Goal: Transaction & Acquisition: Purchase product/service

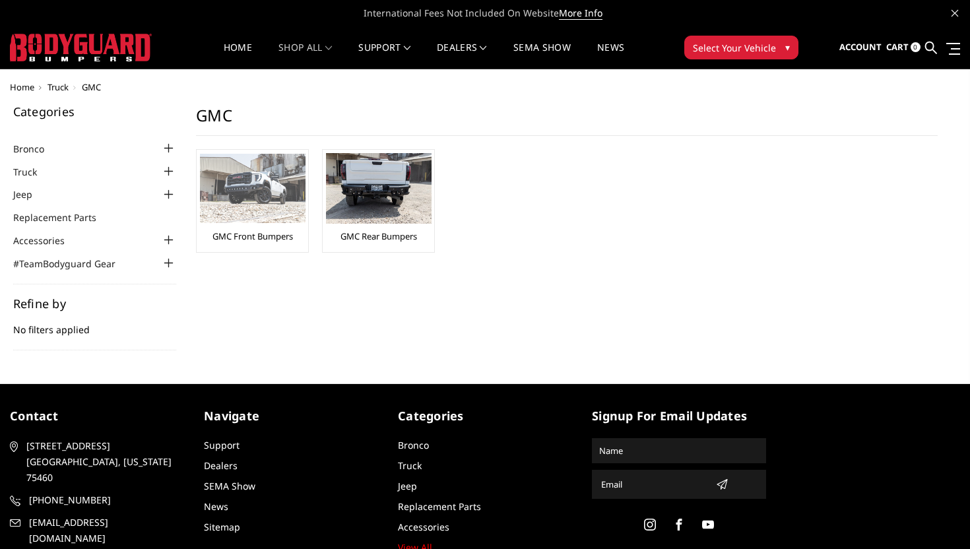
click at [254, 218] on img at bounding box center [253, 188] width 106 height 69
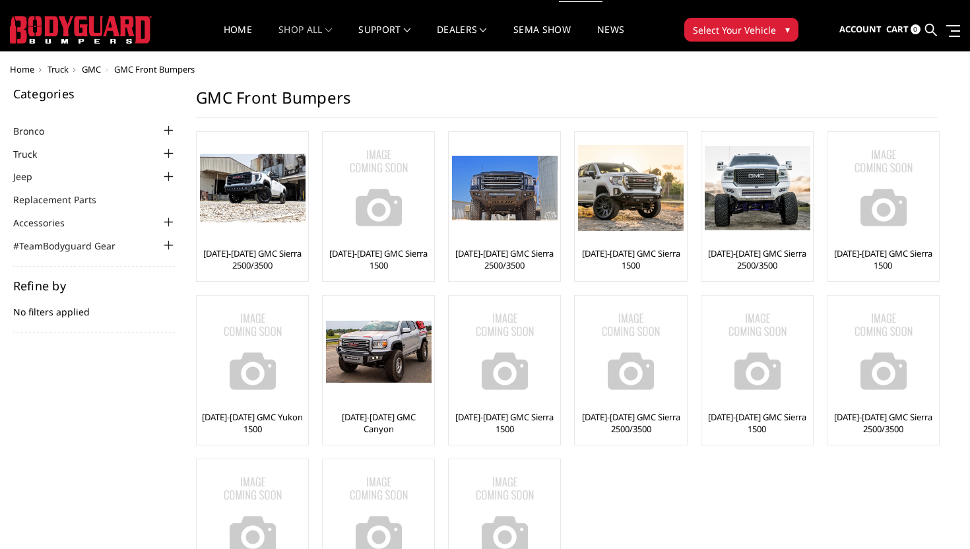
scroll to position [22, 0]
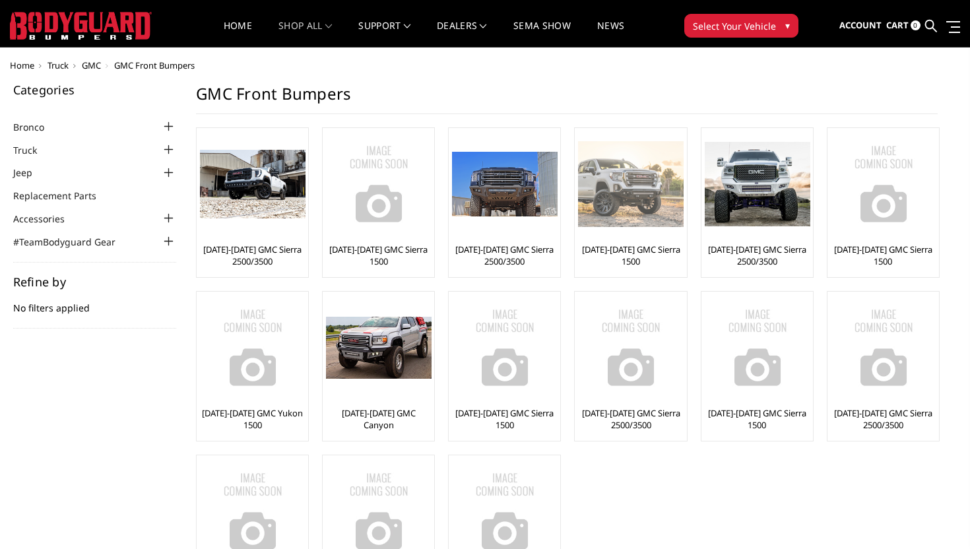
click at [632, 251] on link "[DATE]-[DATE] GMC Sierra 1500" at bounding box center [630, 255] width 105 height 24
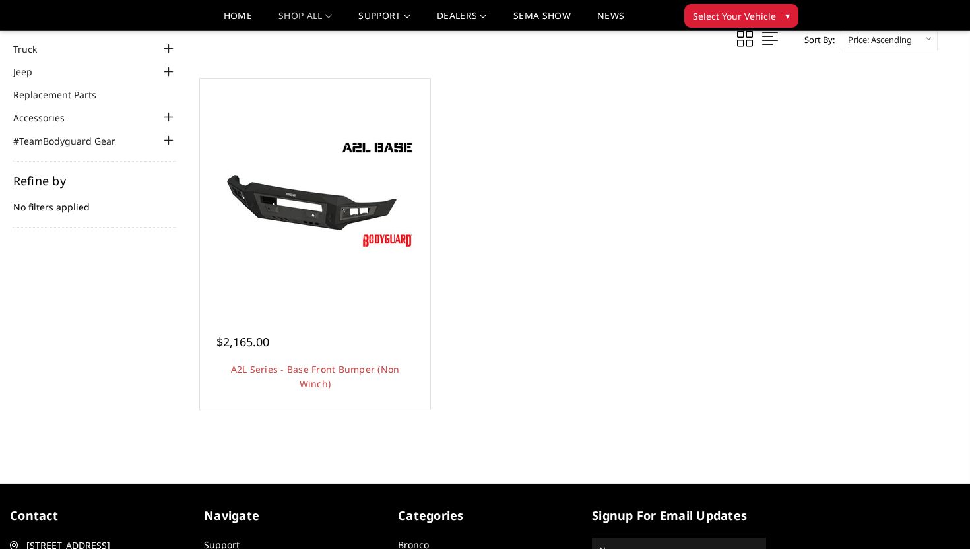
scroll to position [146, 0]
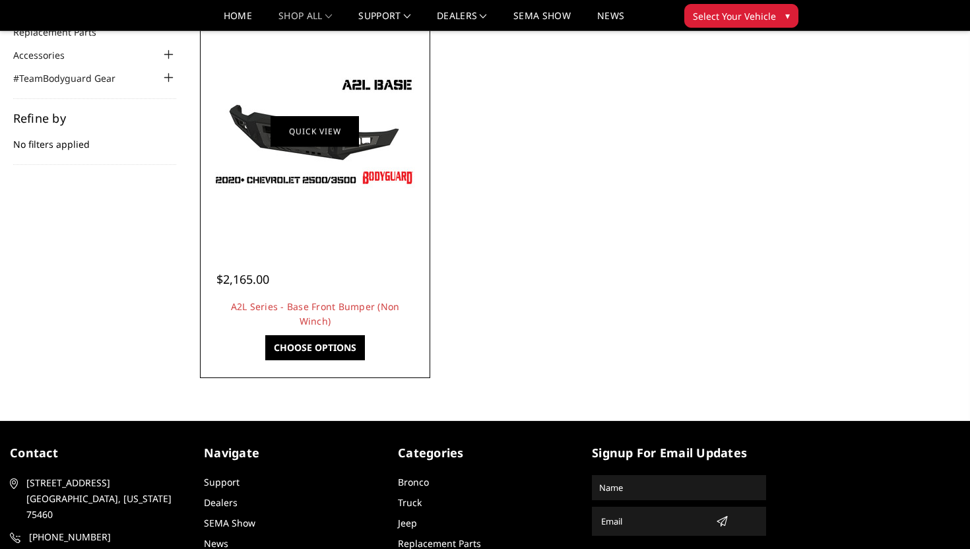
click at [298, 139] on link "Quick view" at bounding box center [314, 130] width 88 height 31
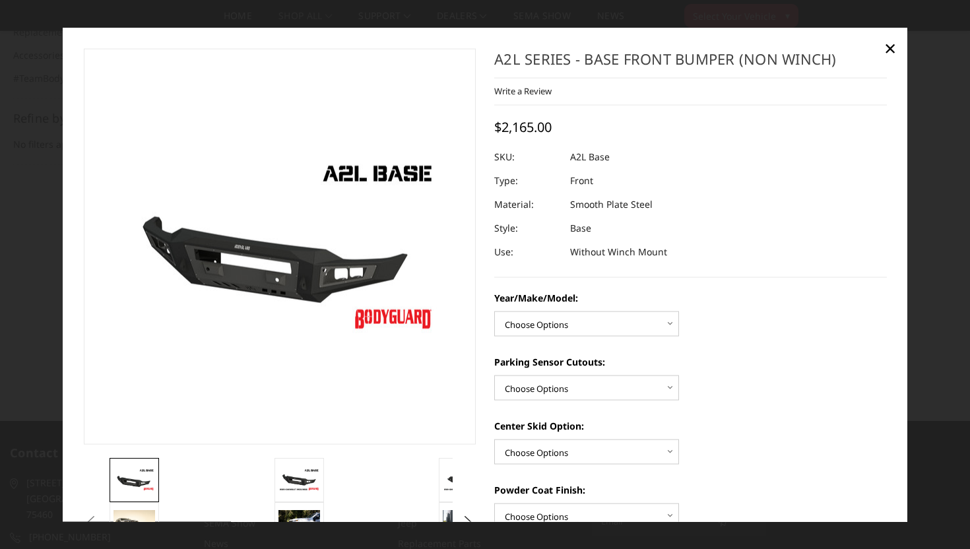
click at [315, 250] on img at bounding box center [239, 246] width 844 height 475
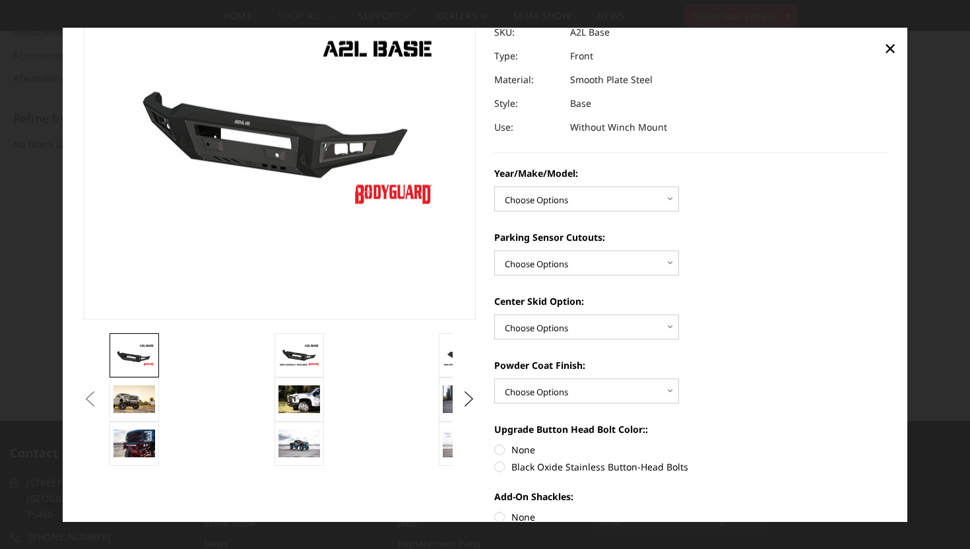
scroll to position [198, 0]
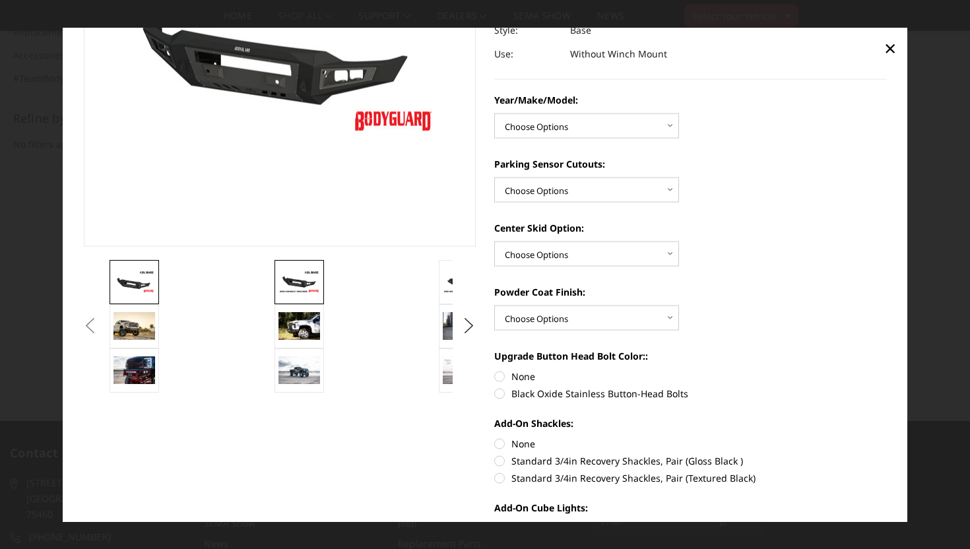
click at [309, 283] on img at bounding box center [299, 281] width 42 height 23
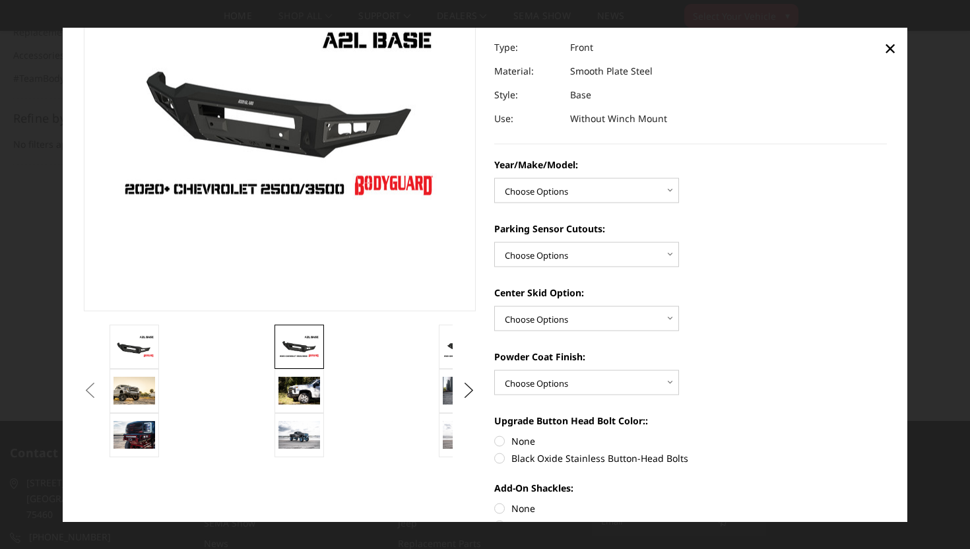
scroll to position [132, 0]
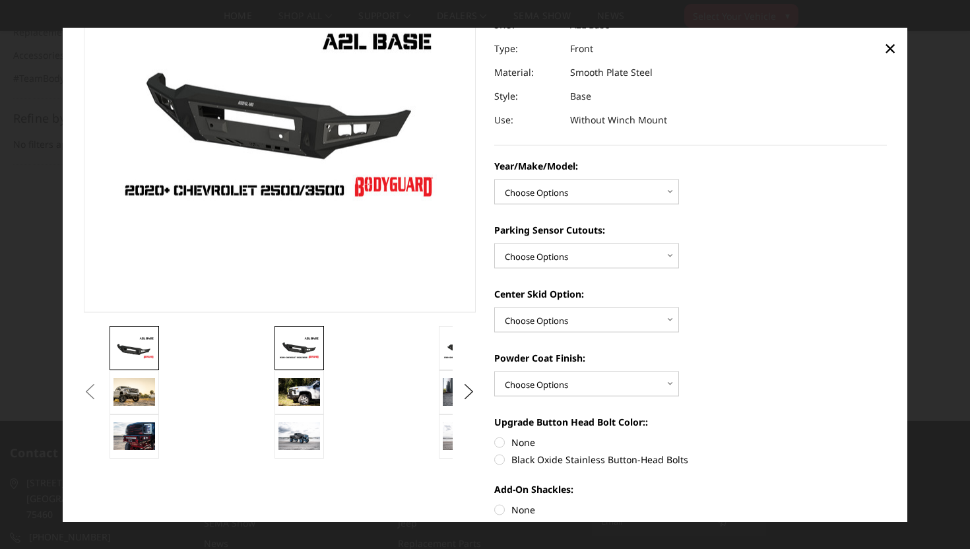
click at [135, 329] on link at bounding box center [134, 347] width 49 height 44
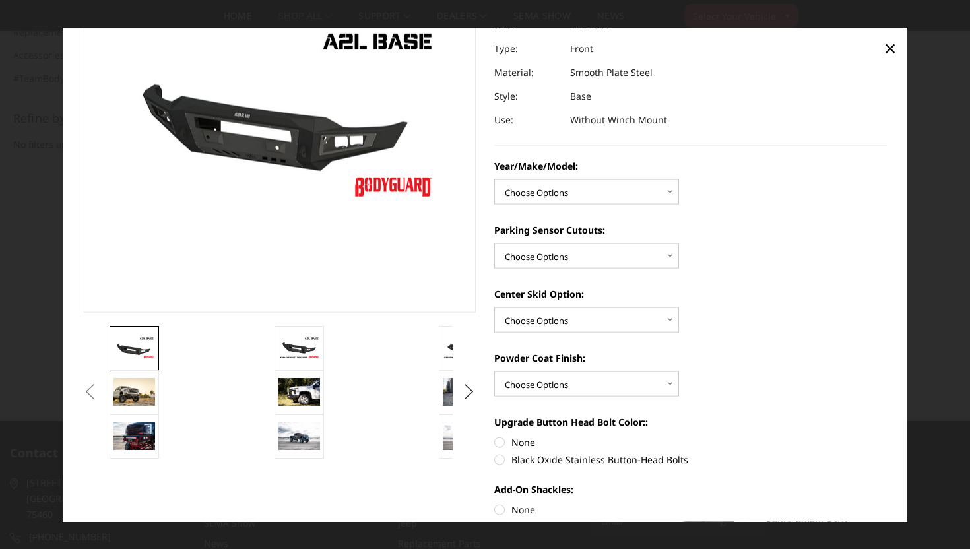
click at [100, 385] on button "Previous" at bounding box center [90, 392] width 20 height 20
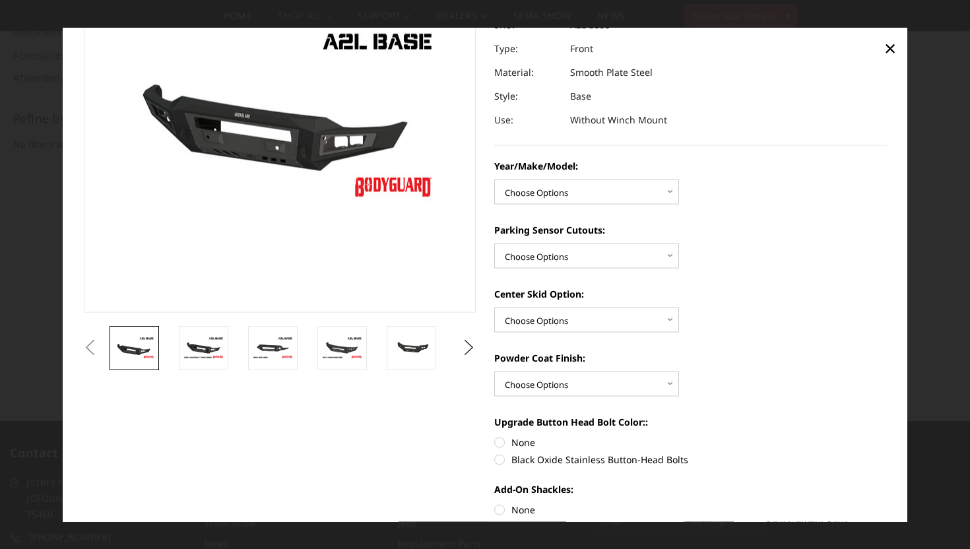
click at [132, 390] on div "Previous Next" at bounding box center [485, 358] width 821 height 885
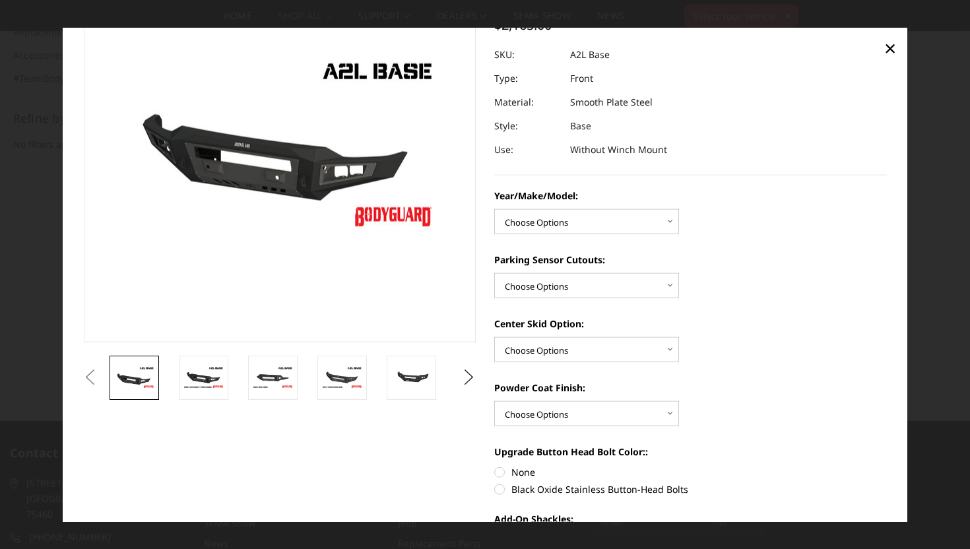
scroll to position [88, 0]
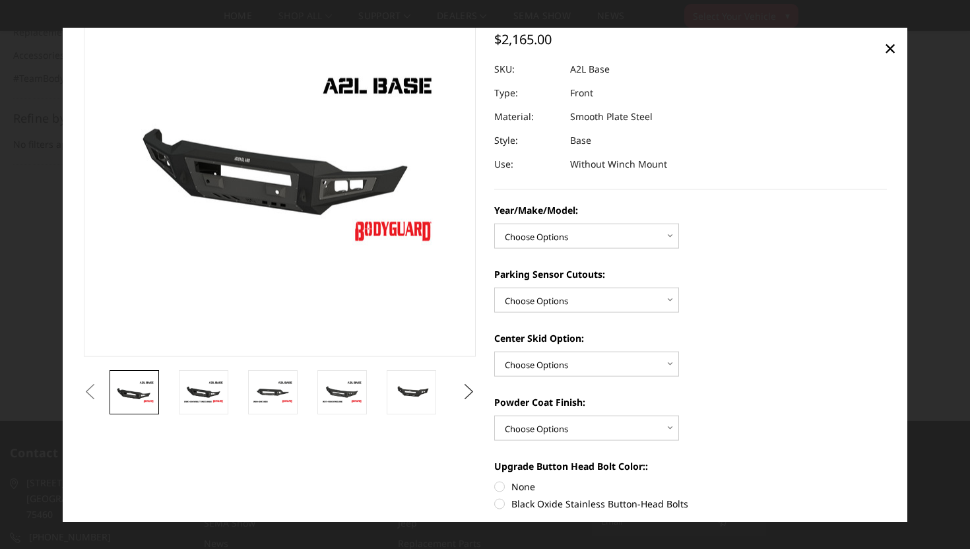
click at [462, 388] on button "Next" at bounding box center [469, 392] width 20 height 20
click at [467, 390] on button "Next" at bounding box center [469, 392] width 20 height 20
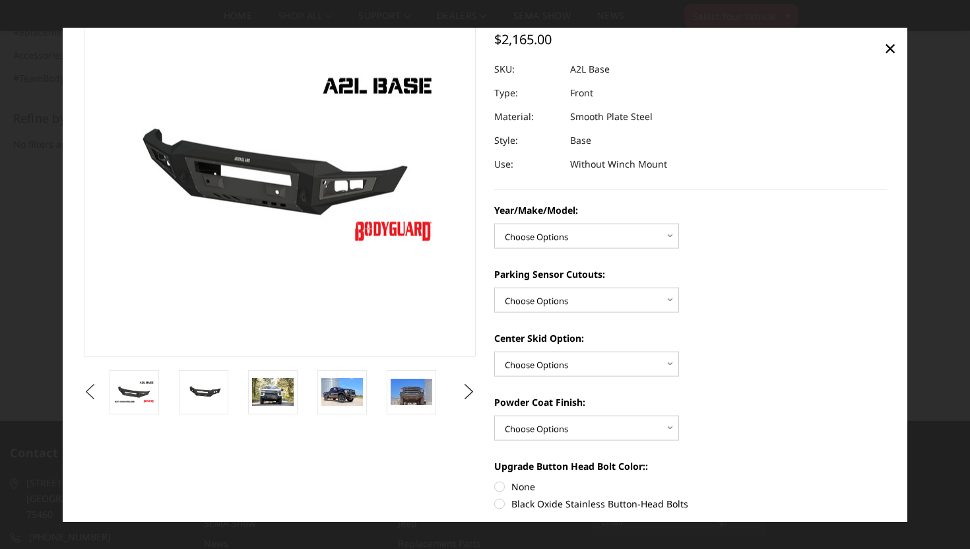
click at [86, 393] on button "Previous" at bounding box center [90, 392] width 20 height 20
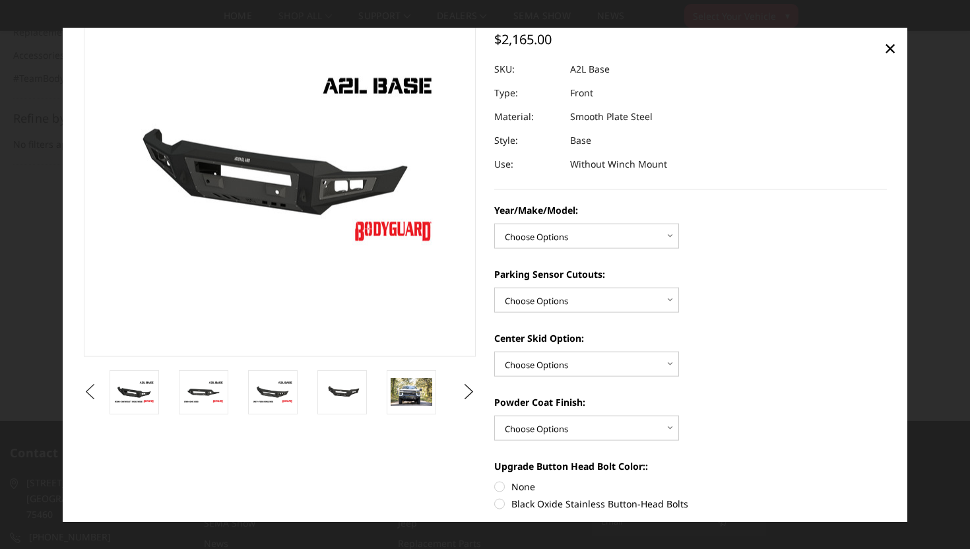
click at [86, 393] on button "Previous" at bounding box center [90, 392] width 20 height 20
click at [100, 394] on button "Previous" at bounding box center [90, 392] width 20 height 20
click at [212, 388] on img at bounding box center [204, 391] width 42 height 23
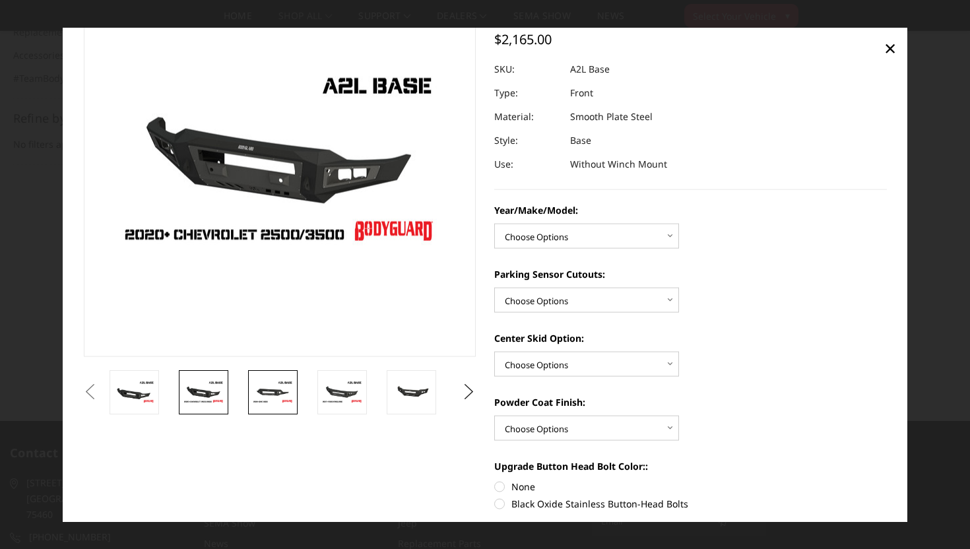
click at [277, 396] on img at bounding box center [273, 391] width 42 height 23
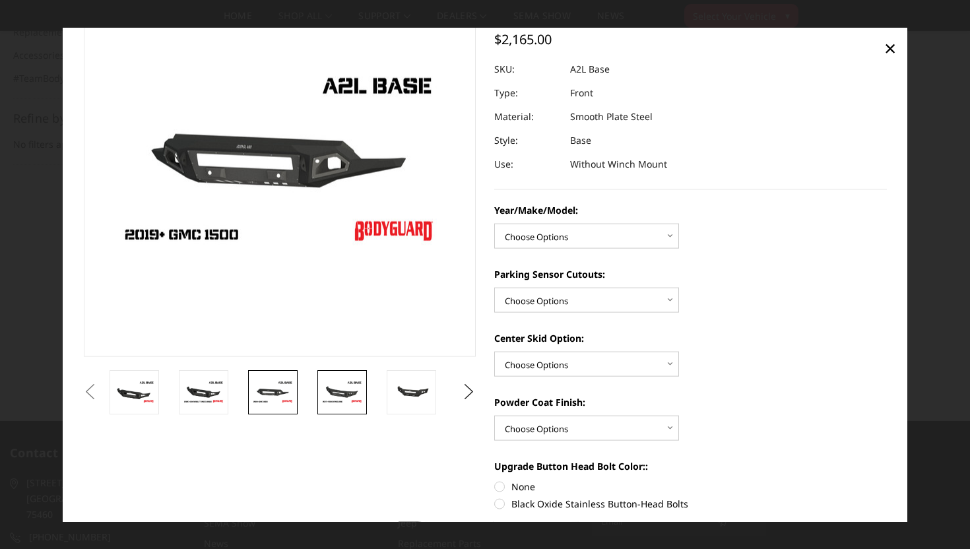
click at [336, 401] on img at bounding box center [342, 391] width 42 height 23
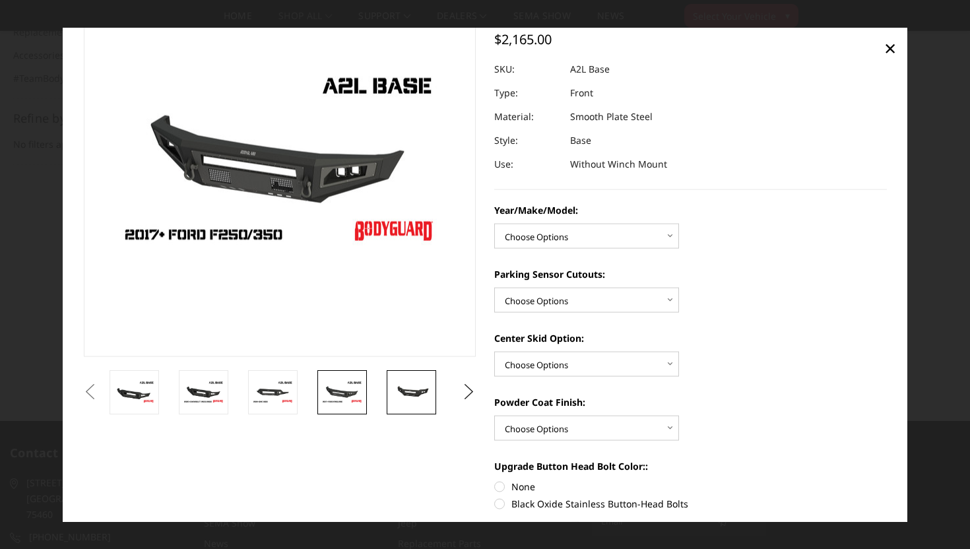
click at [402, 403] on link at bounding box center [411, 391] width 49 height 44
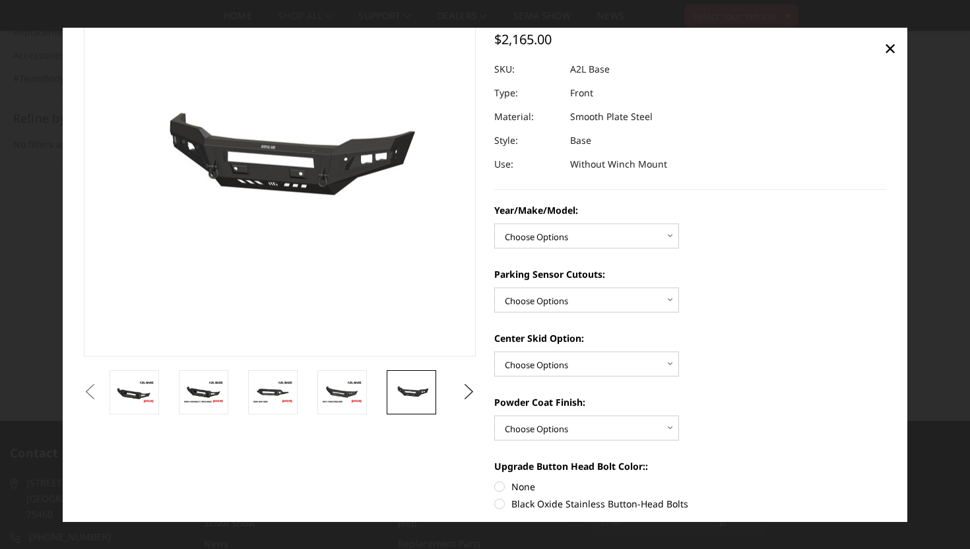
scroll to position [103, 0]
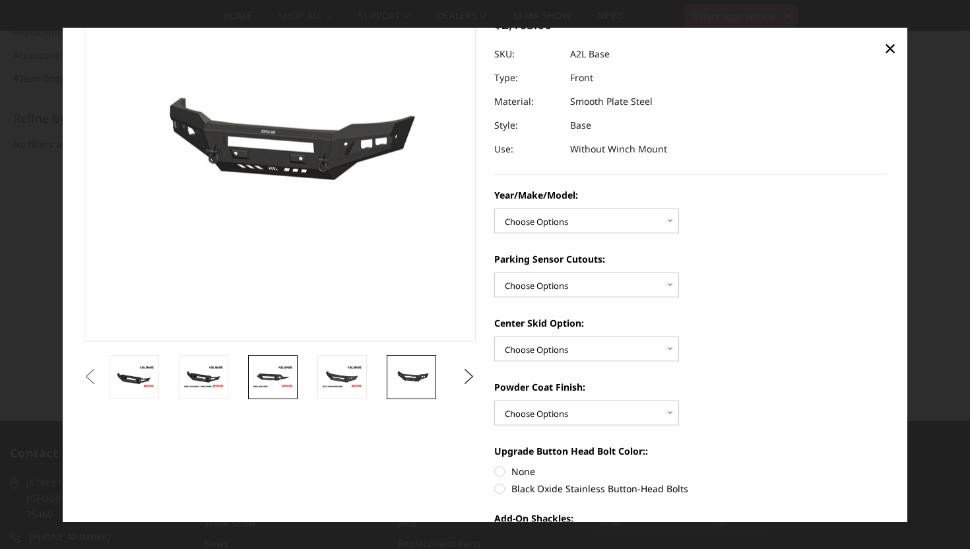
click at [259, 387] on img at bounding box center [273, 376] width 42 height 23
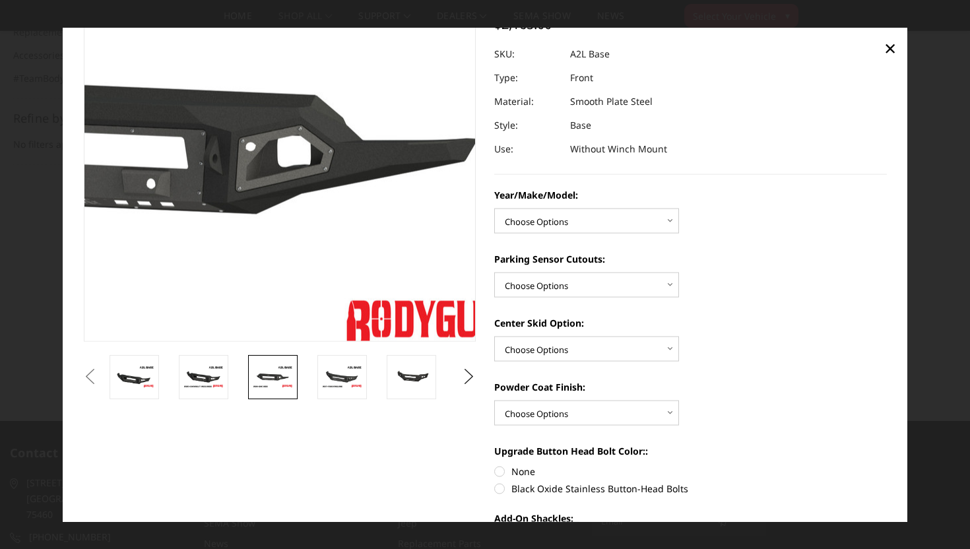
click at [389, 165] on img at bounding box center [154, 139] width 844 height 475
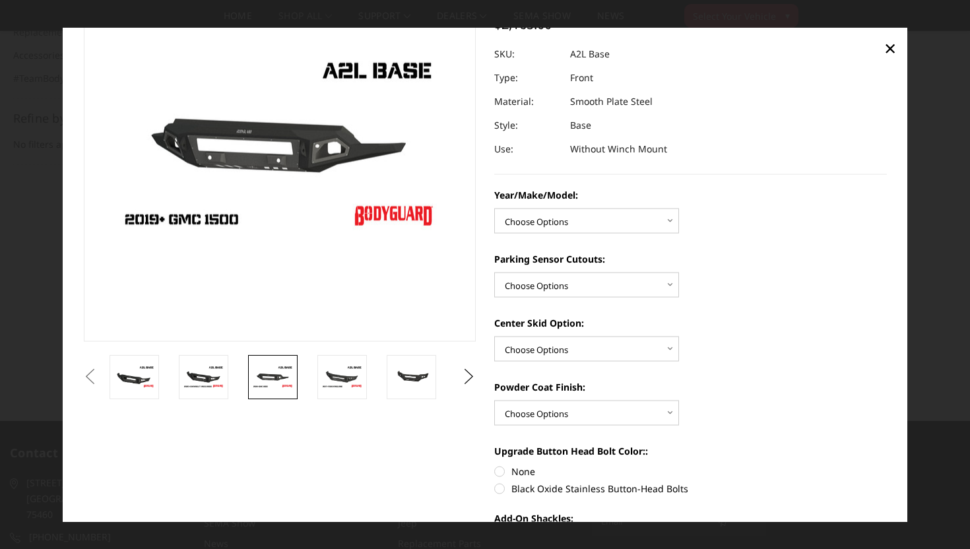
click at [551, 240] on div "Year/Make/Model: Choose Options Chevrolet 15-19 2500/3500 Chevrolet 19-21 1500 …" at bounding box center [690, 467] width 393 height 558
click at [557, 225] on select "Choose Options Chevrolet 15-19 2500/3500 Chevrolet 19-21 1500 Chevrolet 15-20 C…" at bounding box center [586, 220] width 185 height 25
select select "4340"
click at [494, 208] on select "Choose Options Chevrolet 15-19 2500/3500 Chevrolet 19-21 1500 Chevrolet 15-20 C…" at bounding box center [586, 220] width 185 height 25
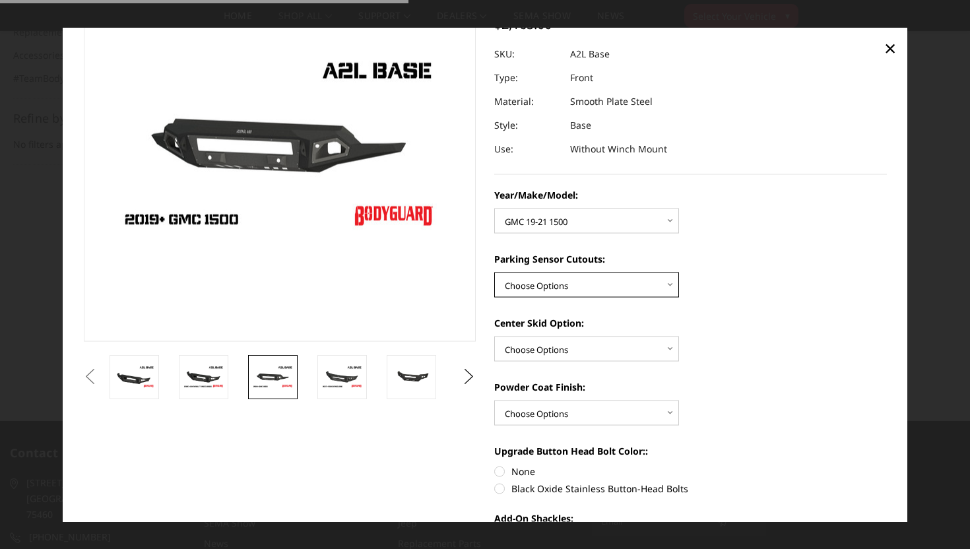
click at [576, 290] on select "Choose Options Yes - With Parking Sensor Cutouts No - Without Parking Sensor Cu…" at bounding box center [586, 284] width 185 height 25
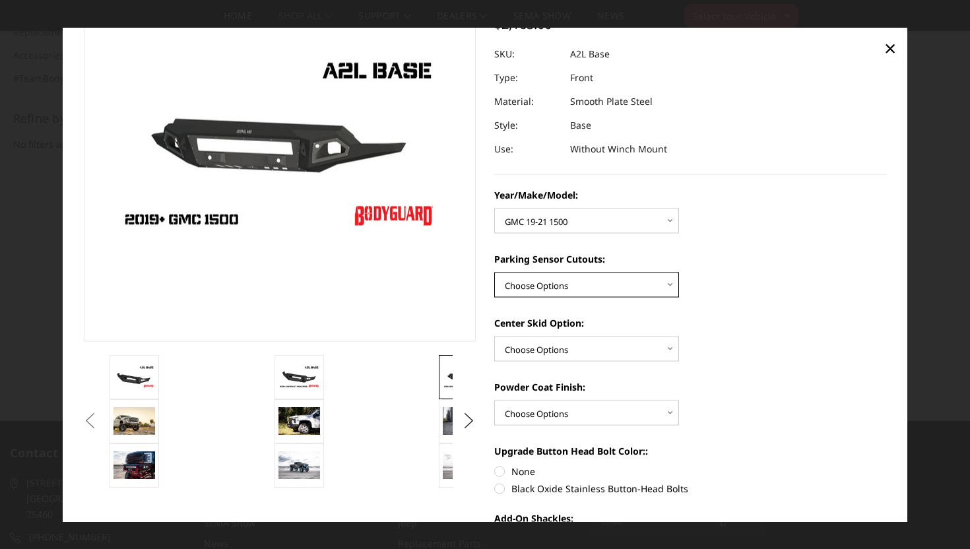
select select "4328"
click at [494, 272] on select "Choose Options Yes - With Parking Sensor Cutouts No - Without Parking Sensor Cu…" at bounding box center [586, 284] width 185 height 25
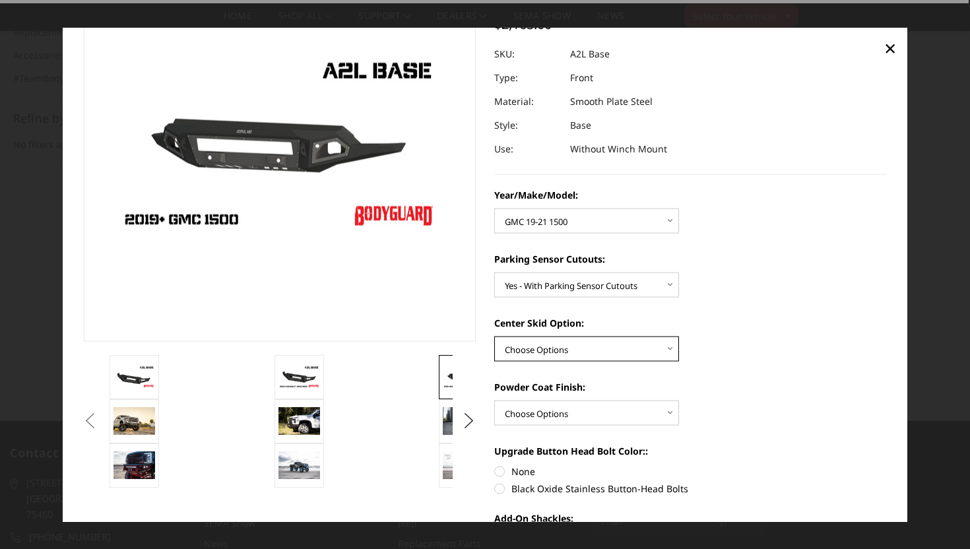
click at [581, 345] on select "Choose Options Single Light Bar Cutout" at bounding box center [586, 348] width 185 height 25
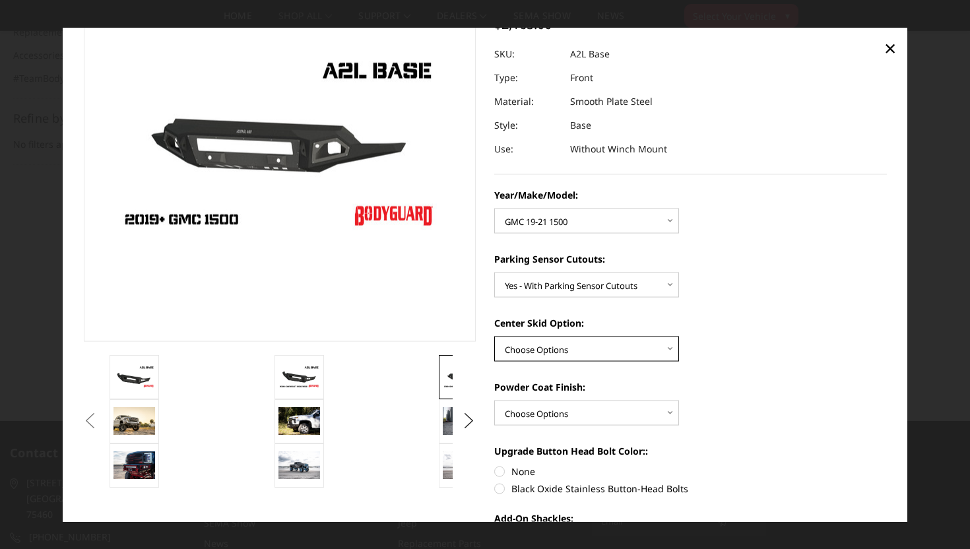
select select "4304"
click at [494, 336] on select "Choose Options Single Light Bar Cutout" at bounding box center [586, 348] width 185 height 25
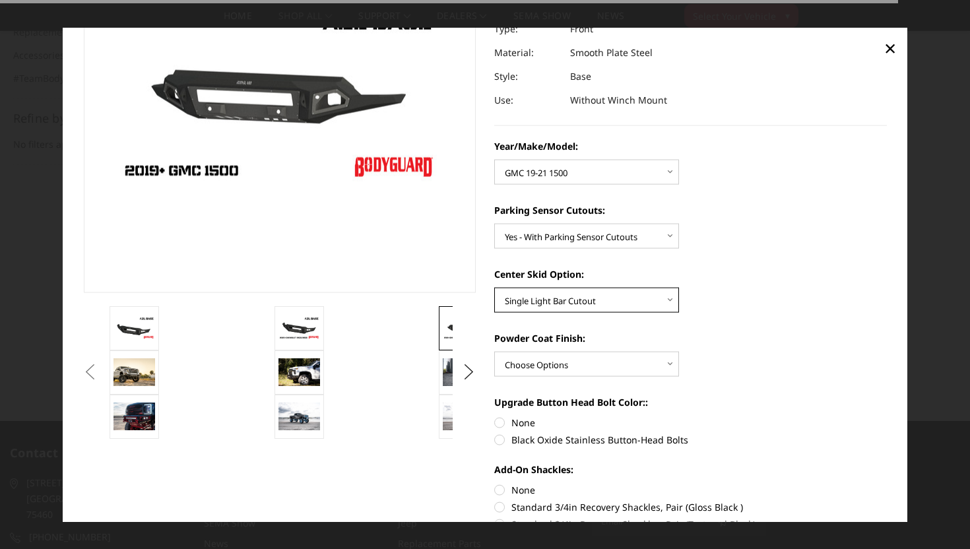
scroll to position [160, 0]
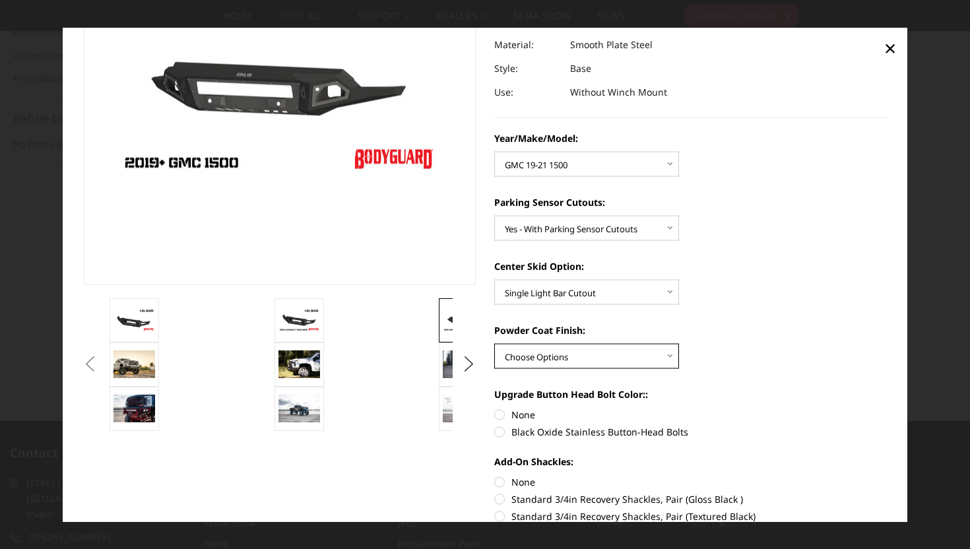
click at [575, 345] on select "Choose Options Bare metal (included) Texture Black Powder Coat" at bounding box center [586, 356] width 185 height 25
select select "4286"
click at [494, 344] on select "Choose Options Bare metal (included) Texture Black Powder Coat" at bounding box center [586, 356] width 185 height 25
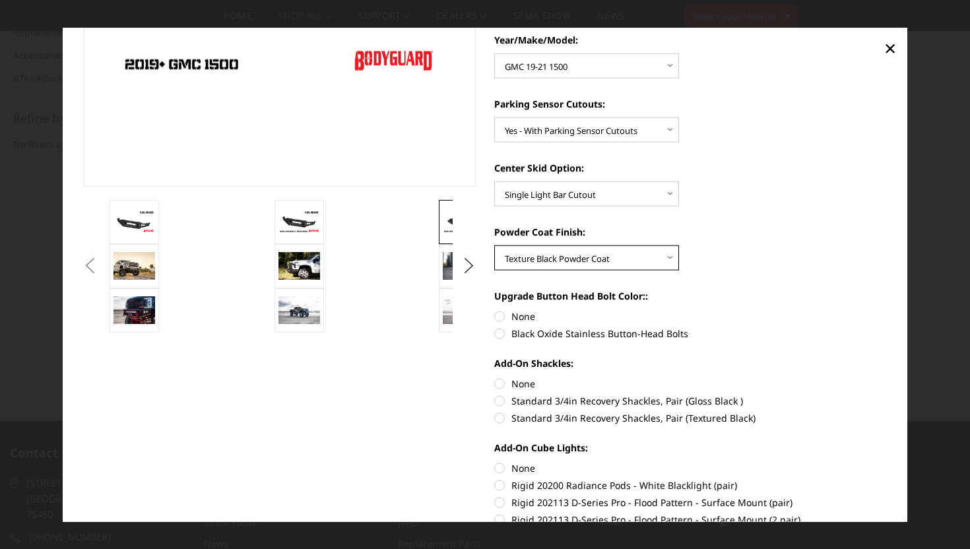
scroll to position [261, 0]
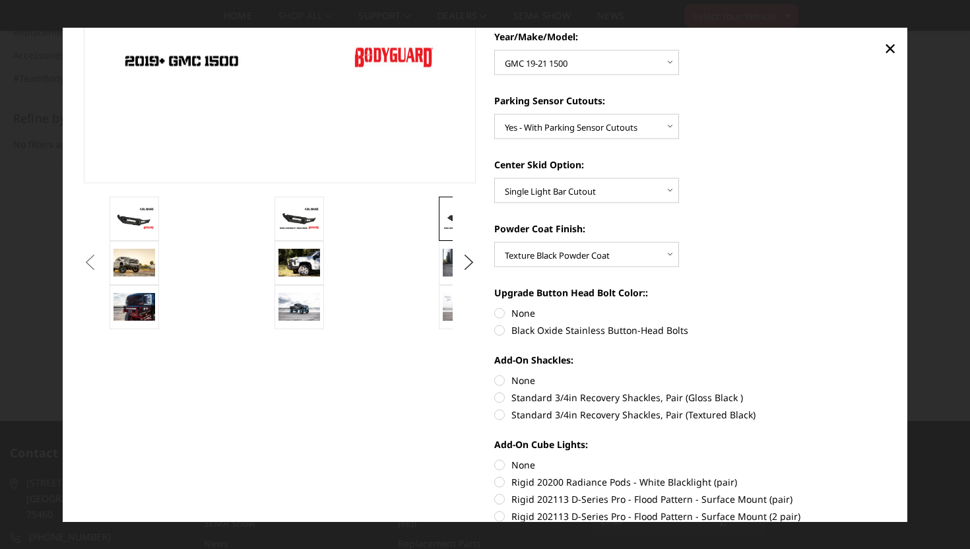
click at [605, 332] on label "Black Oxide Stainless Button-Head Bolts" at bounding box center [690, 330] width 393 height 14
click at [887, 307] on input "Black Oxide Stainless Button-Head Bolts" at bounding box center [887, 306] width 1 height 1
radio input "true"
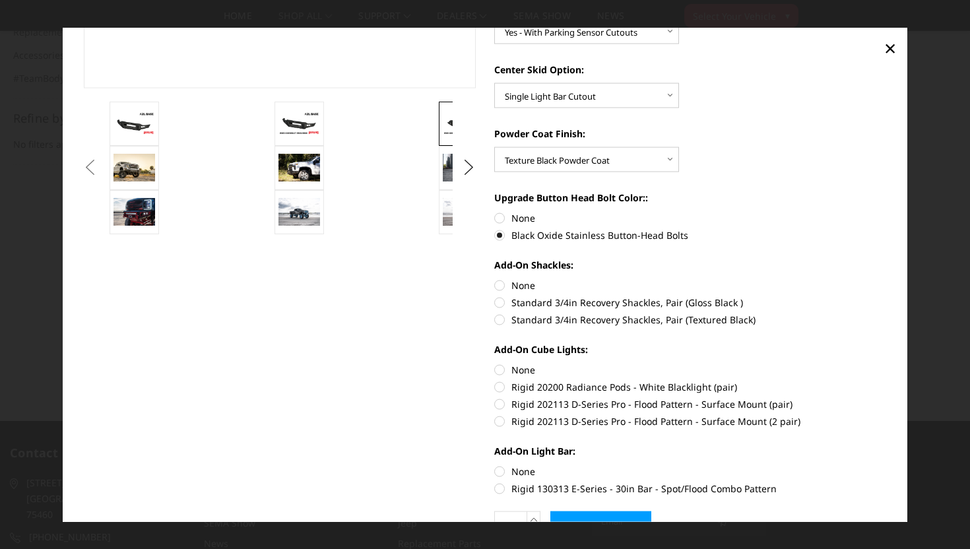
scroll to position [358, 0]
click at [589, 315] on label "Standard 3/4in Recovery Shackles, Pair (Textured Black)" at bounding box center [690, 318] width 393 height 14
click at [887, 295] on input "Standard 3/4in Recovery Shackles, Pair (Textured Black)" at bounding box center [887, 294] width 1 height 1
radio input "true"
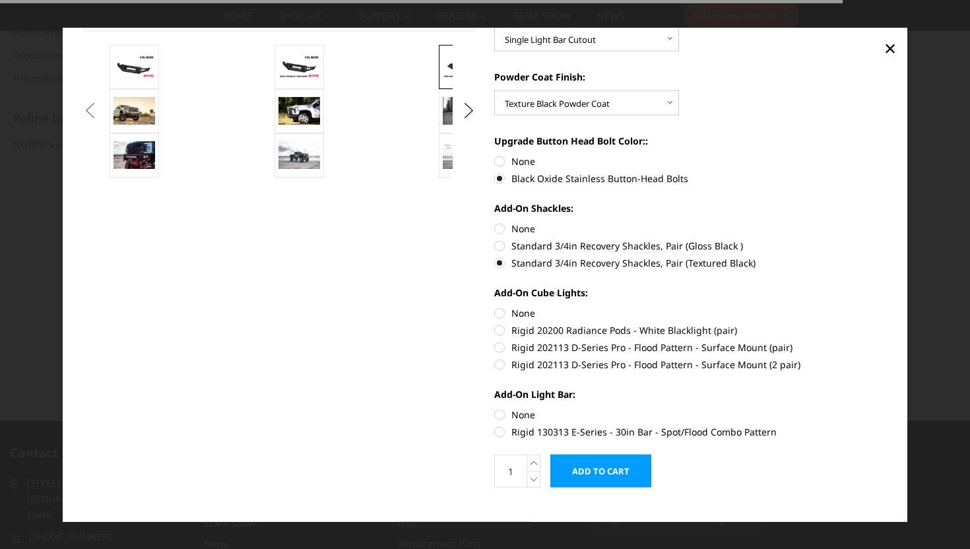
scroll to position [433, 0]
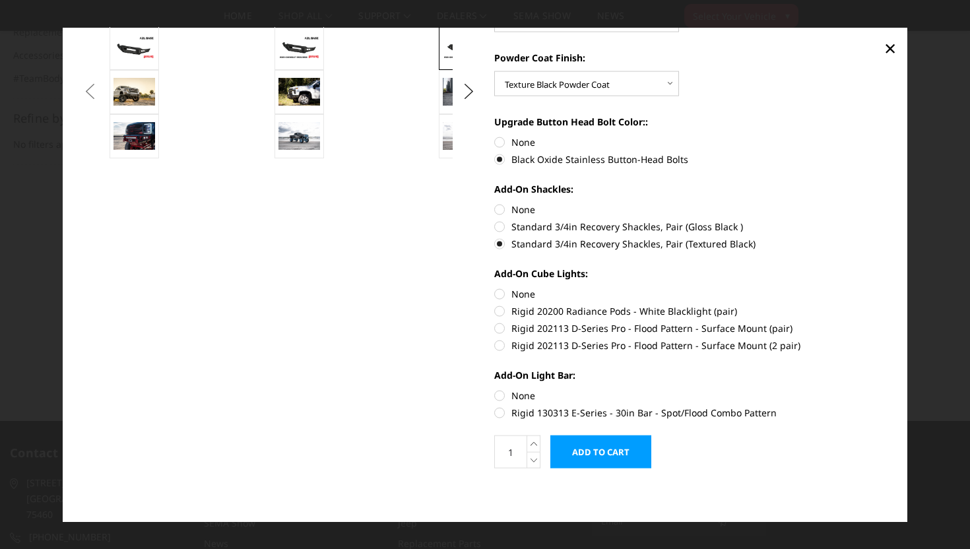
click at [566, 350] on label "Rigid 202113 D-Series Pro - Flood Pattern - Surface Mount (2 pair)" at bounding box center [690, 345] width 393 height 14
click at [887, 322] on input "Rigid 202113 D-Series Pro - Flood Pattern - Surface Mount (2 pair)" at bounding box center [887, 321] width 1 height 1
radio input "true"
click at [549, 410] on label "Rigid 130313 E-Series - 30in Bar - Spot/Flood Combo Pattern" at bounding box center [690, 413] width 393 height 14
click at [887, 389] on input "Rigid 130313 E-Series - 30in Bar - Spot/Flood Combo Pattern" at bounding box center [887, 389] width 1 height 1
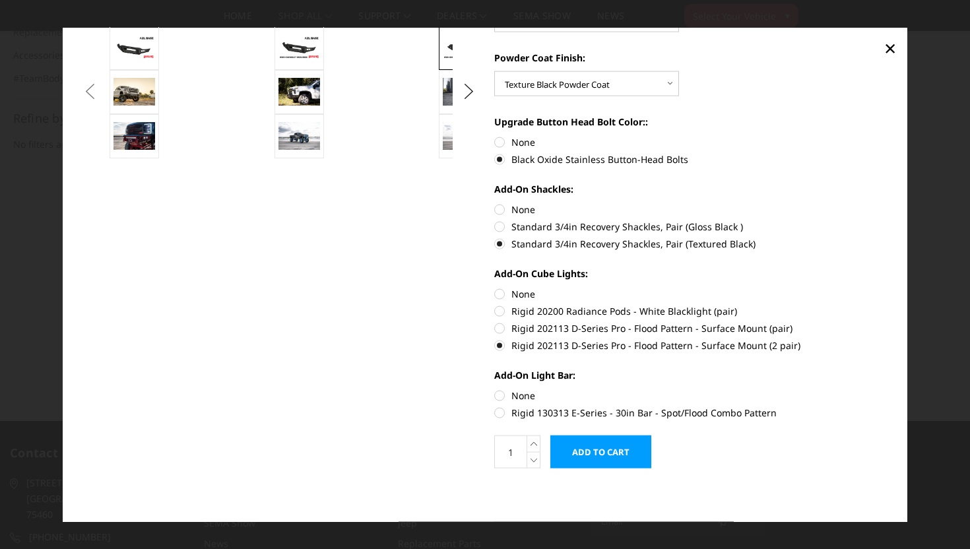
radio input "true"
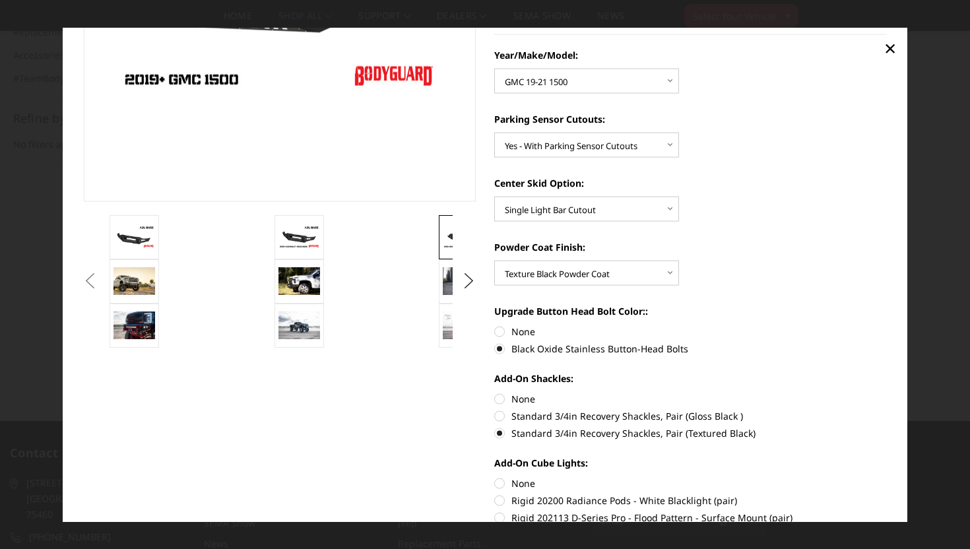
scroll to position [248, 0]
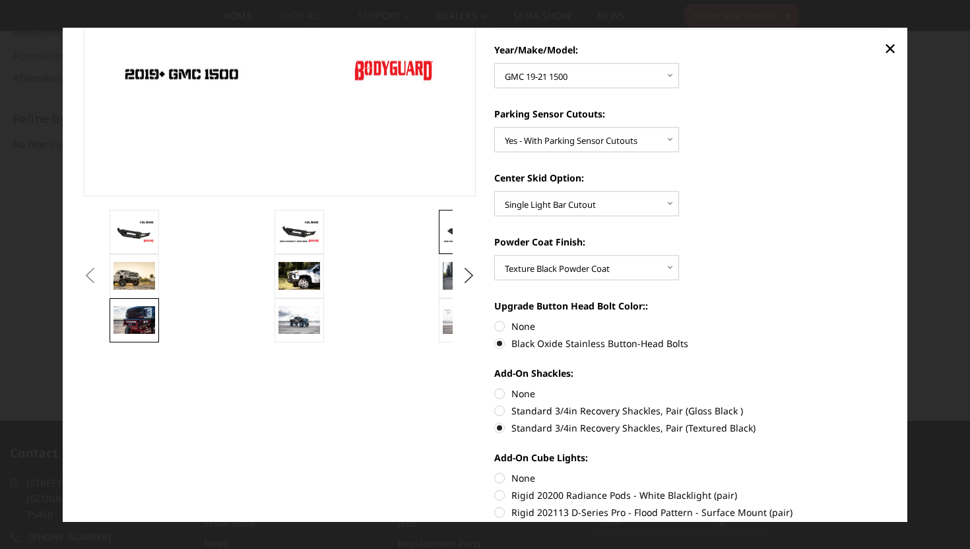
click at [142, 306] on img at bounding box center [134, 320] width 42 height 28
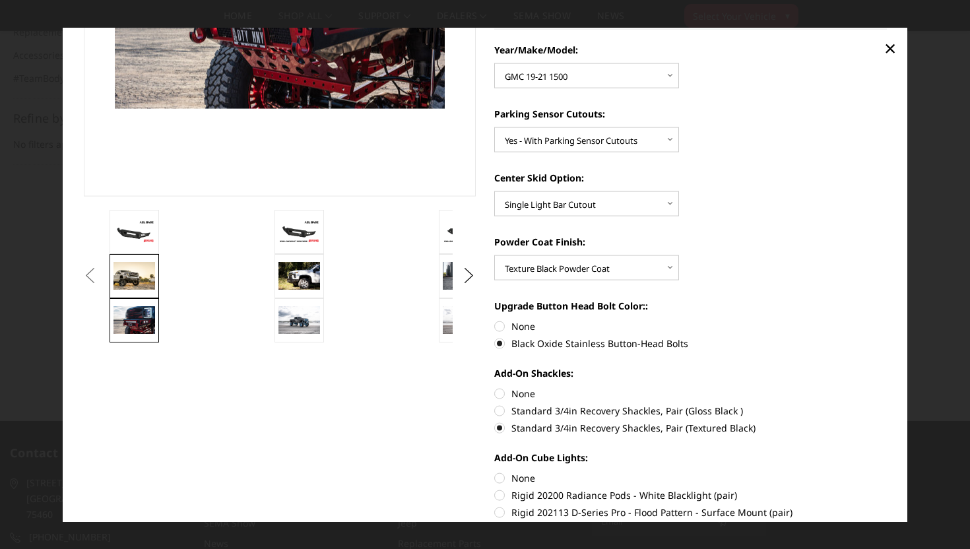
click at [139, 278] on img at bounding box center [134, 275] width 42 height 28
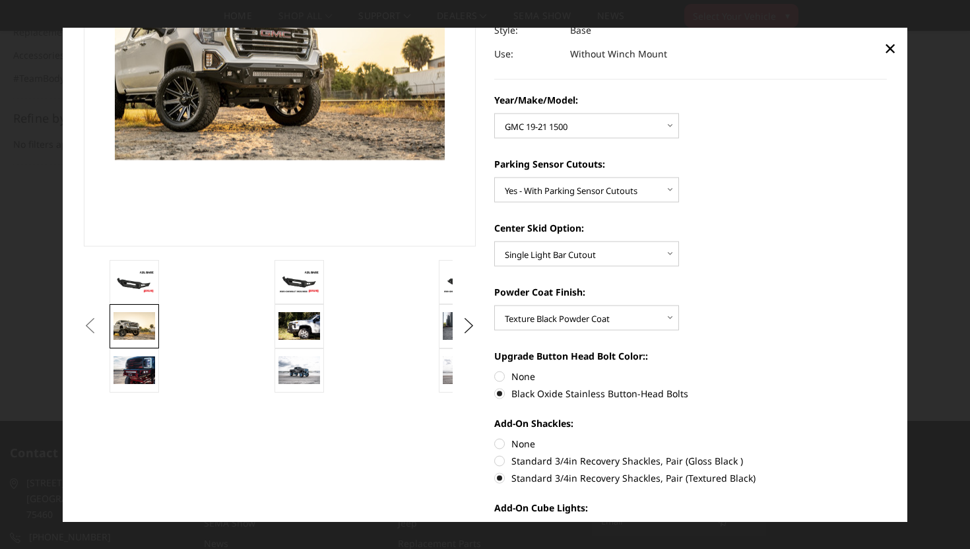
scroll to position [155, 0]
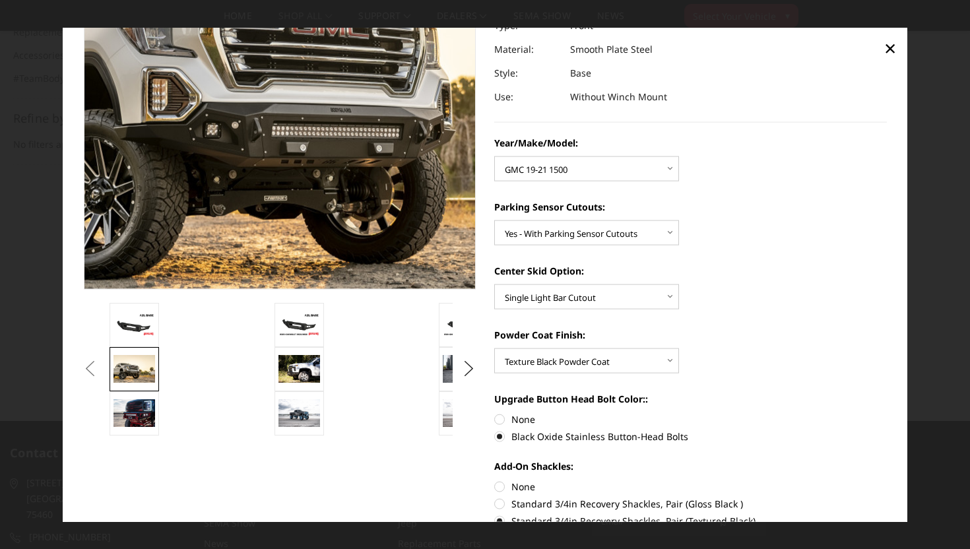
click at [228, 151] on img at bounding box center [340, 65] width 844 height 571
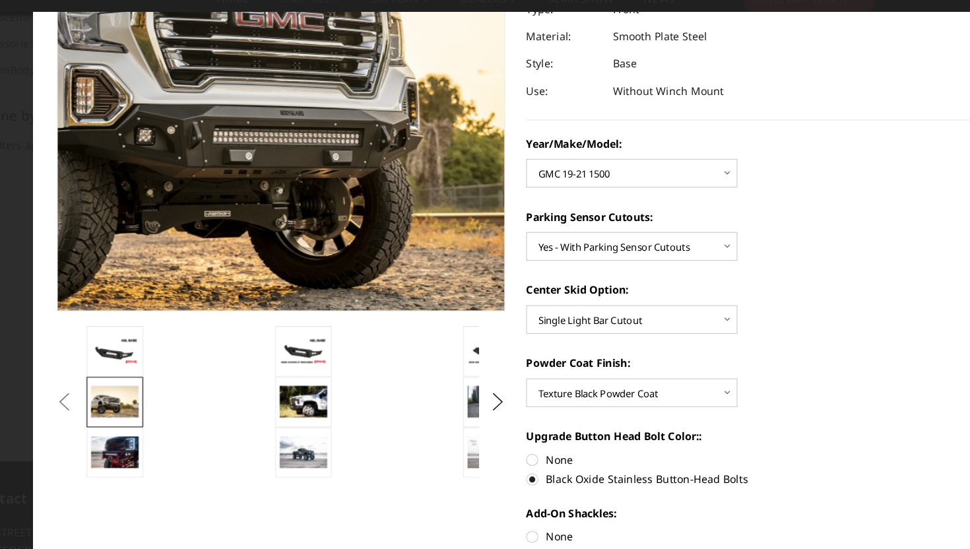
click at [272, 137] on img at bounding box center [289, 71] width 844 height 571
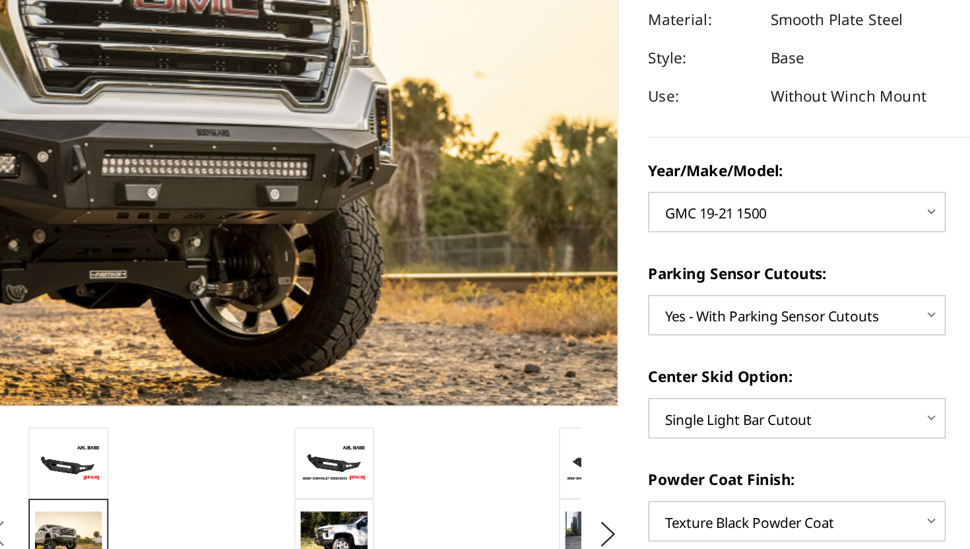
click at [329, 130] on img at bounding box center [223, 74] width 844 height 571
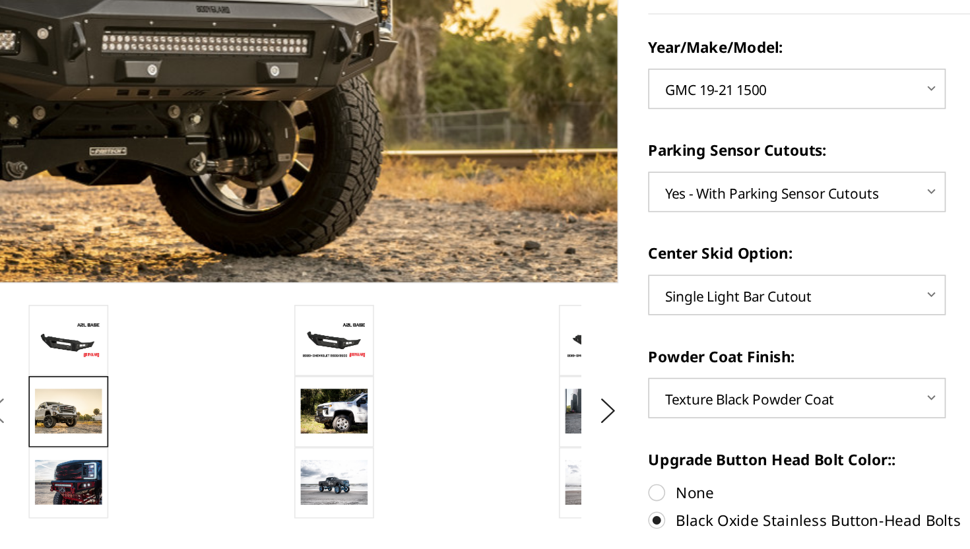
scroll to position [288, 0]
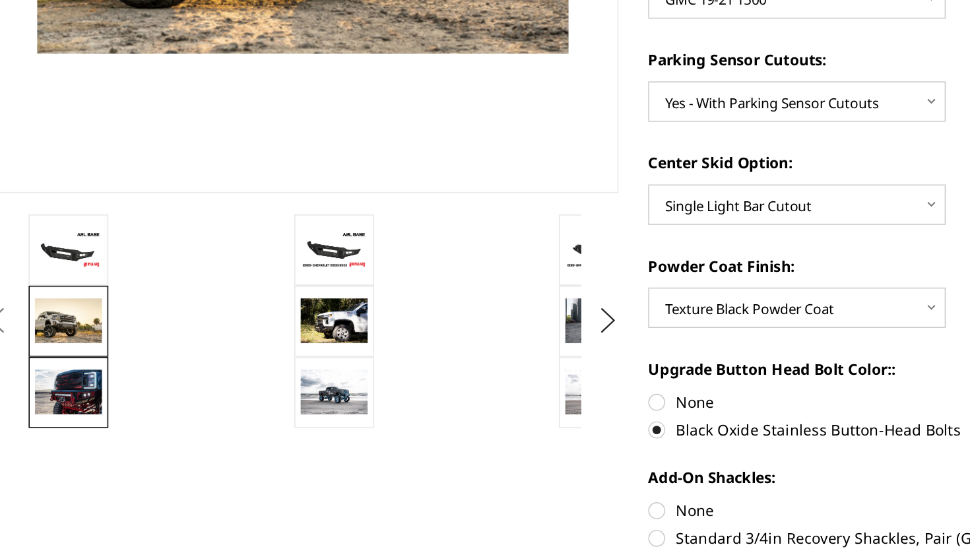
click at [146, 276] on img at bounding box center [134, 281] width 42 height 28
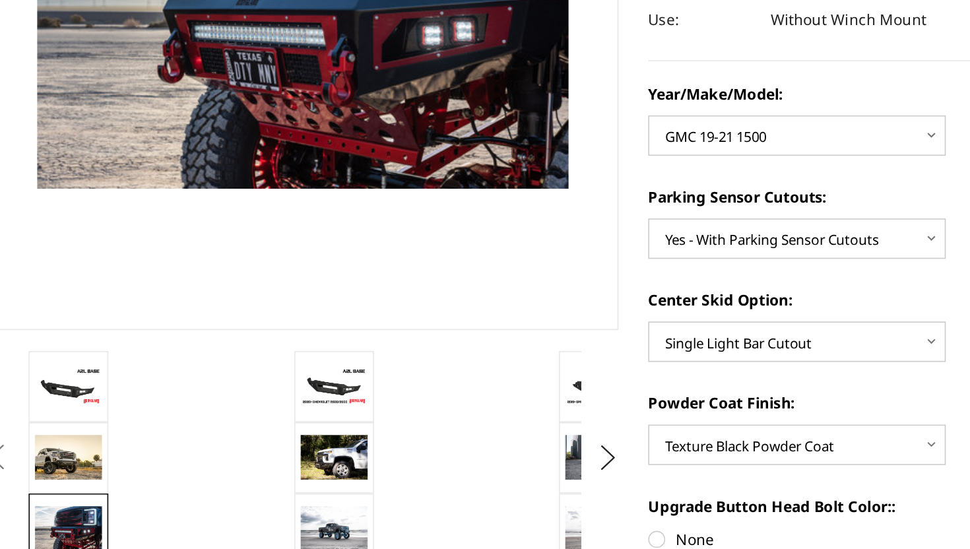
scroll to position [217, 0]
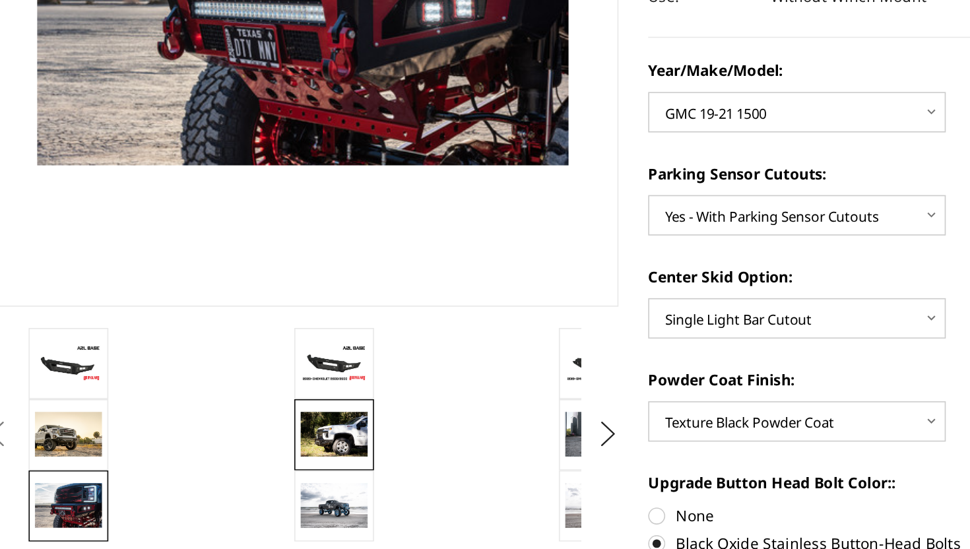
click at [305, 318] on img at bounding box center [299, 307] width 42 height 28
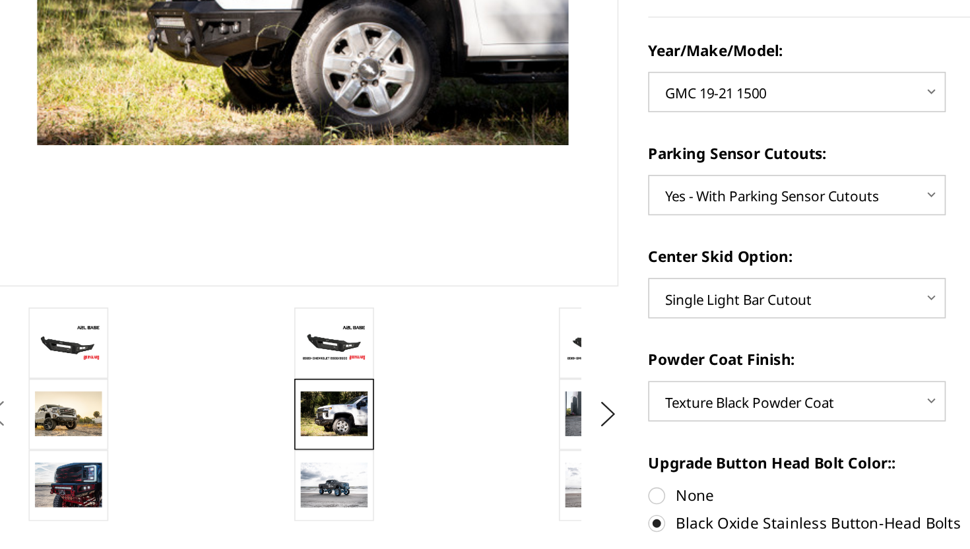
scroll to position [245, 0]
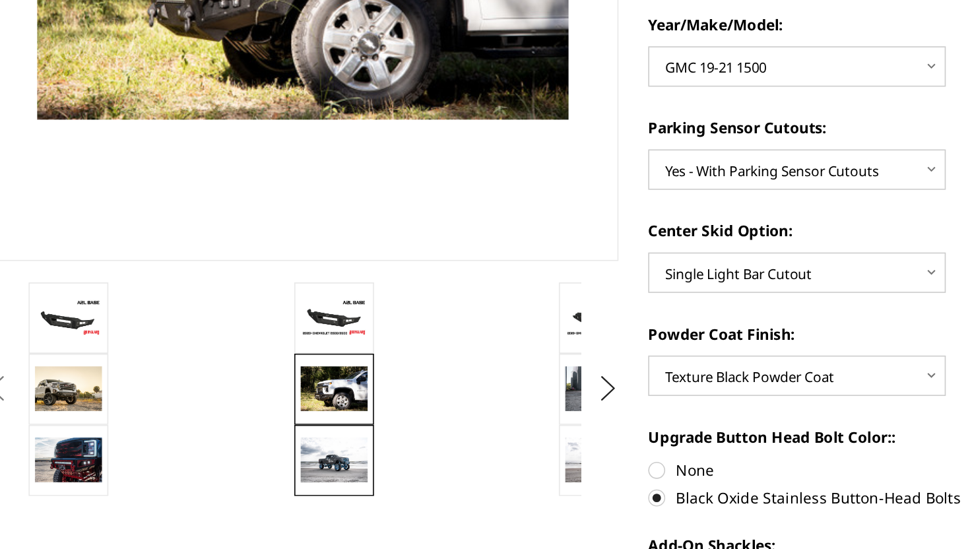
click at [305, 334] on img at bounding box center [299, 322] width 42 height 27
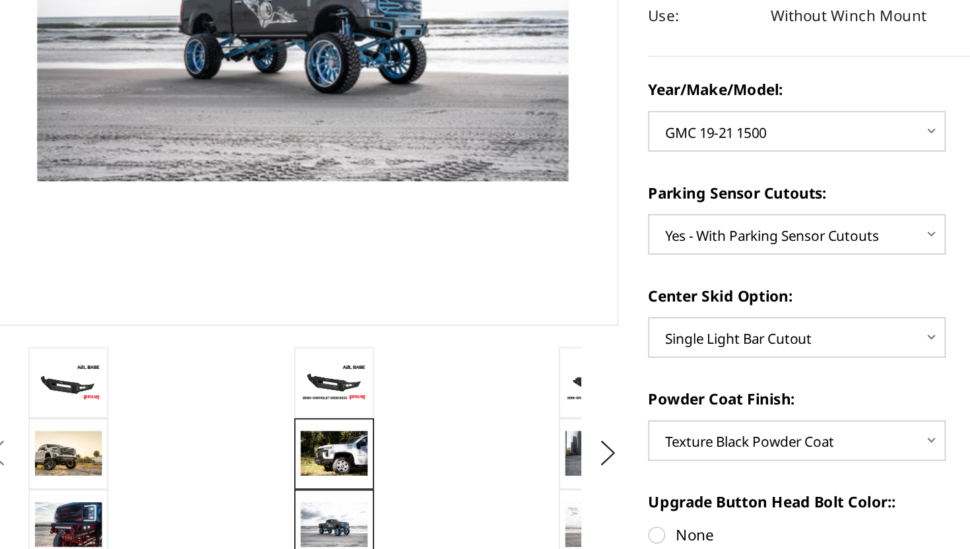
scroll to position [206, 0]
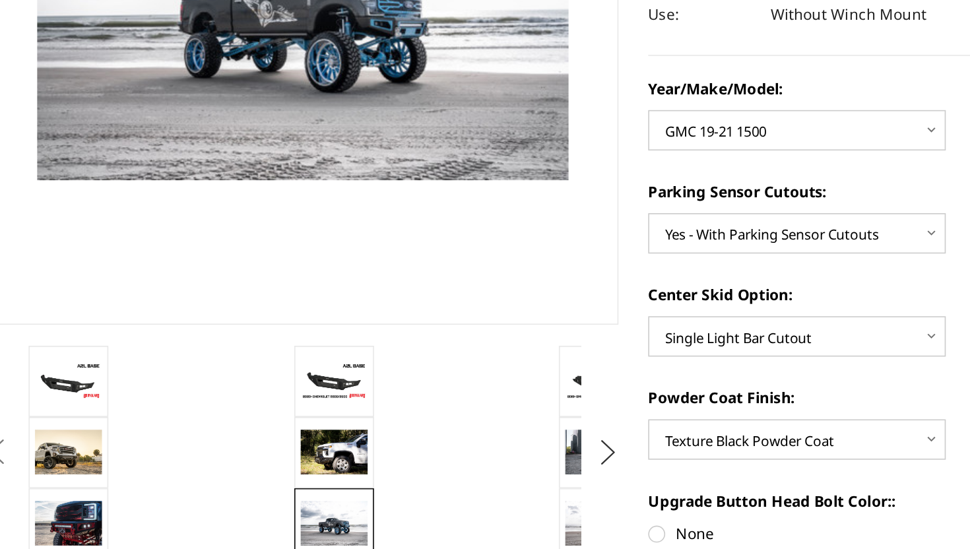
click at [460, 309] on button "Next" at bounding box center [469, 318] width 20 height 20
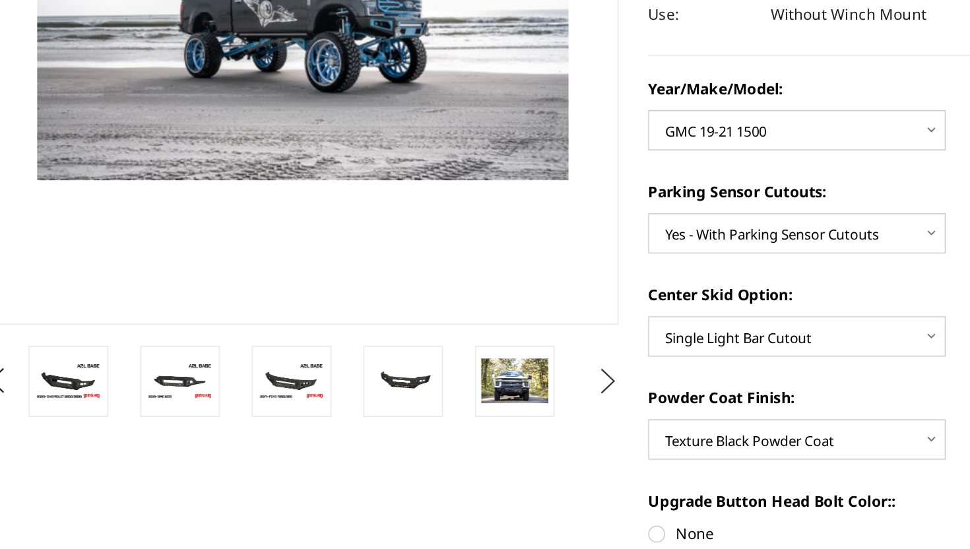
click at [472, 278] on button "Next" at bounding box center [469, 274] width 20 height 20
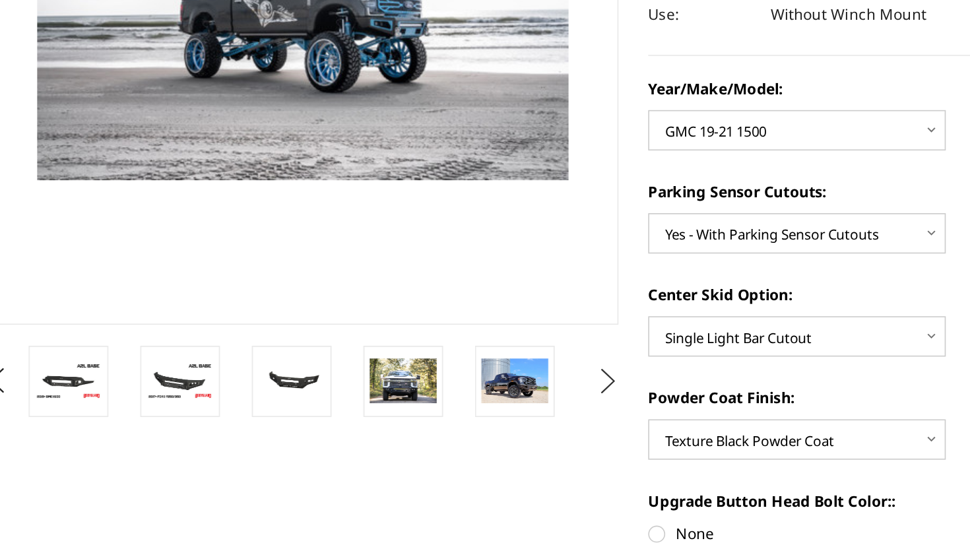
click at [472, 278] on button "Next" at bounding box center [469, 274] width 20 height 20
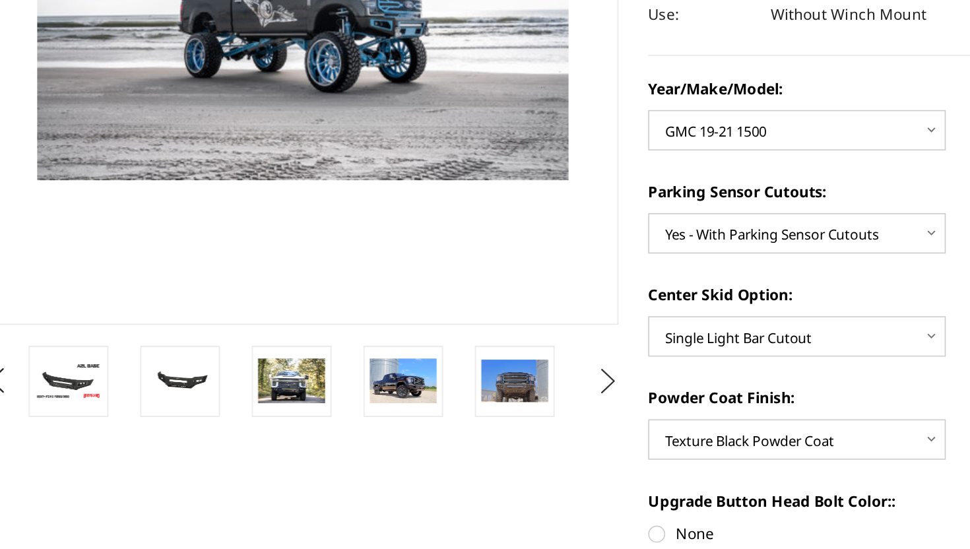
click at [472, 278] on button "Next" at bounding box center [469, 274] width 20 height 20
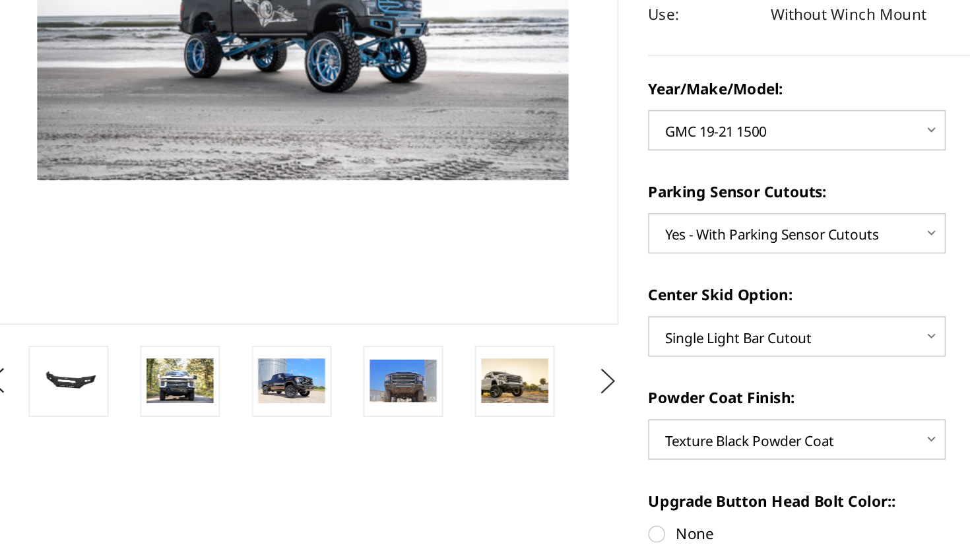
click at [472, 278] on button "Next" at bounding box center [469, 274] width 20 height 20
click at [334, 286] on link at bounding box center [341, 273] width 49 height 44
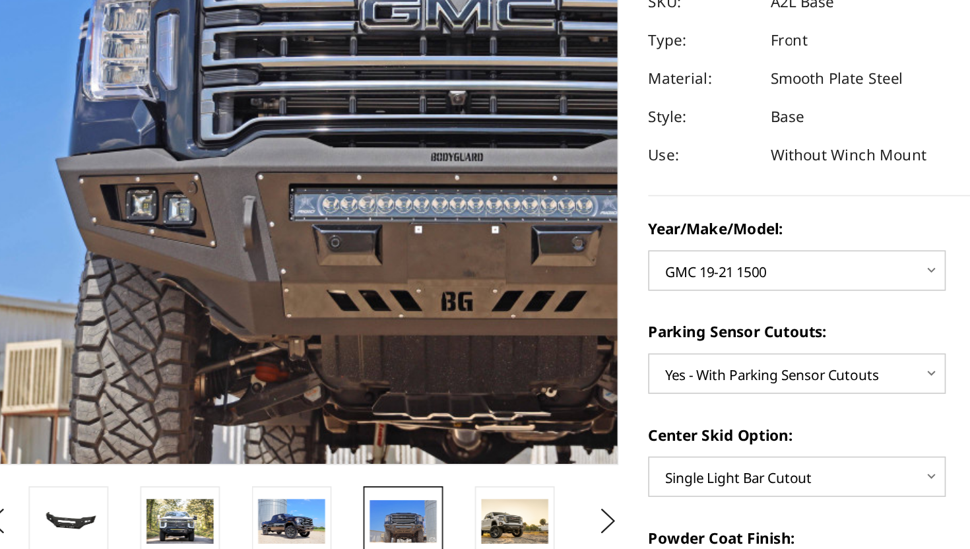
scroll to position [122, 0]
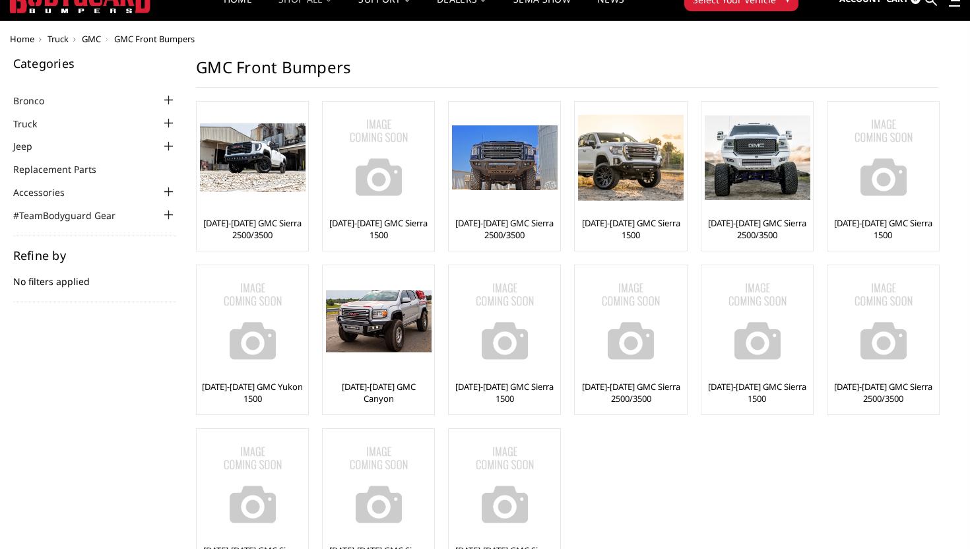
scroll to position [22, 0]
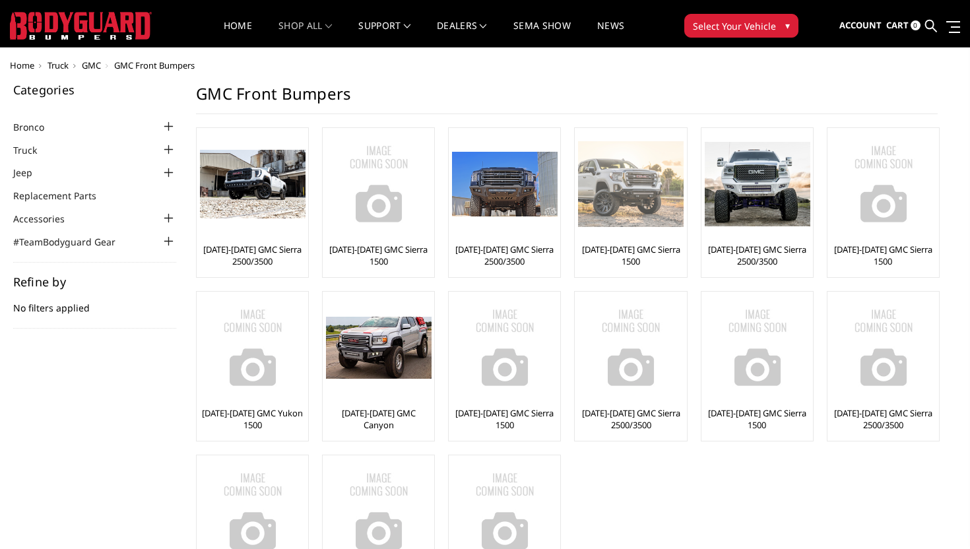
click at [645, 185] on img at bounding box center [631, 183] width 106 height 85
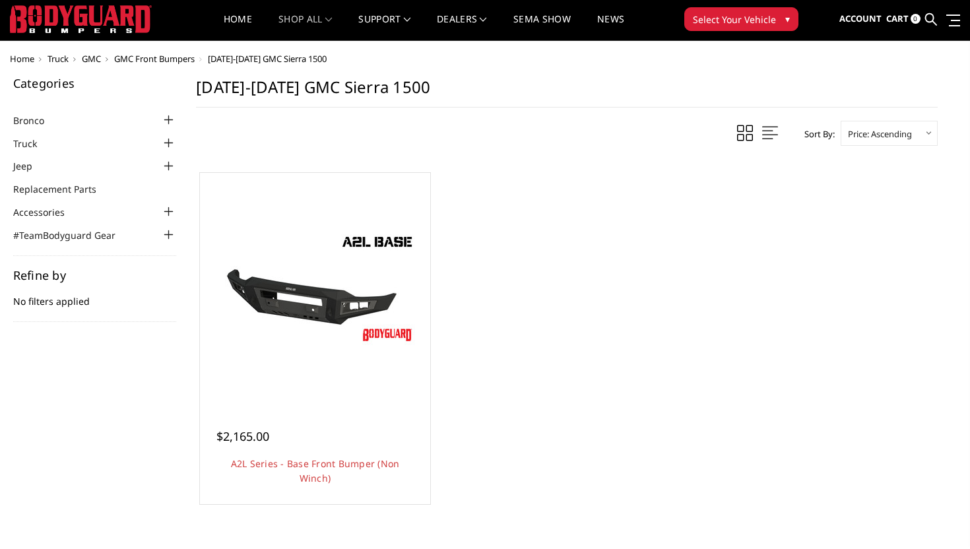
scroll to position [15, 0]
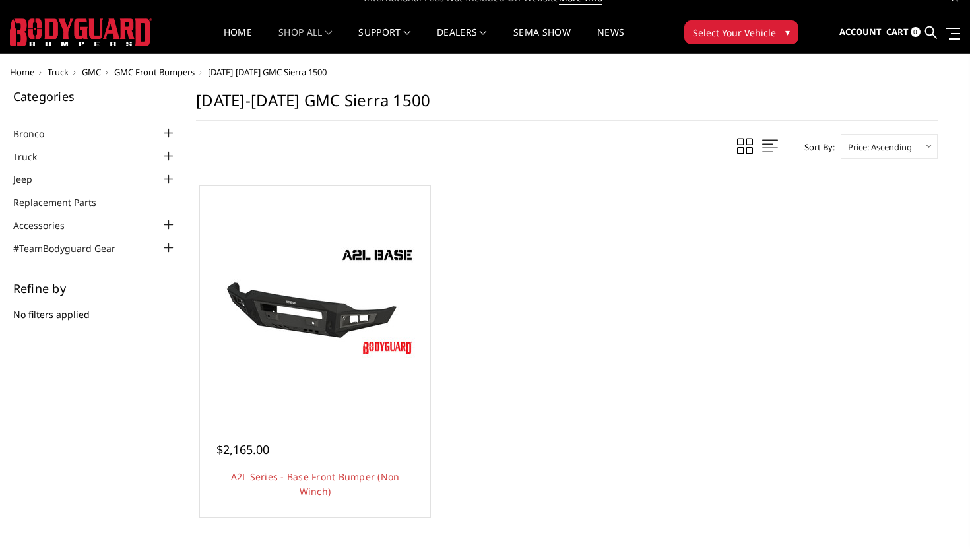
click at [174, 157] on div at bounding box center [168, 156] width 16 height 16
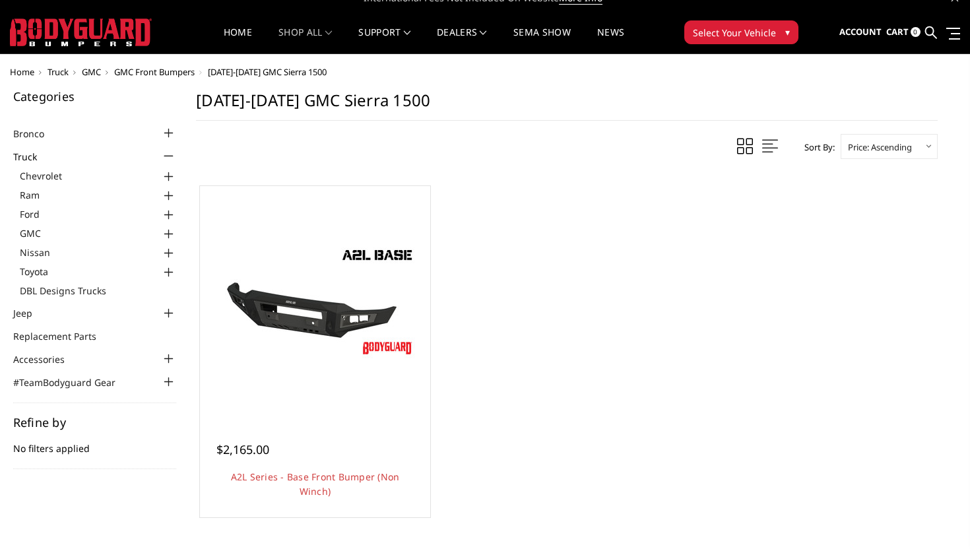
click at [165, 233] on div at bounding box center [168, 234] width 16 height 16
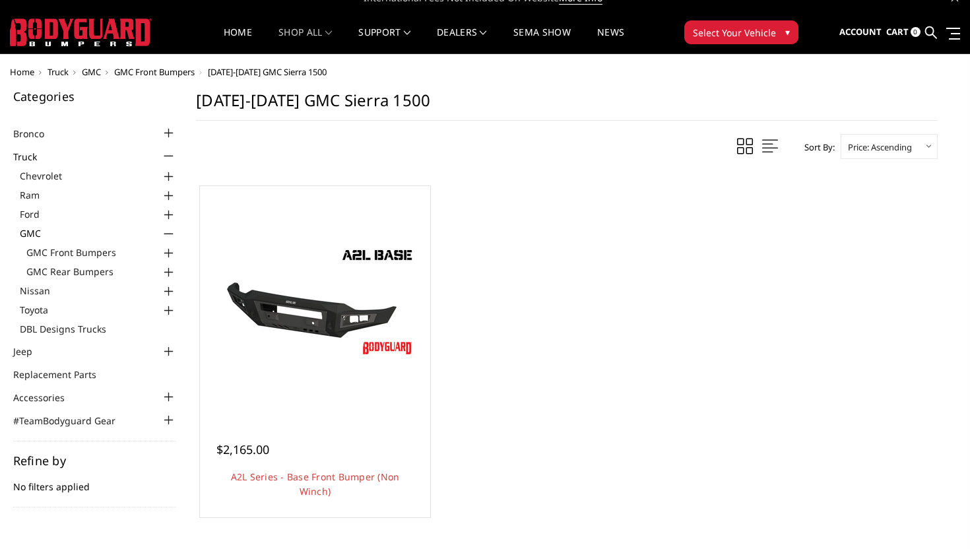
click at [166, 252] on div at bounding box center [168, 253] width 16 height 16
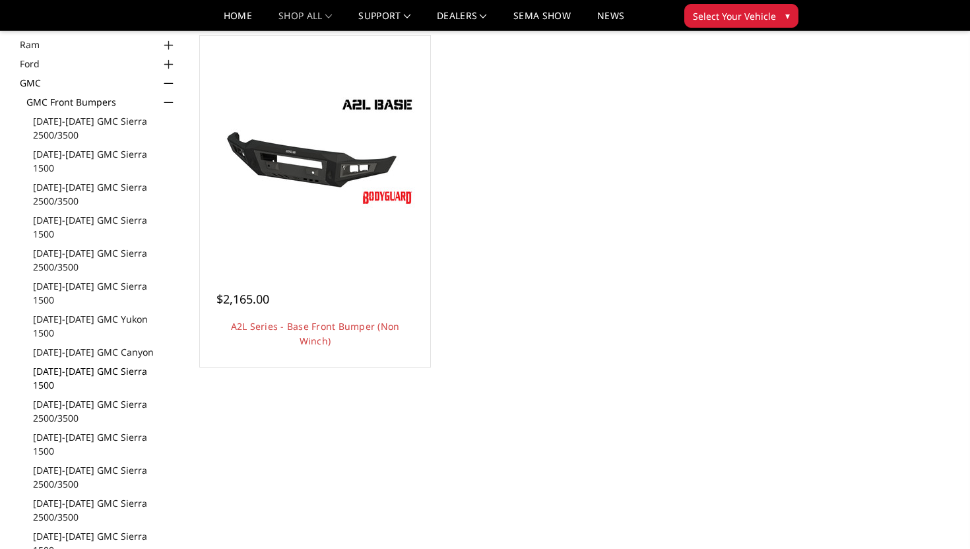
scroll to position [125, 0]
click at [125, 214] on link "[DATE]-[DATE] GMC Sierra 1500" at bounding box center [105, 228] width 144 height 28
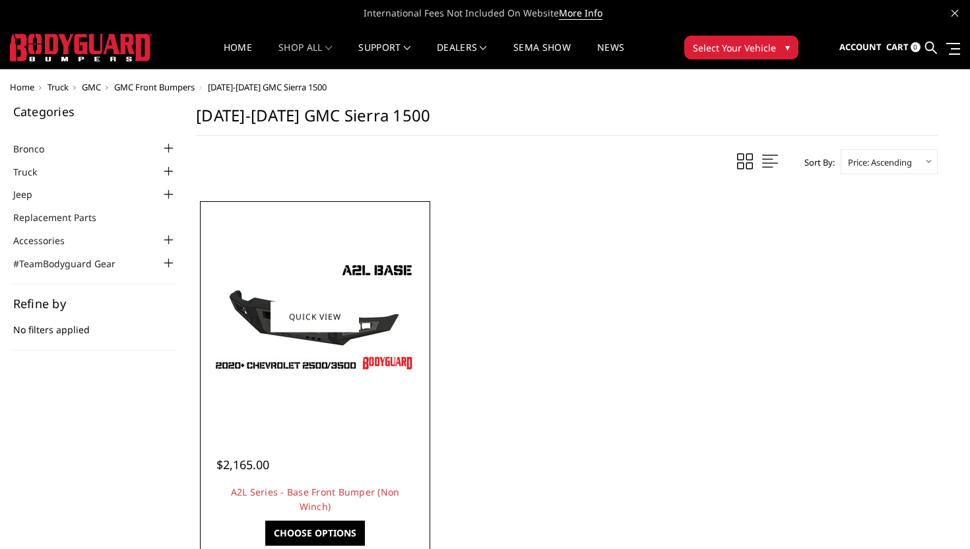
click at [358, 418] on div at bounding box center [315, 317] width 224 height 224
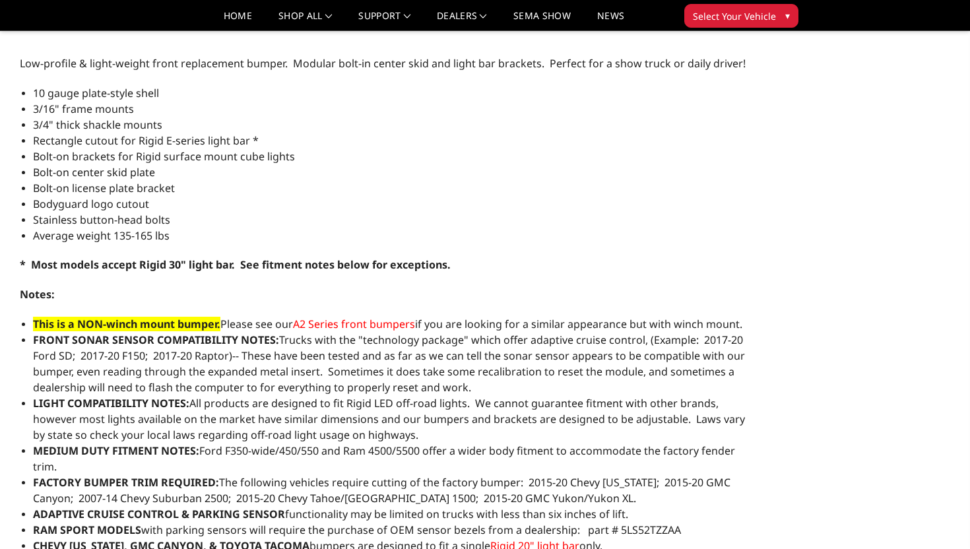
scroll to position [988, 0]
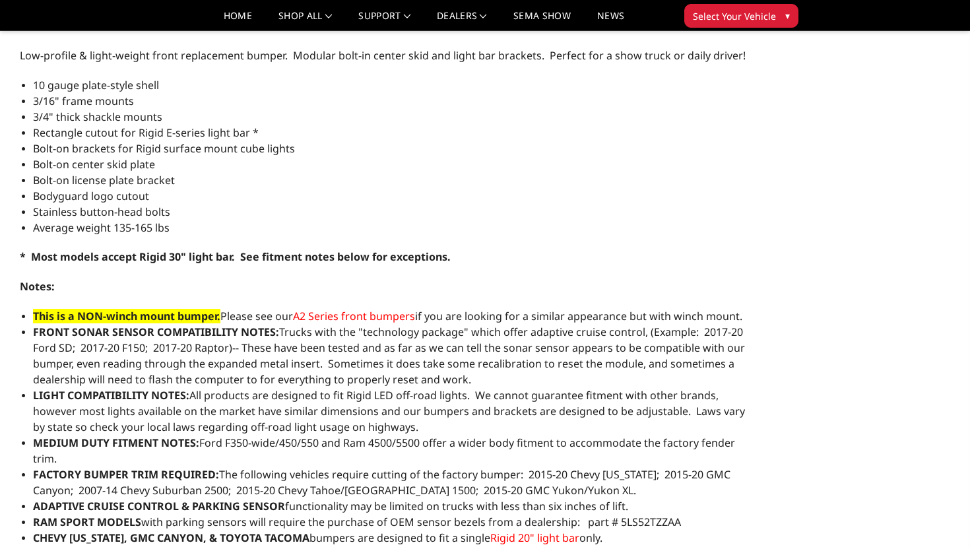
click at [368, 315] on span "A2 Series front bumpers" at bounding box center [354, 316] width 122 height 15
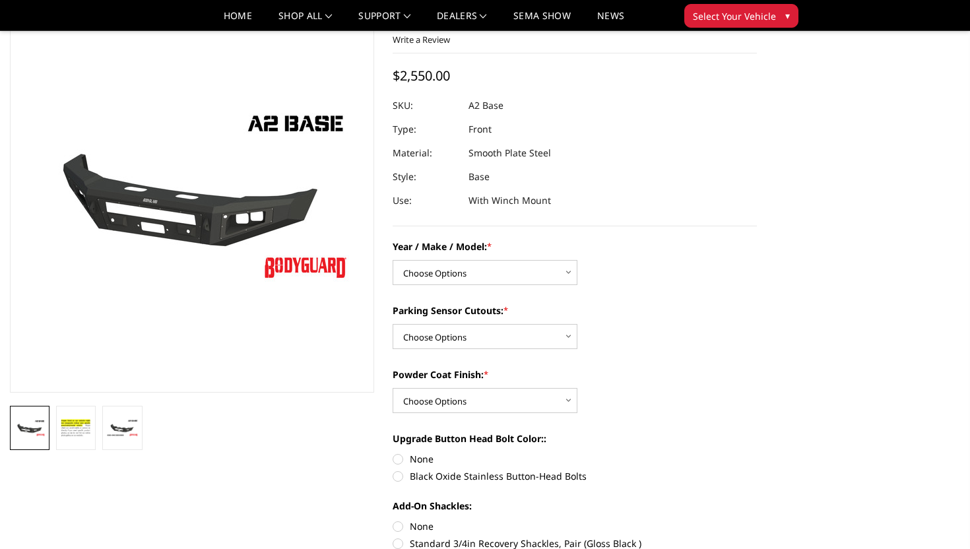
scroll to position [71, 0]
click at [443, 280] on select "Choose Options Chevrolet 20-23 2500 / 3500 Ford 17-22 F250 / F350 Ford 17-22 F4…" at bounding box center [485, 271] width 185 height 25
select select "1352"
click at [393, 259] on select "Choose Options Chevrolet 20-23 2500 / 3500 Ford 17-22 F250 / F350 Ford 17-22 F4…" at bounding box center [485, 271] width 185 height 25
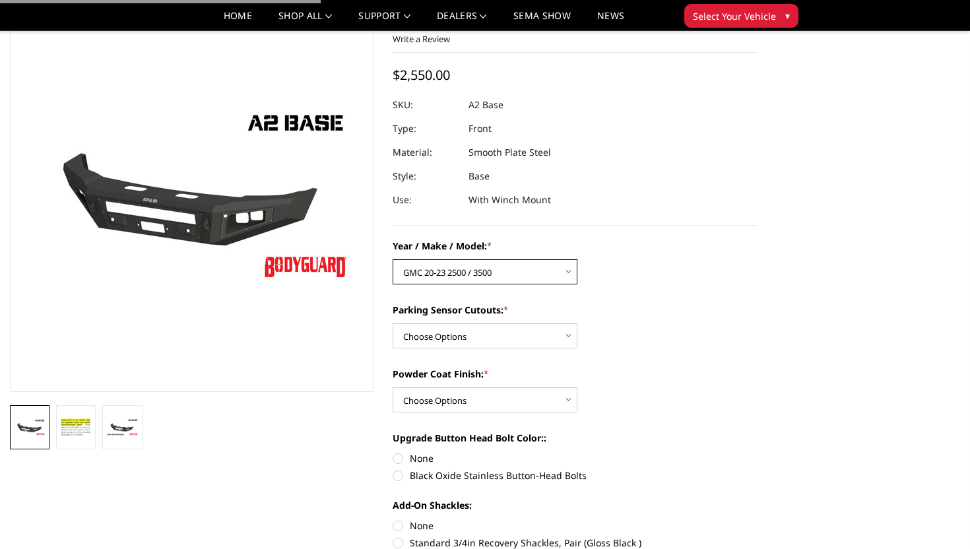
scroll to position [73, 0]
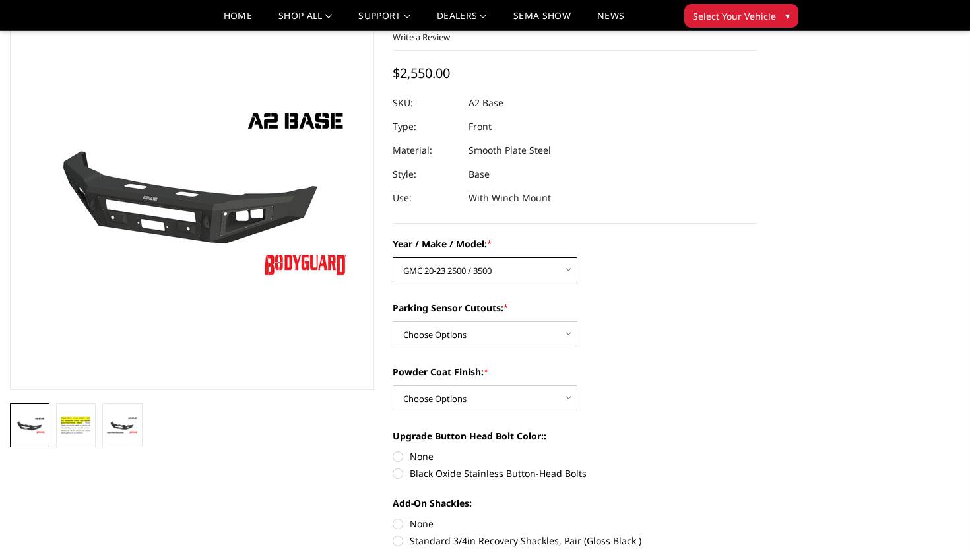
click at [512, 281] on select "Choose Options Chevrolet 20-23 2500 / 3500 Ford 17-22 F250 / F350 Ford 17-22 F4…" at bounding box center [485, 269] width 185 height 25
click at [509, 321] on div "Parking Sensor Cutouts: * Choose Options Yes - I have front parking sensors No …" at bounding box center [575, 324] width 364 height 46
click at [502, 336] on select "Choose Options Yes - I have front parking sensors No - I do NOT have parking se…" at bounding box center [485, 333] width 185 height 25
select select "540"
click at [393, 321] on select "Choose Options Yes - I have front parking sensors No - I do NOT have parking se…" at bounding box center [485, 333] width 185 height 25
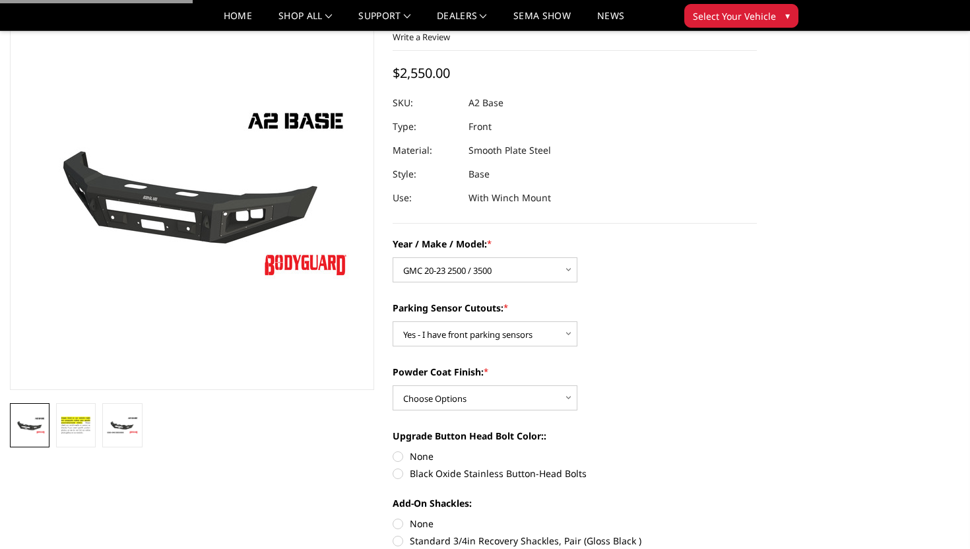
click at [615, 389] on div "Powder Coat Finish: * Choose Options Bare metal (included) Texture Black Powder…" at bounding box center [575, 388] width 364 height 46
click at [535, 369] on label "Powder Coat Finish: *" at bounding box center [575, 372] width 364 height 14
click at [535, 385] on select "Choose Options Bare metal (included) Texture Black Powder Coat" at bounding box center [485, 397] width 185 height 25
click at [517, 390] on select "Choose Options Bare metal (included) Texture Black Powder Coat" at bounding box center [485, 397] width 185 height 25
select select "518"
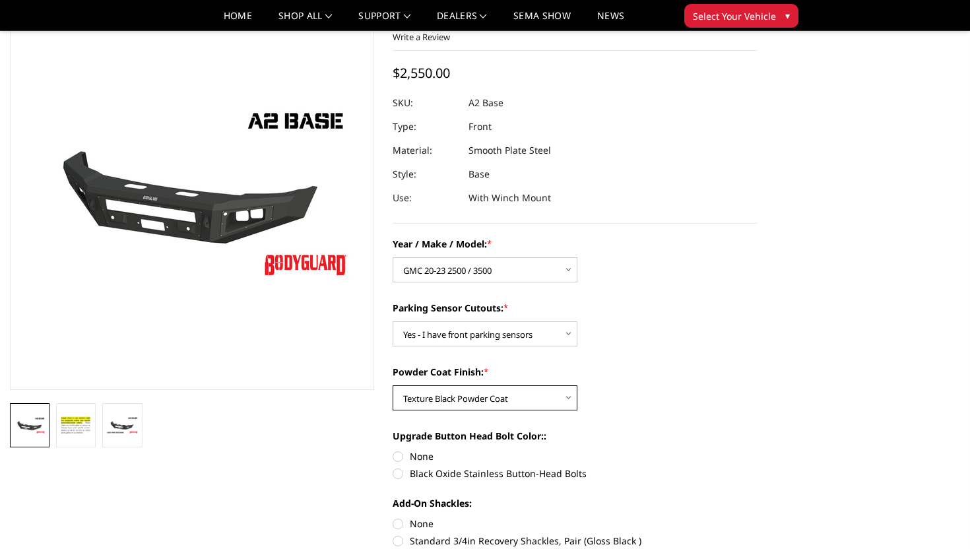
click at [393, 385] on select "Choose Options Bare metal (included) Texture Black Powder Coat" at bounding box center [485, 397] width 185 height 25
click at [643, 410] on div "Powder Coat Finish: * Choose Options Bare metal (included) Texture Black Powder…" at bounding box center [575, 388] width 364 height 46
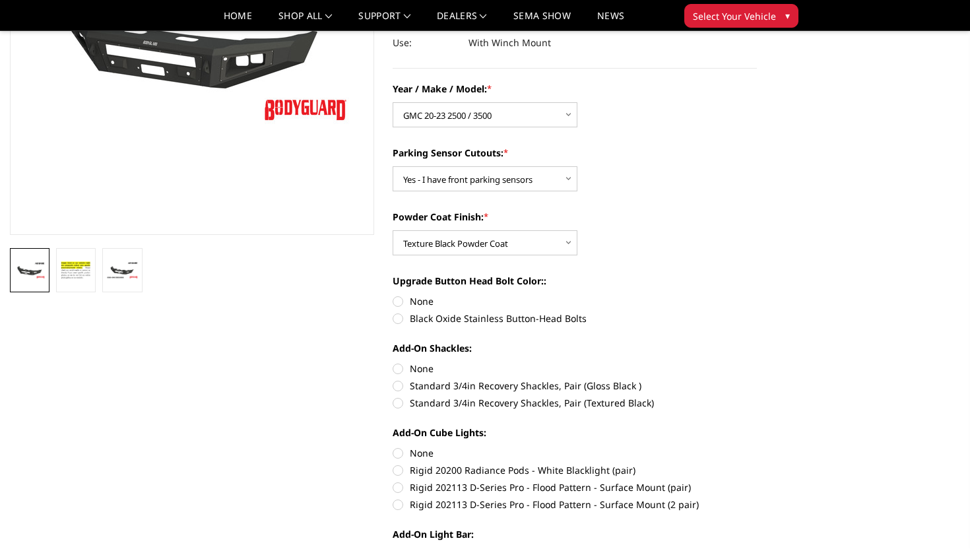
scroll to position [240, 0]
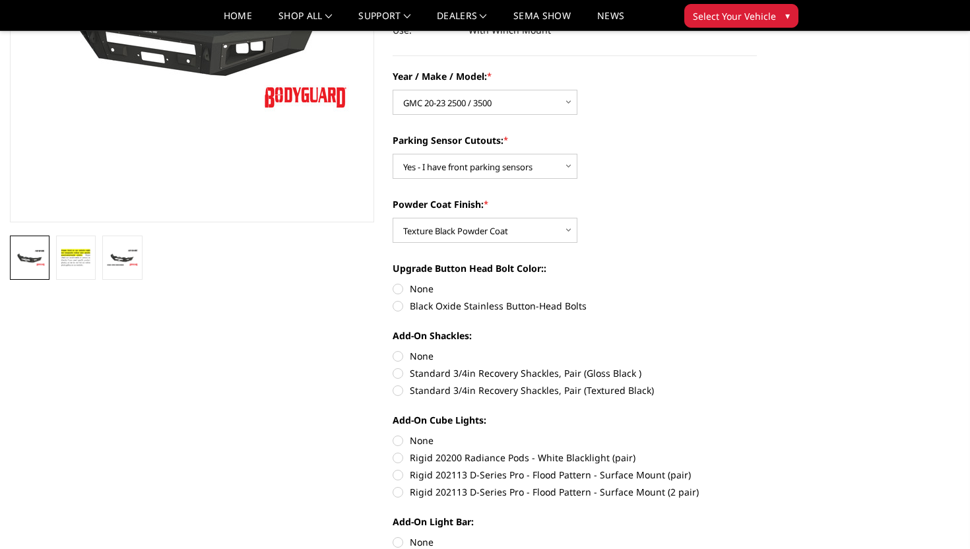
click at [501, 308] on label "Black Oxide Stainless Button-Head Bolts" at bounding box center [575, 306] width 364 height 14
click at [757, 282] on input "Black Oxide Stainless Button-Head Bolts" at bounding box center [757, 282] width 1 height 1
radio input "true"
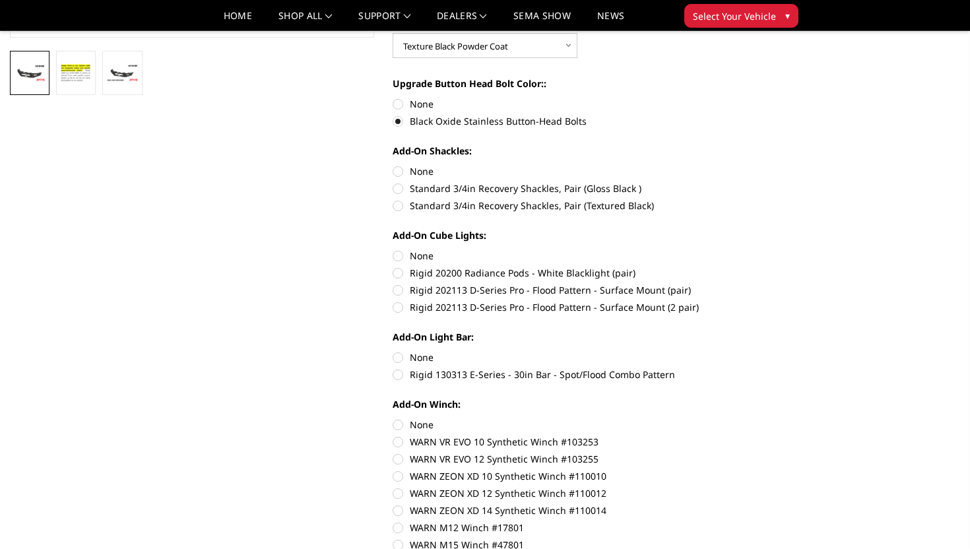
scroll to position [427, 0]
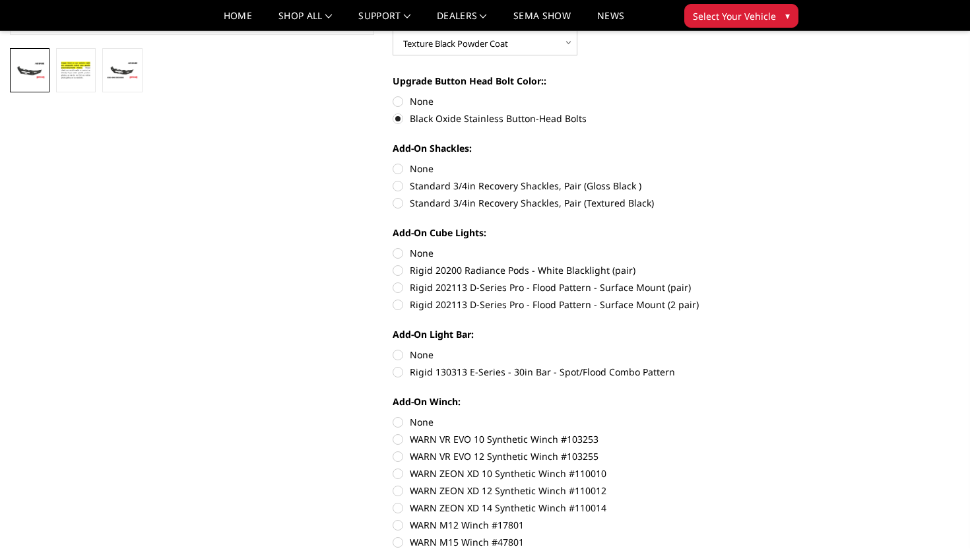
click at [490, 205] on label "Standard 3/4in Recovery Shackles, Pair (Textured Black)" at bounding box center [575, 203] width 364 height 14
click at [757, 179] on input "Standard 3/4in Recovery Shackles, Pair (Textured Black)" at bounding box center [757, 179] width 1 height 1
radio input "true"
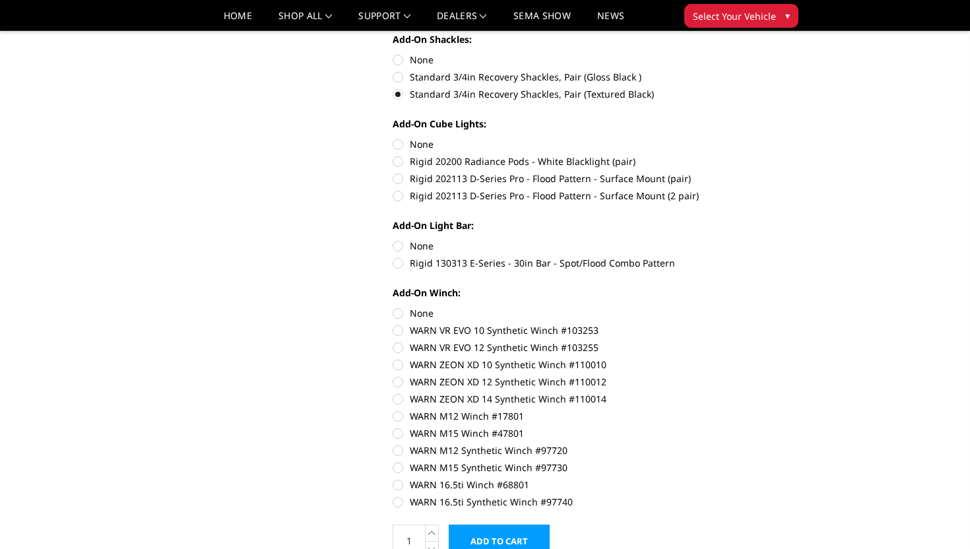
scroll to position [538, 0]
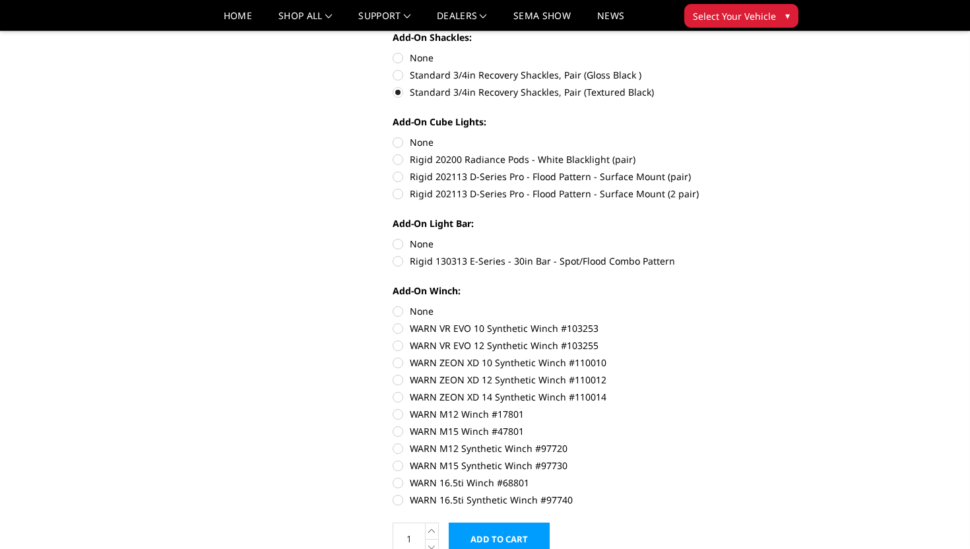
click at [475, 164] on label "Rigid 20200 Radiance Pods - White Blacklight (pair)" at bounding box center [575, 159] width 364 height 14
click at [757, 136] on input "Rigid 20200 Radiance Pods - White Blacklight (pair)" at bounding box center [757, 135] width 1 height 1
radio input "true"
click at [460, 194] on label "Rigid 202113 D-Series Pro - Flood Pattern - Surface Mount (2 pair)" at bounding box center [575, 194] width 364 height 14
click at [757, 170] on input "Rigid 202113 D-Series Pro - Flood Pattern - Surface Mount (2 pair)" at bounding box center [757, 170] width 1 height 1
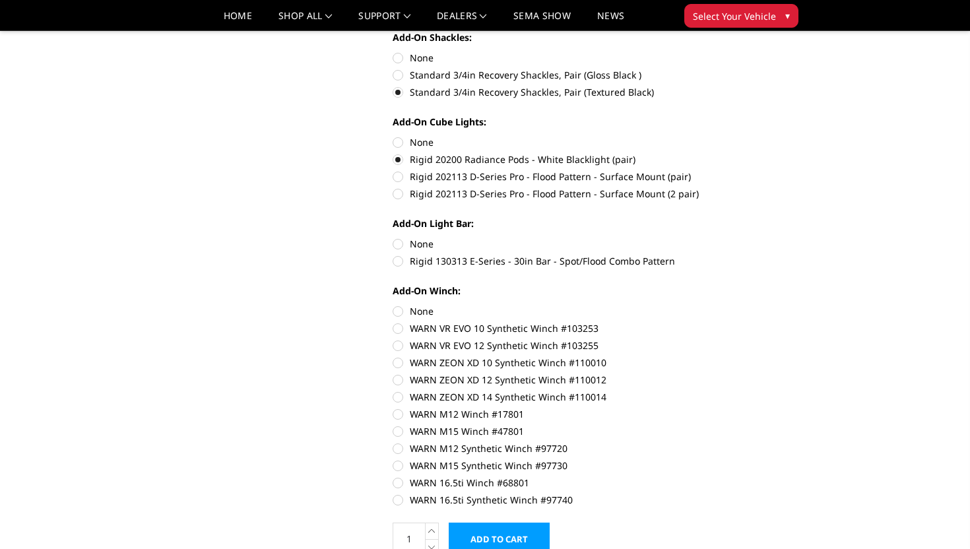
radio input "true"
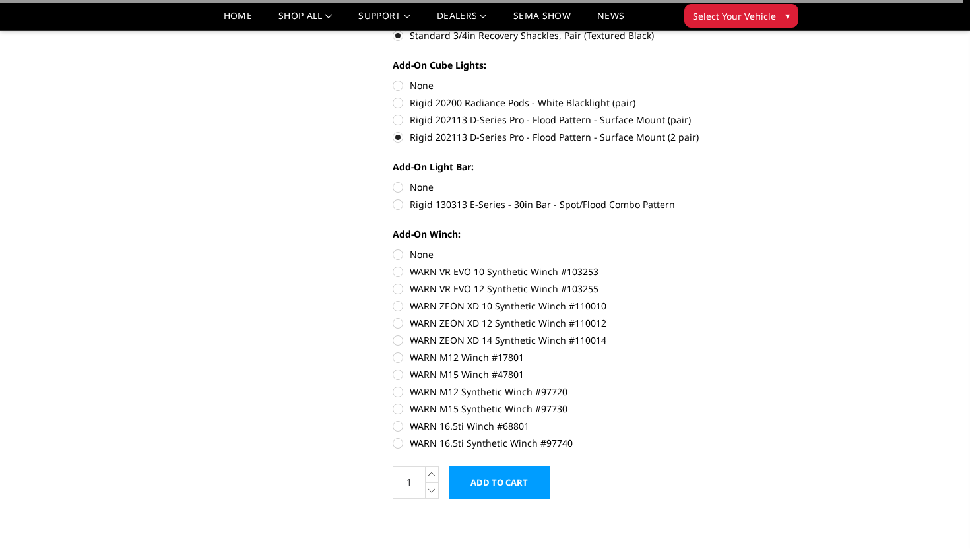
scroll to position [649, 0]
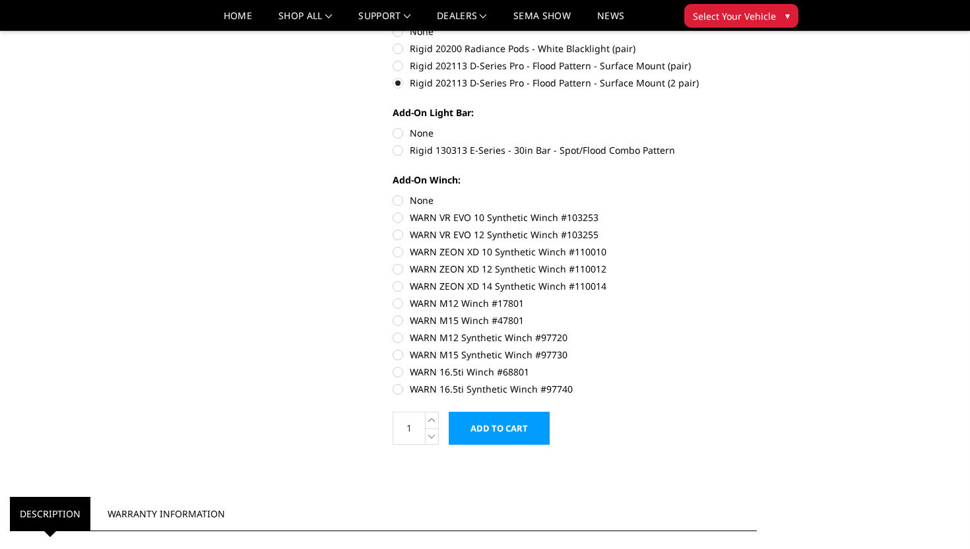
click at [466, 148] on label "Rigid 130313 E-Series - 30in Bar - Spot/Flood Combo Pattern" at bounding box center [575, 150] width 364 height 14
click at [757, 127] on input "Rigid 130313 E-Series - 30in Bar - Spot/Flood Combo Pattern" at bounding box center [757, 126] width 1 height 1
radio input "true"
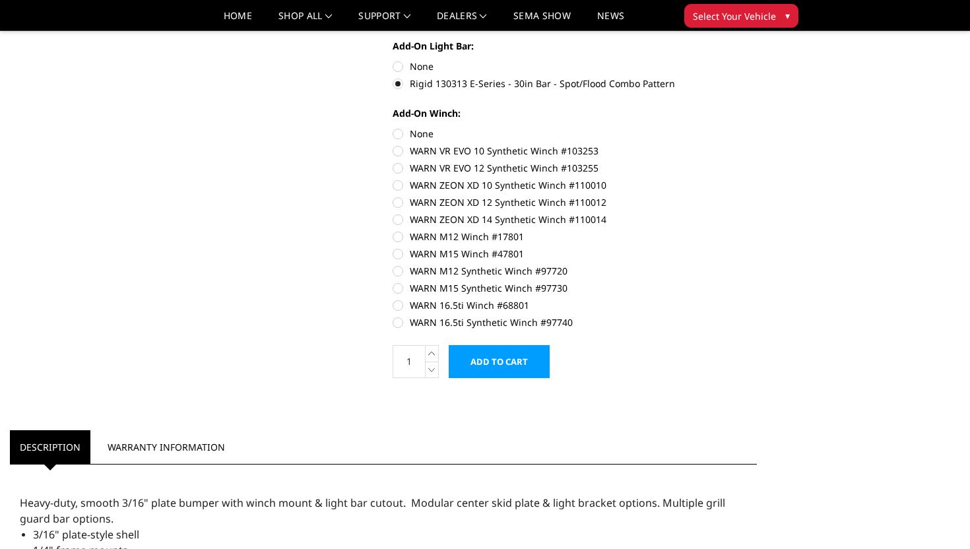
scroll to position [716, 0]
click at [479, 325] on label "WARN 16.5ti Synthetic Winch #97740" at bounding box center [575, 322] width 364 height 14
click at [757, 298] on input "WARN 16.5ti Synthetic Winch #97740" at bounding box center [757, 298] width 1 height 1
radio input "true"
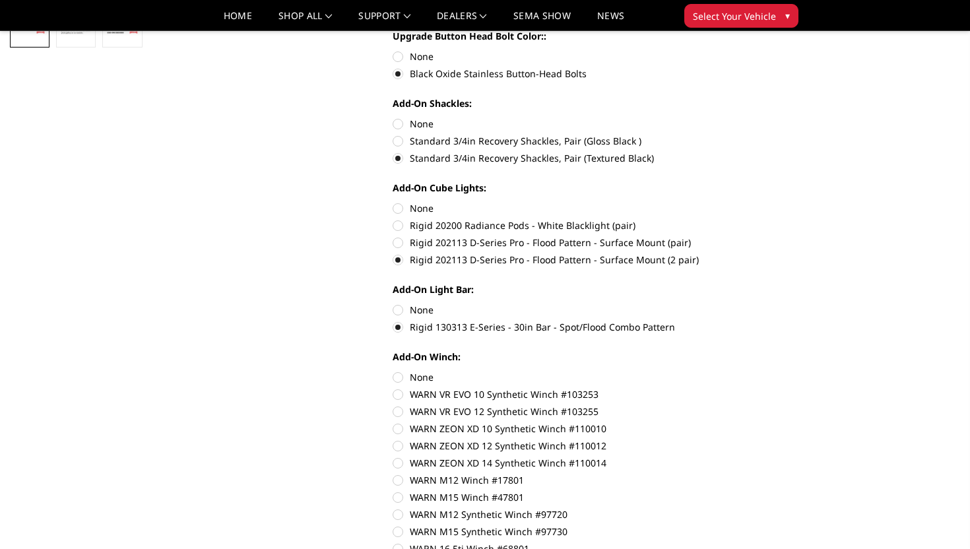
scroll to position [469, 0]
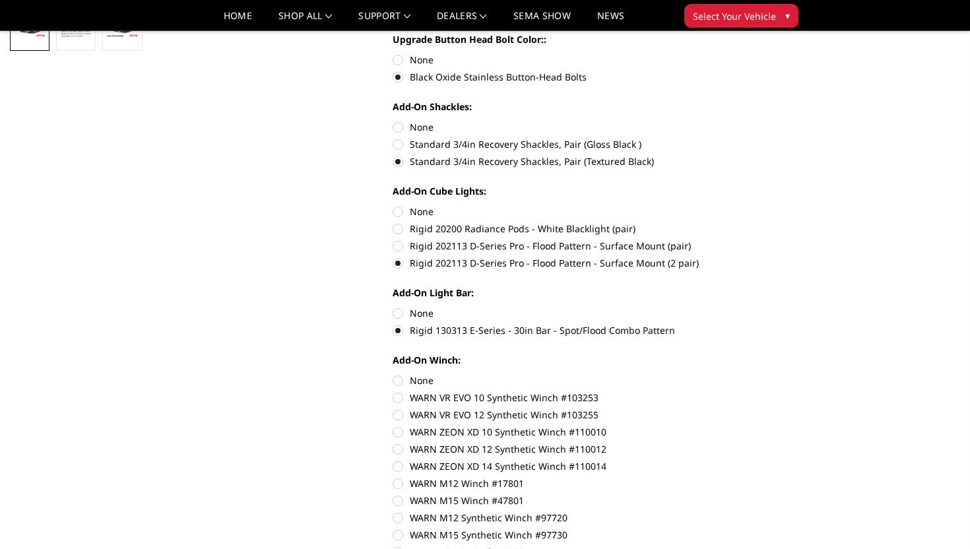
click at [408, 315] on label "None" at bounding box center [575, 313] width 364 height 14
click at [393, 307] on input "None" at bounding box center [393, 306] width 1 height 1
radio input "true"
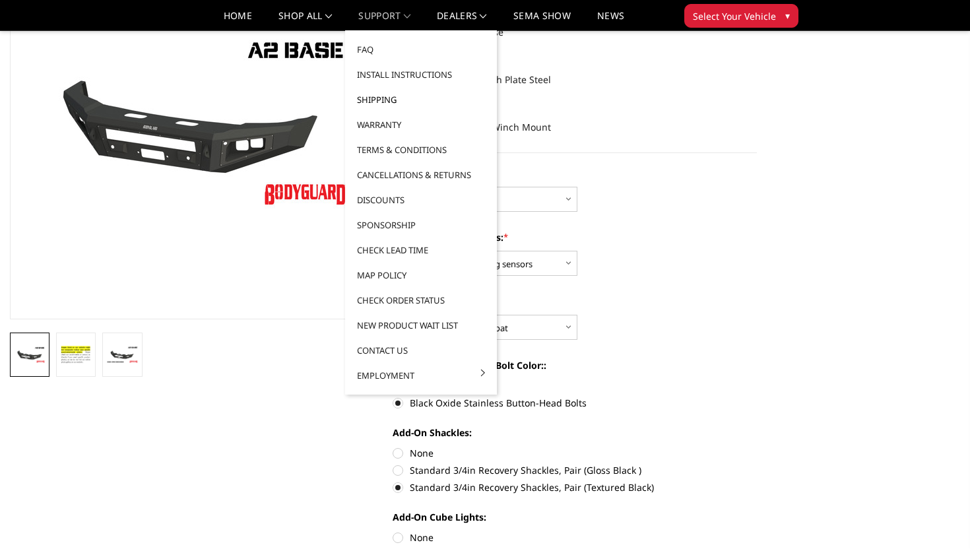
scroll to position [0, 0]
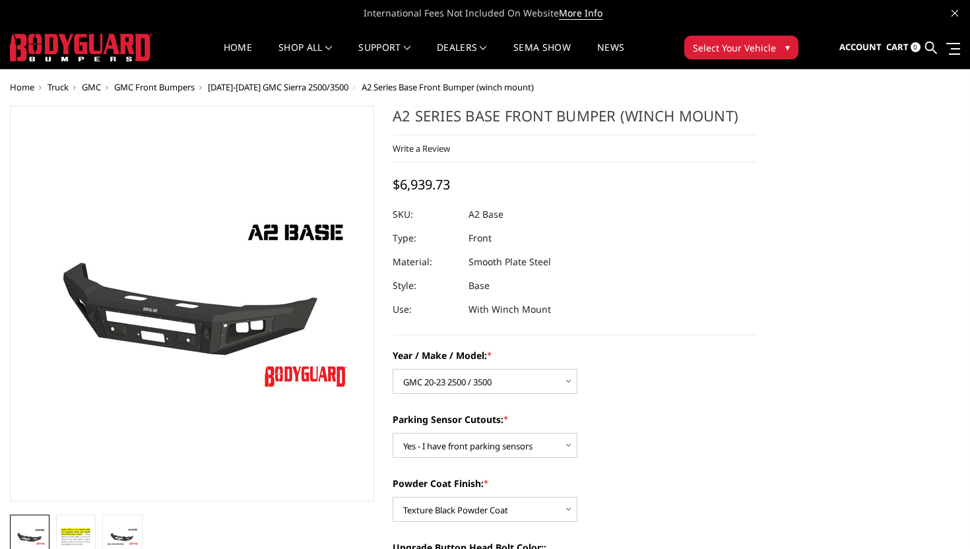
click at [96, 85] on span "GMC" at bounding box center [91, 87] width 19 height 12
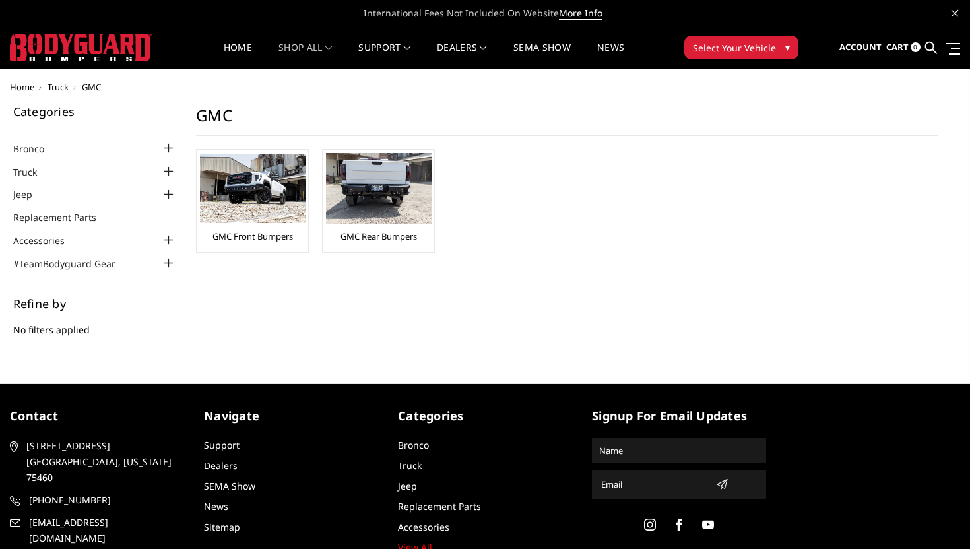
click at [747, 42] on span "Select Your Vehicle" at bounding box center [734, 48] width 83 height 14
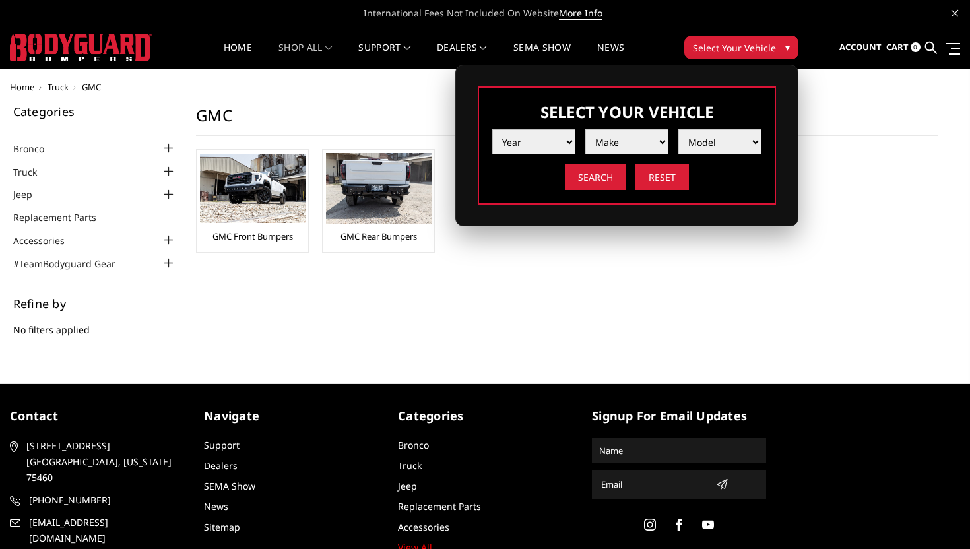
click at [539, 139] on select "Year [DATE] 2024 2023 2022 2021 2020 2019 2018 2017 2016 2015 2014 2013 2012 20…" at bounding box center [533, 141] width 83 height 25
select select "yr_2019"
click at [492, 129] on select "Year [DATE] 2024 2023 2022 2021 2020 2019 2018 2017 2016 2015 2014 2013 2012 20…" at bounding box center [533, 141] width 83 height 25
select select "mk_gmc"
click at [585, 129] on select "Make Chevrolet Ford GMC Nissan Ram Toyota" at bounding box center [626, 141] width 83 height 25
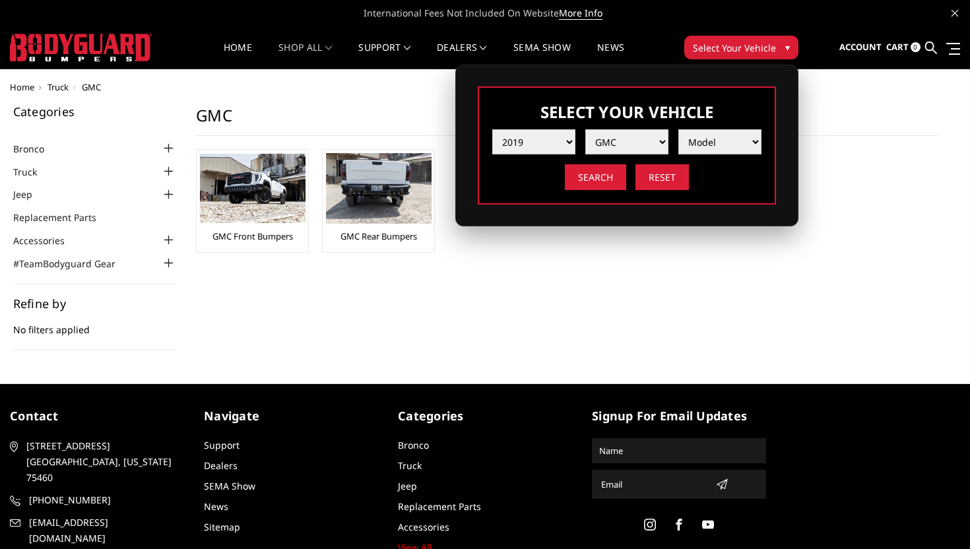
select select "md_sierra-1500"
click at [678, 129] on select "Model Canyon Sierra 1500 Sierra 2500 / 3500 Yukon 1500" at bounding box center [719, 141] width 83 height 25
click at [602, 175] on input "Search" at bounding box center [595, 177] width 61 height 26
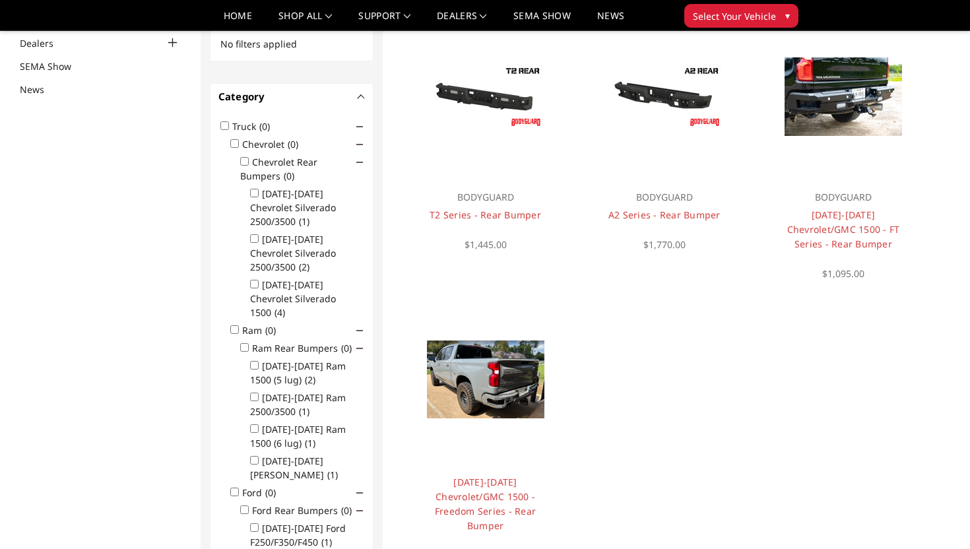
scroll to position [143, 0]
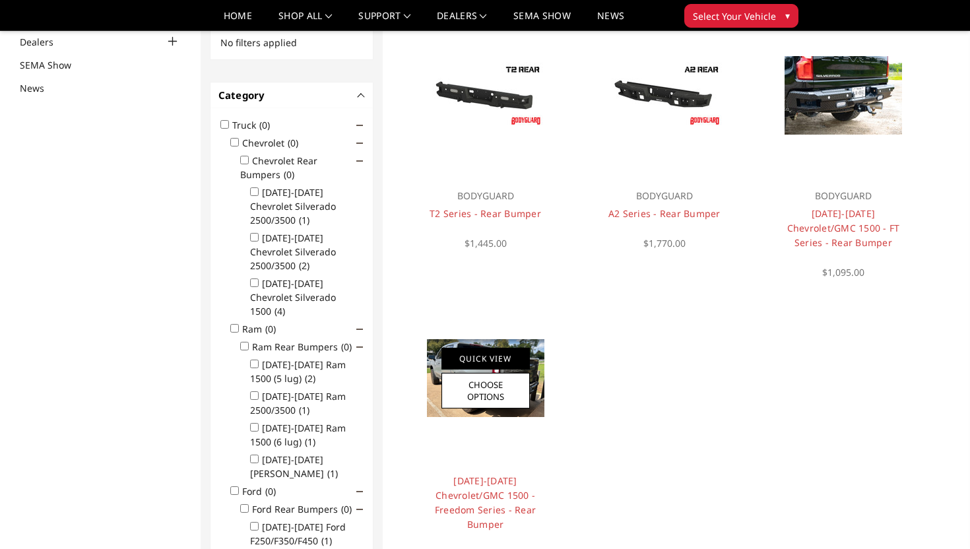
click at [511, 353] on link "Quick View" at bounding box center [485, 359] width 88 height 22
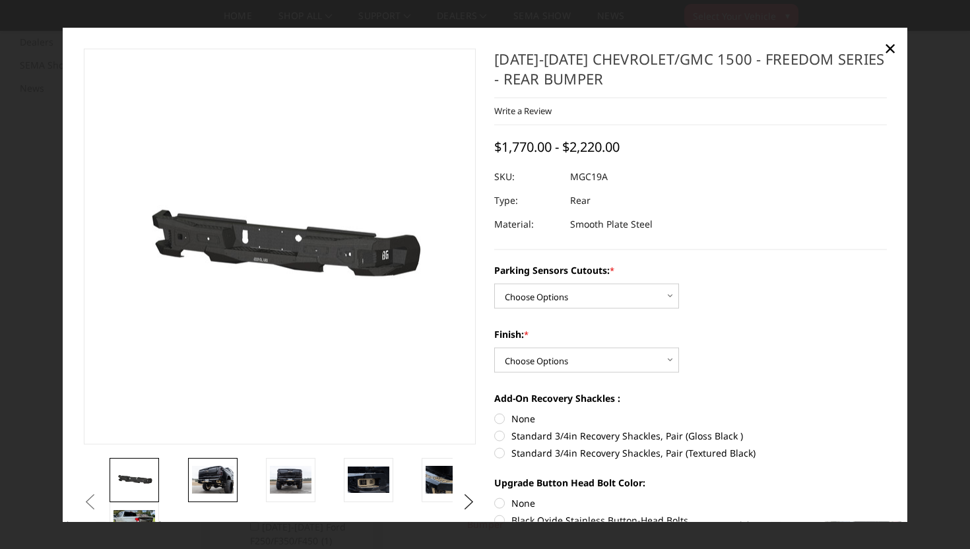
click at [220, 488] on img at bounding box center [213, 479] width 42 height 28
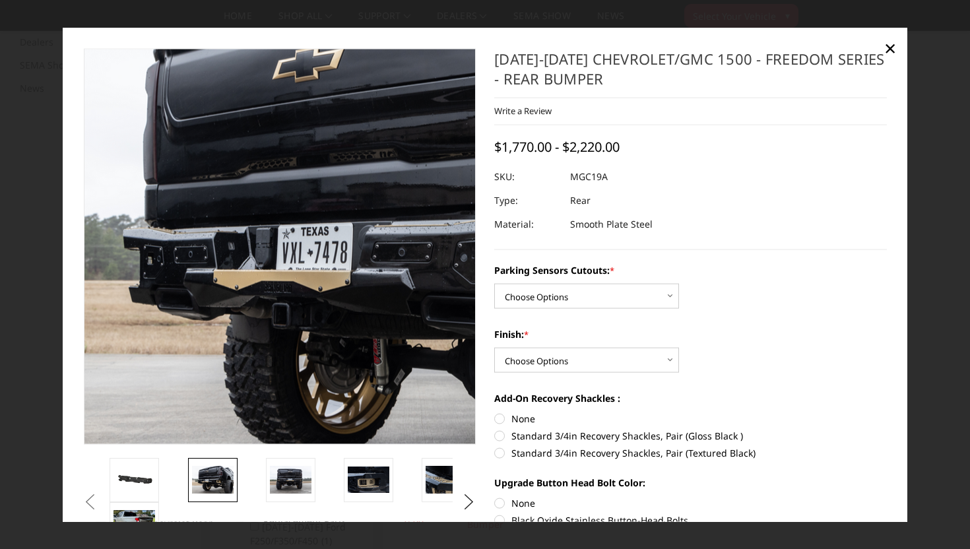
scroll to position [23, 0]
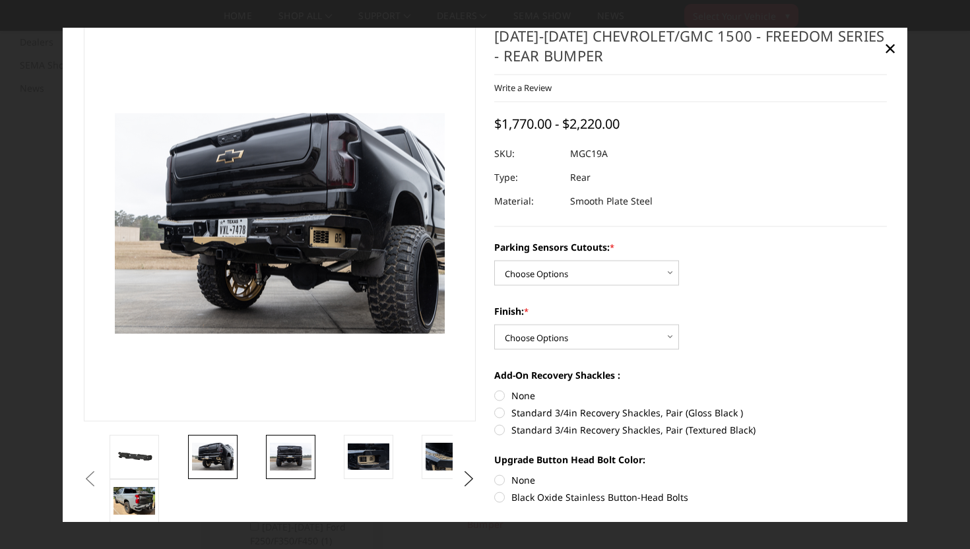
click at [296, 445] on img at bounding box center [291, 457] width 42 height 28
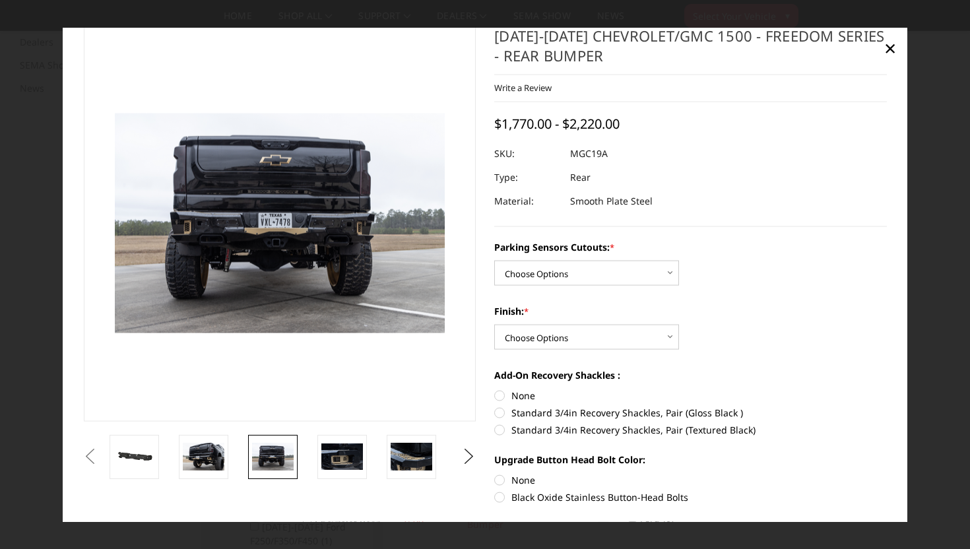
click at [274, 463] on img at bounding box center [273, 457] width 42 height 28
click at [348, 459] on img at bounding box center [342, 456] width 42 height 27
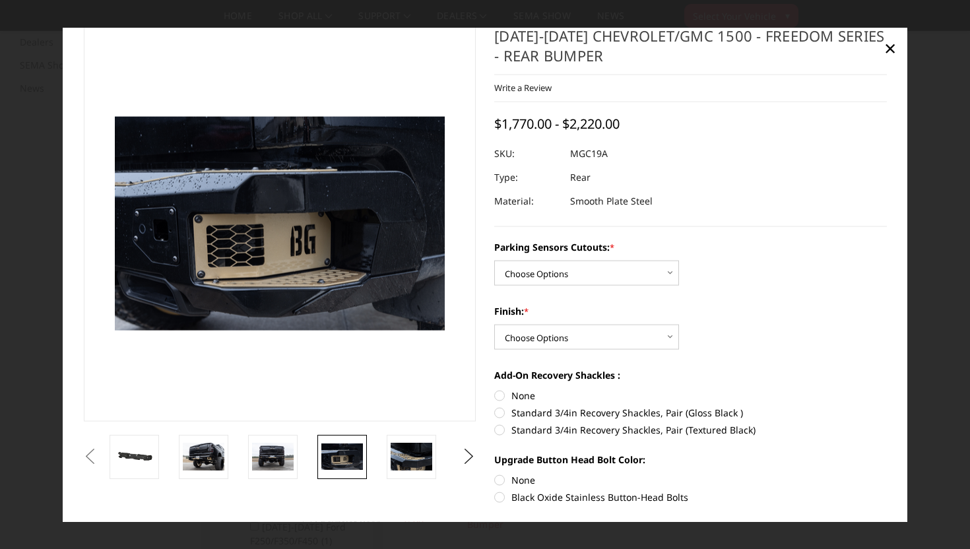
scroll to position [26, 0]
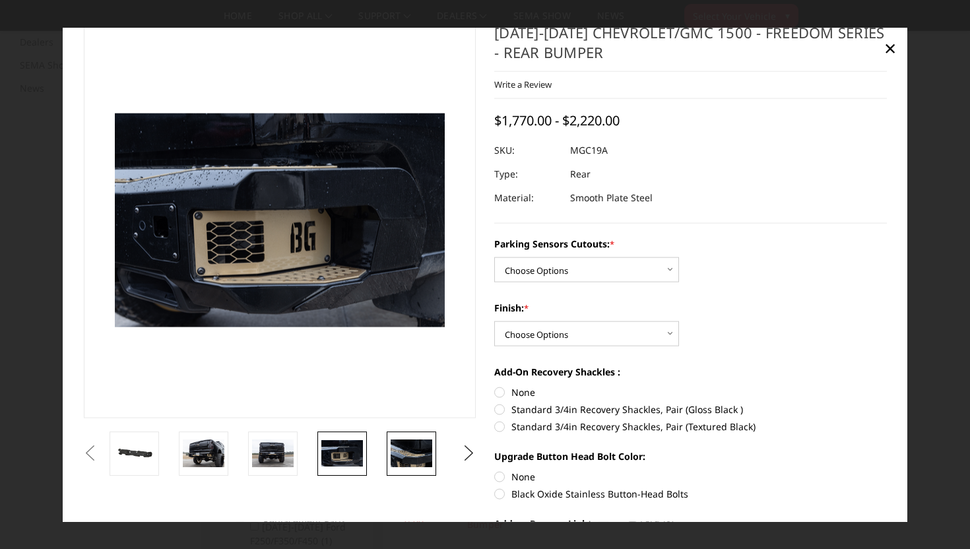
click at [416, 462] on img at bounding box center [412, 453] width 42 height 28
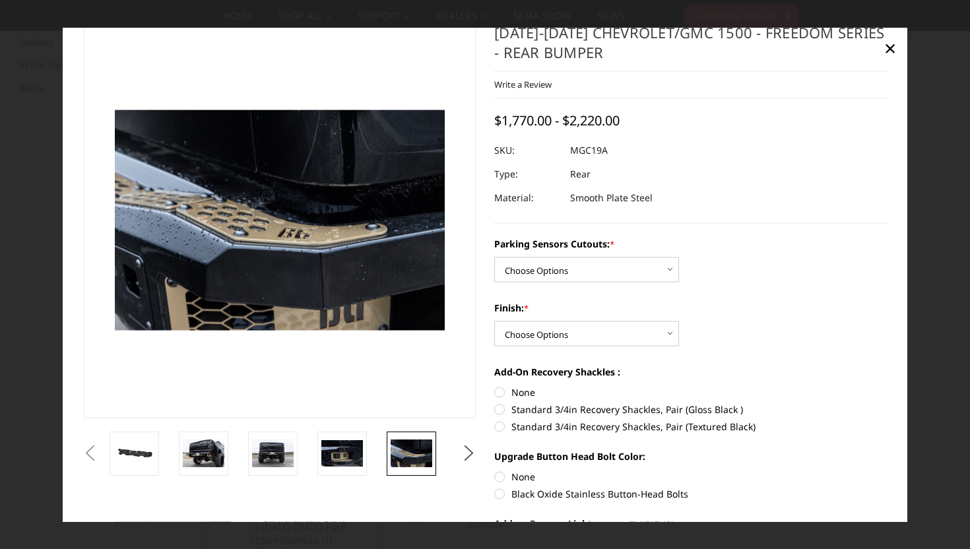
scroll to position [23, 0]
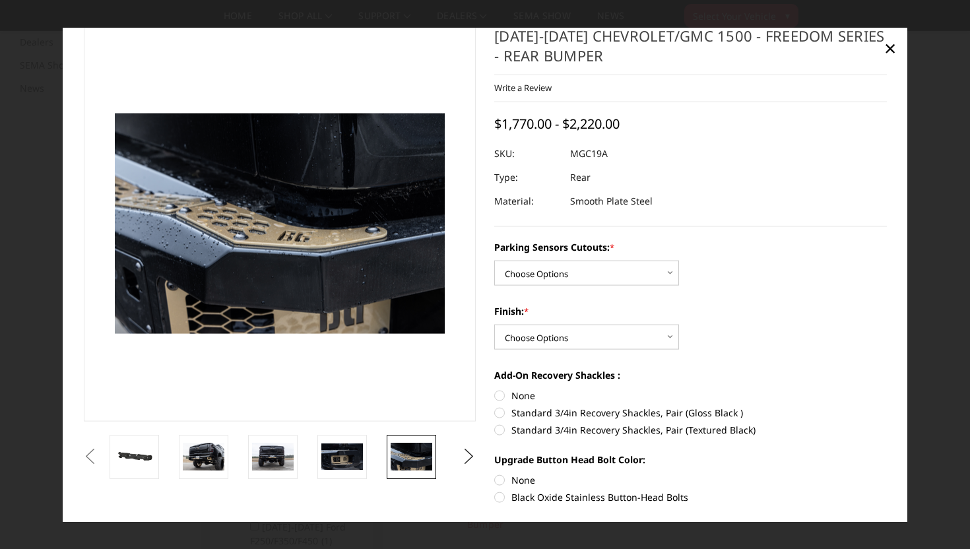
click at [405, 452] on img at bounding box center [412, 457] width 42 height 28
click at [475, 464] on button "Next" at bounding box center [469, 457] width 20 height 20
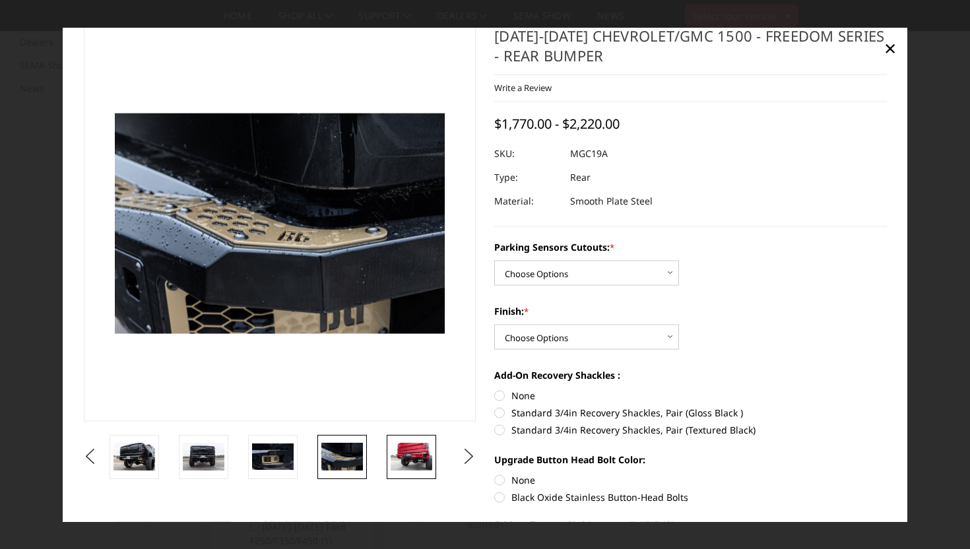
click at [424, 463] on img at bounding box center [412, 457] width 42 height 28
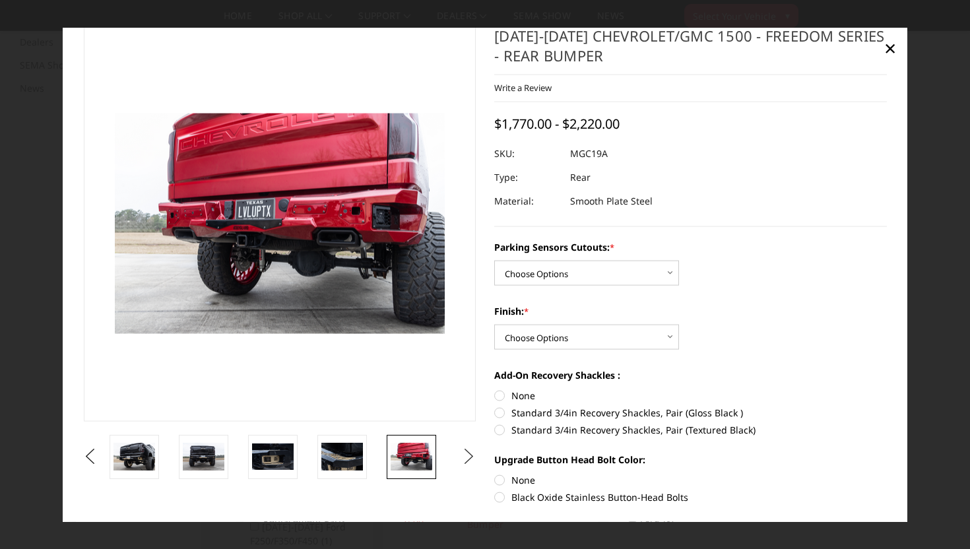
click at [466, 447] on button "Next" at bounding box center [469, 457] width 20 height 20
click at [398, 452] on img at bounding box center [412, 456] width 42 height 27
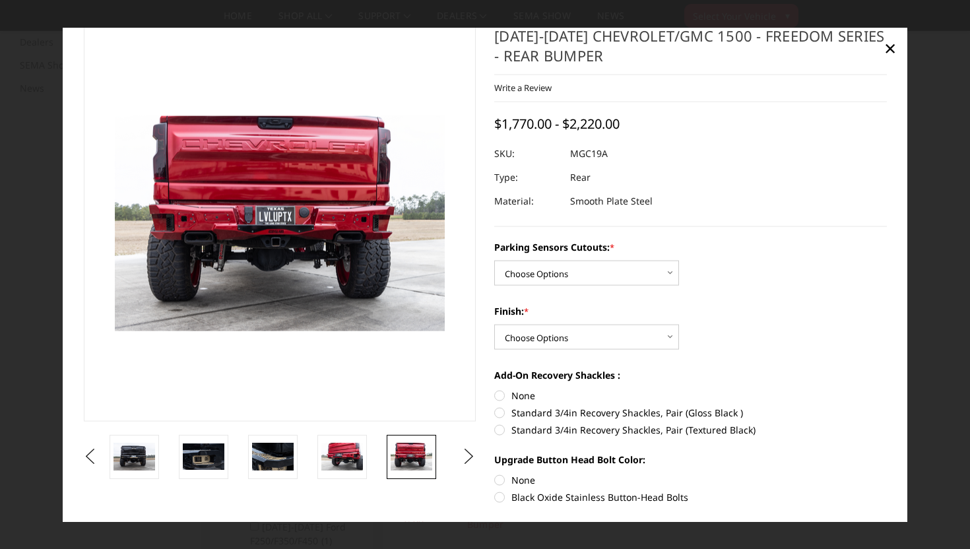
scroll to position [26, 0]
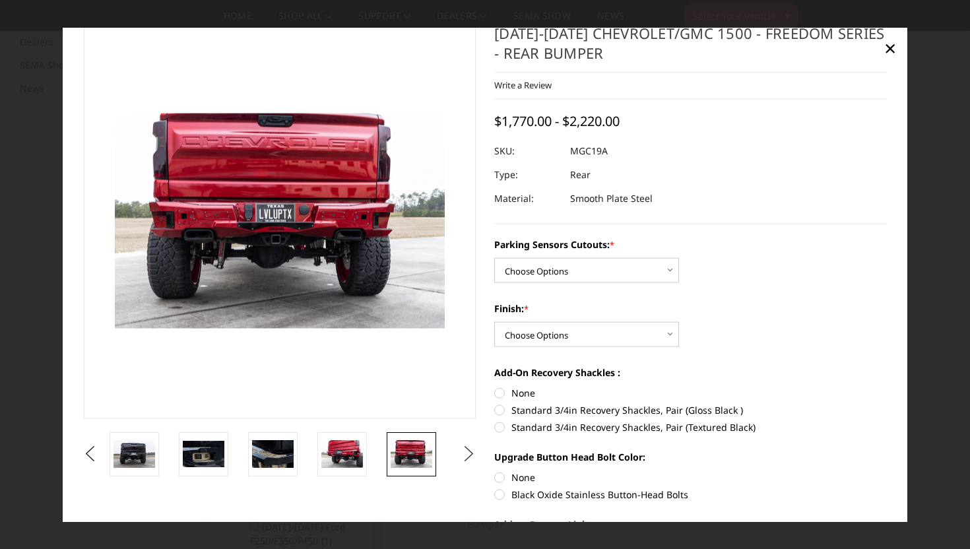
click at [468, 451] on button "Next" at bounding box center [469, 454] width 20 height 20
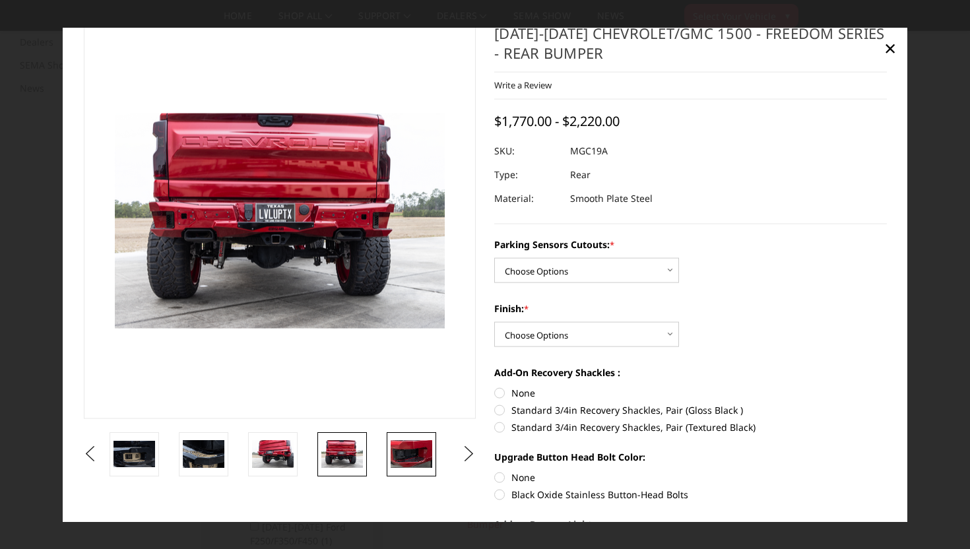
click at [419, 441] on img at bounding box center [412, 453] width 42 height 28
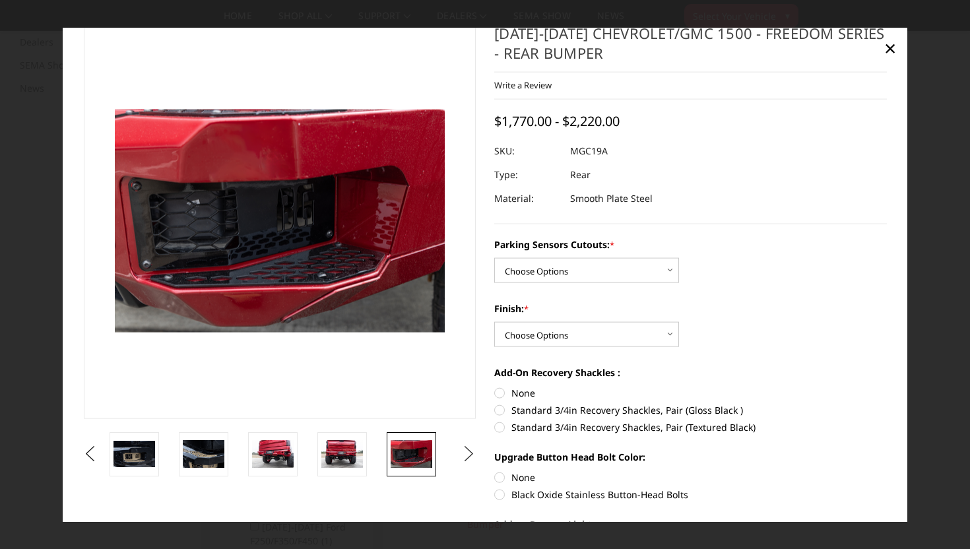
scroll to position [22, 0]
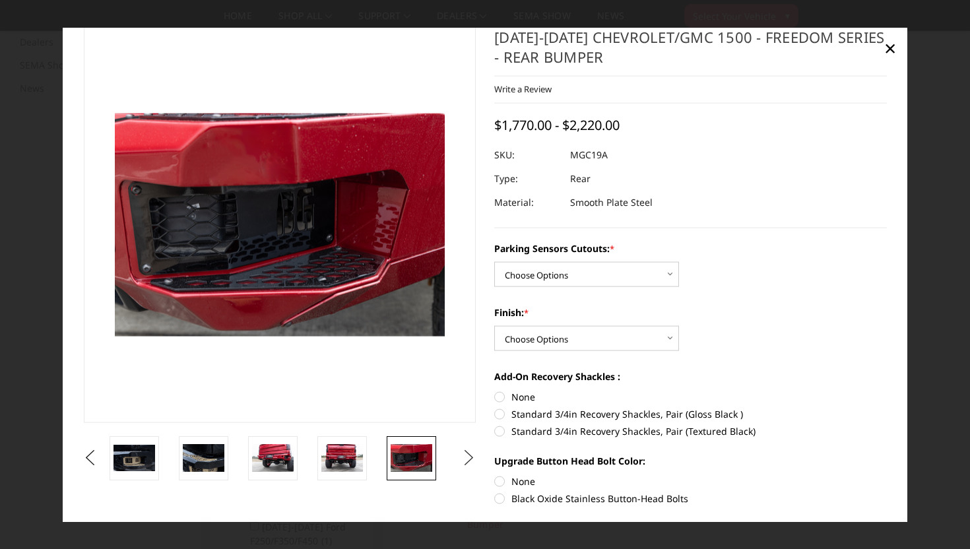
click at [467, 458] on button "Next" at bounding box center [469, 458] width 20 height 20
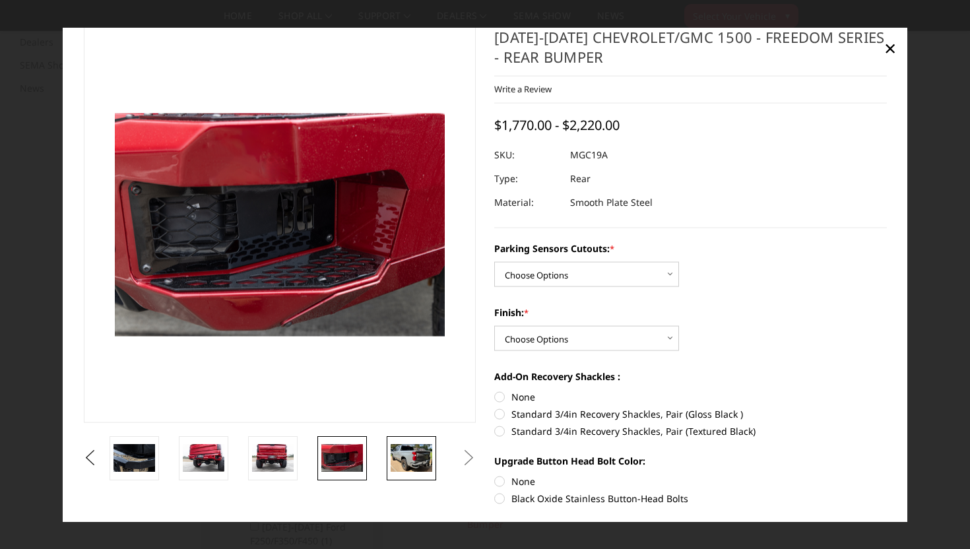
click at [409, 463] on img at bounding box center [412, 458] width 42 height 28
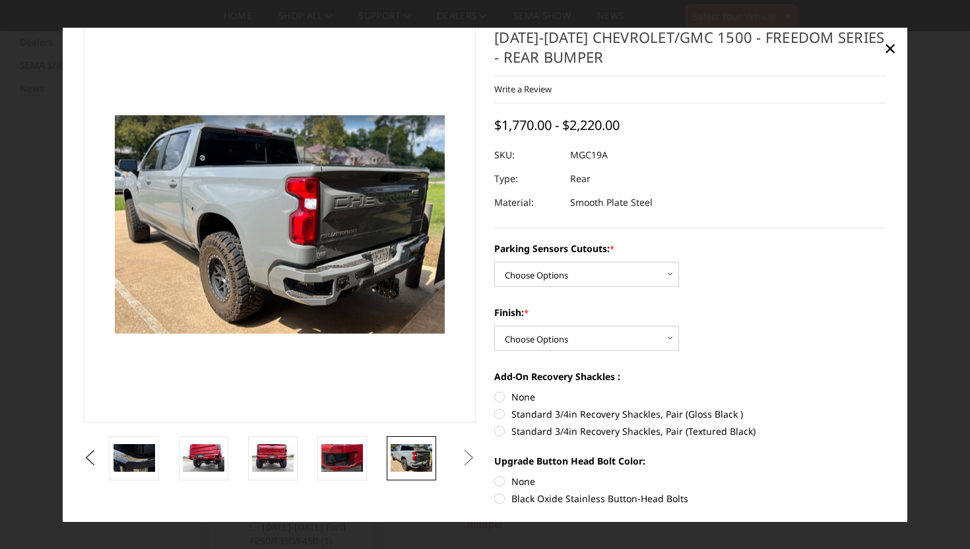
scroll to position [24, 0]
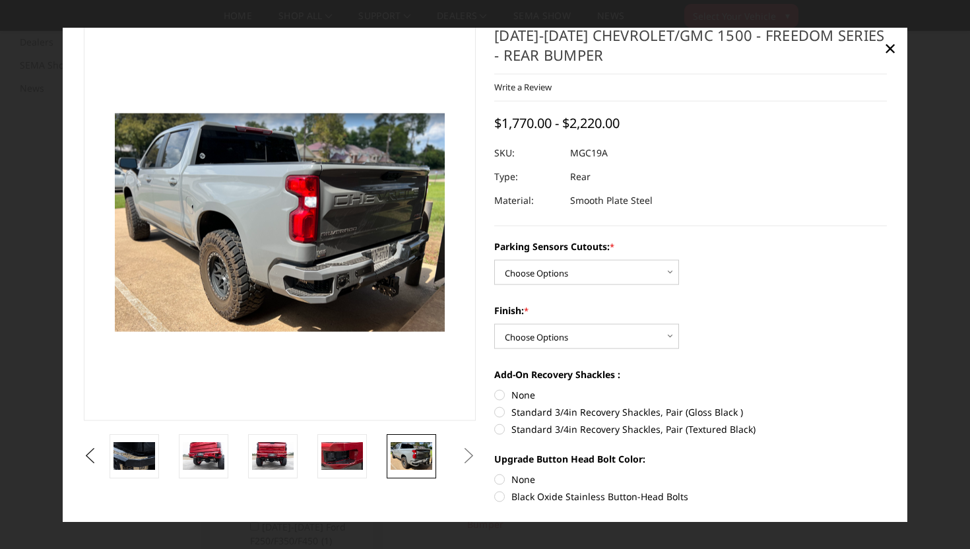
click at [459, 453] on button "Next" at bounding box center [469, 456] width 20 height 20
click at [476, 458] on button "Next" at bounding box center [469, 456] width 20 height 20
click at [467, 456] on button "Next" at bounding box center [469, 456] width 20 height 20
click at [470, 453] on button "Next" at bounding box center [469, 456] width 20 height 20
click at [100, 459] on button "Previous" at bounding box center [90, 456] width 20 height 20
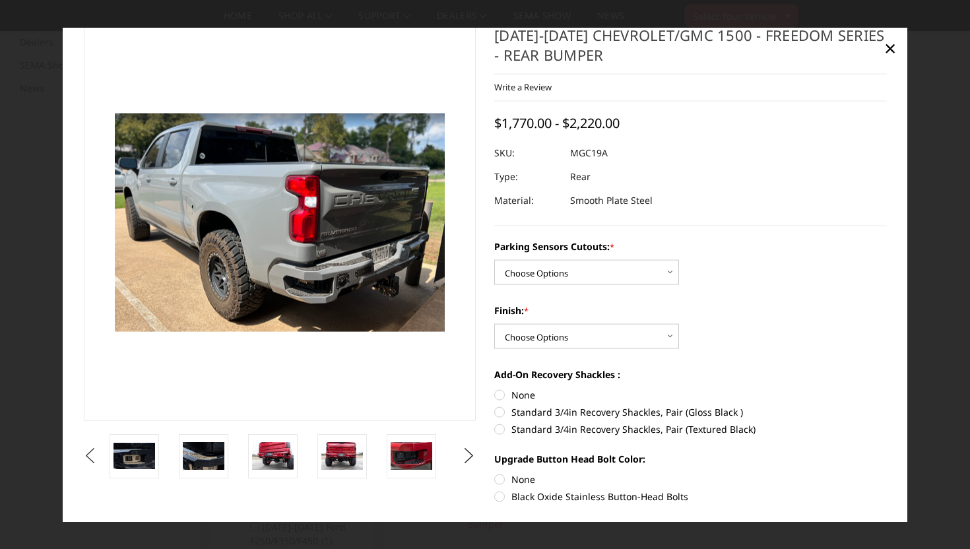
click at [94, 455] on button "Previous" at bounding box center [90, 456] width 20 height 20
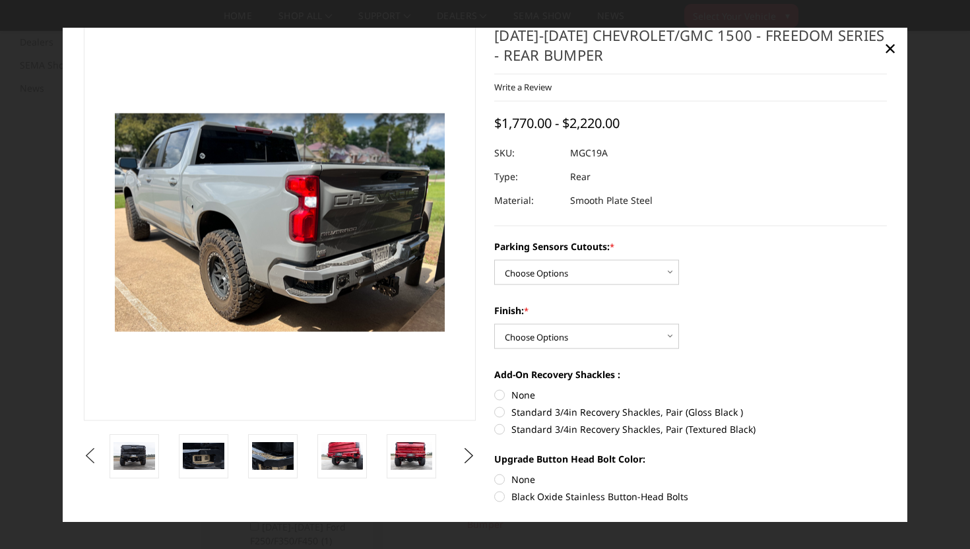
click at [94, 455] on button "Previous" at bounding box center [90, 456] width 20 height 20
click at [100, 455] on button "Previous" at bounding box center [90, 456] width 20 height 20
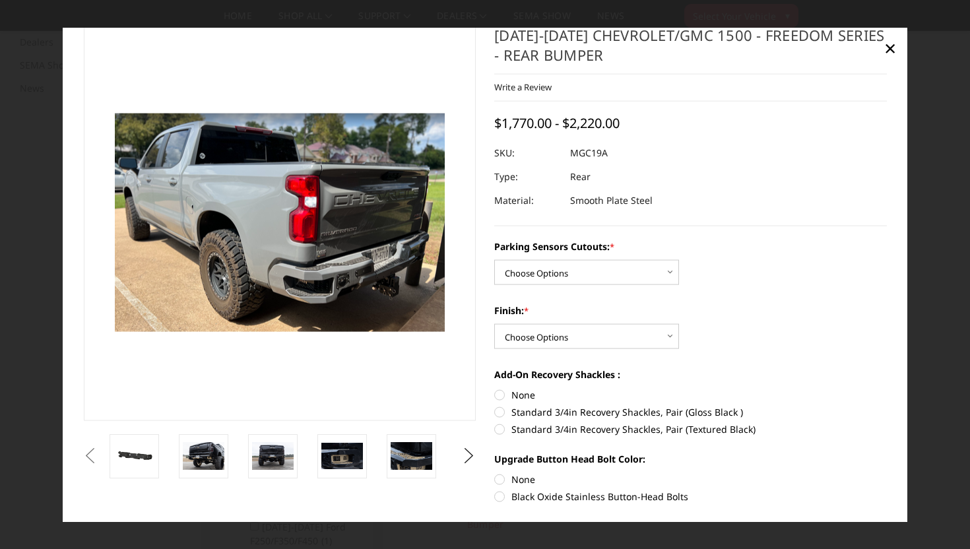
click at [82, 451] on button "Previous" at bounding box center [90, 456] width 20 height 20
click at [214, 451] on img at bounding box center [204, 455] width 42 height 28
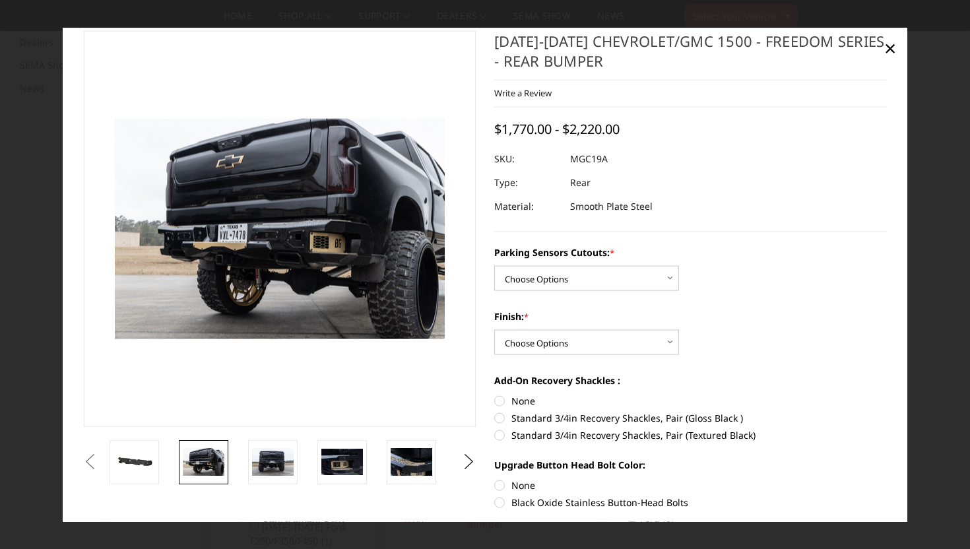
scroll to position [13, 0]
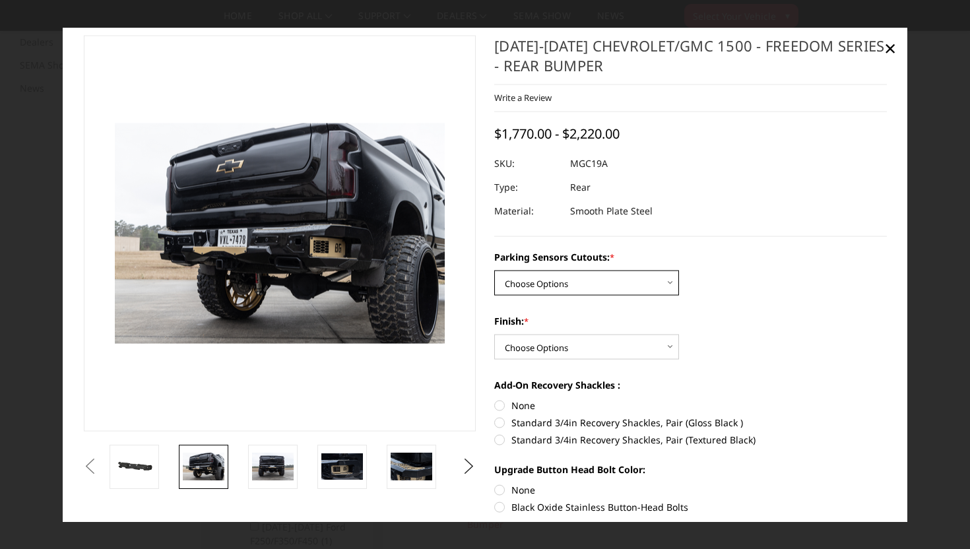
click at [600, 293] on select "Choose Options Yes - I have parking sensors No - I do NOT have parking sensors" at bounding box center [586, 282] width 185 height 25
select select "1664"
click at [494, 270] on select "Choose Options Yes - I have parking sensors No - I do NOT have parking sensors" at bounding box center [586, 282] width 185 height 25
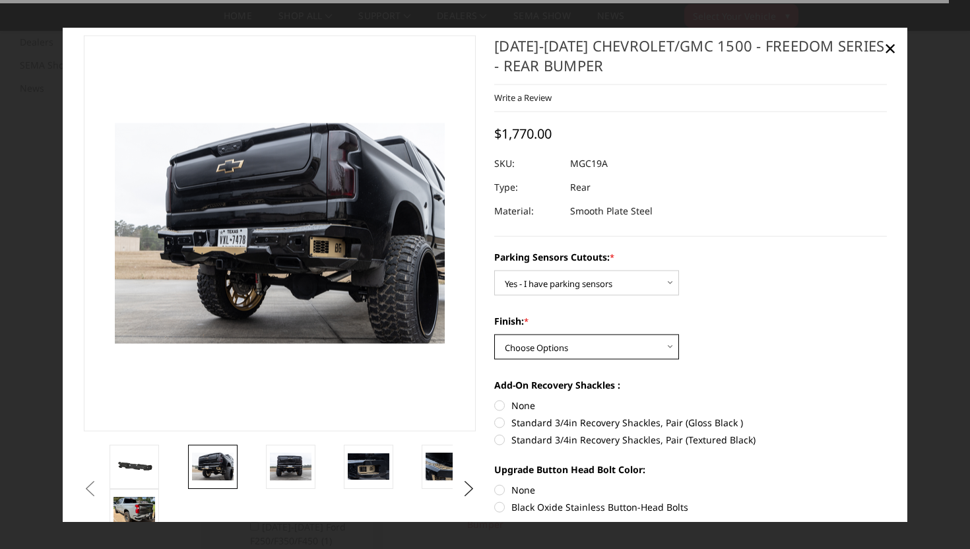
click at [575, 349] on select "Choose Options Bare Metal Texture Black Powder Coat" at bounding box center [586, 346] width 185 height 25
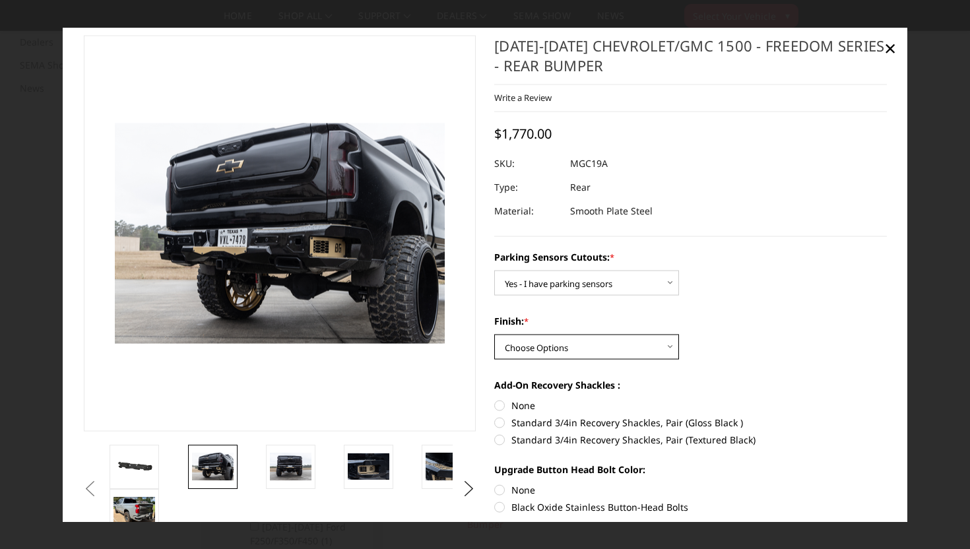
select select "1610"
click at [494, 334] on select "Choose Options Bare Metal Texture Black Powder Coat" at bounding box center [586, 346] width 185 height 25
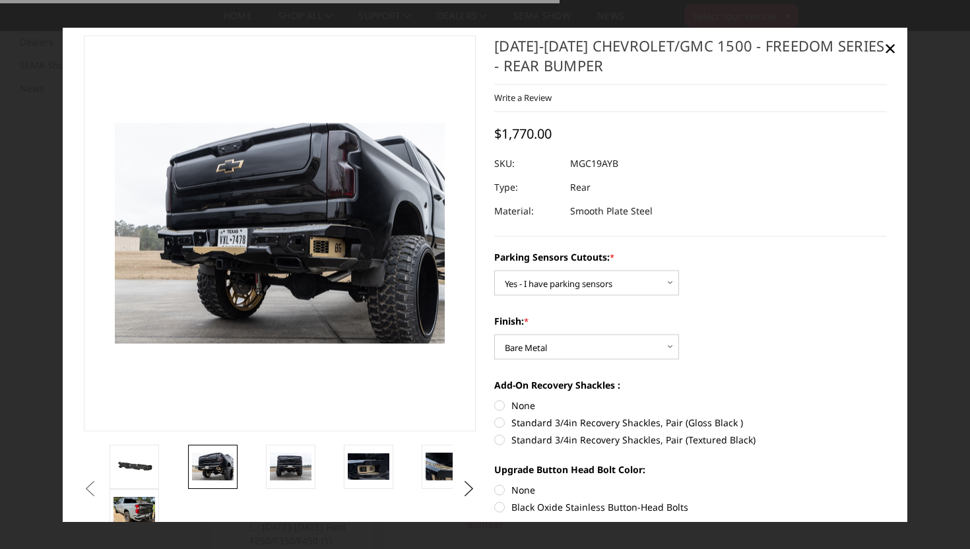
click at [707, 385] on label "Add-On Recovery Shackles :" at bounding box center [690, 385] width 393 height 14
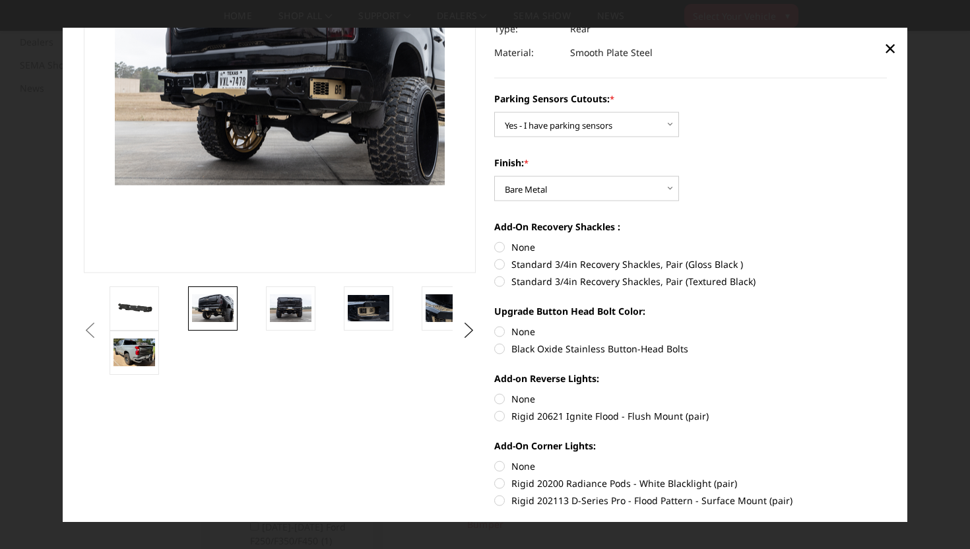
scroll to position [173, 0]
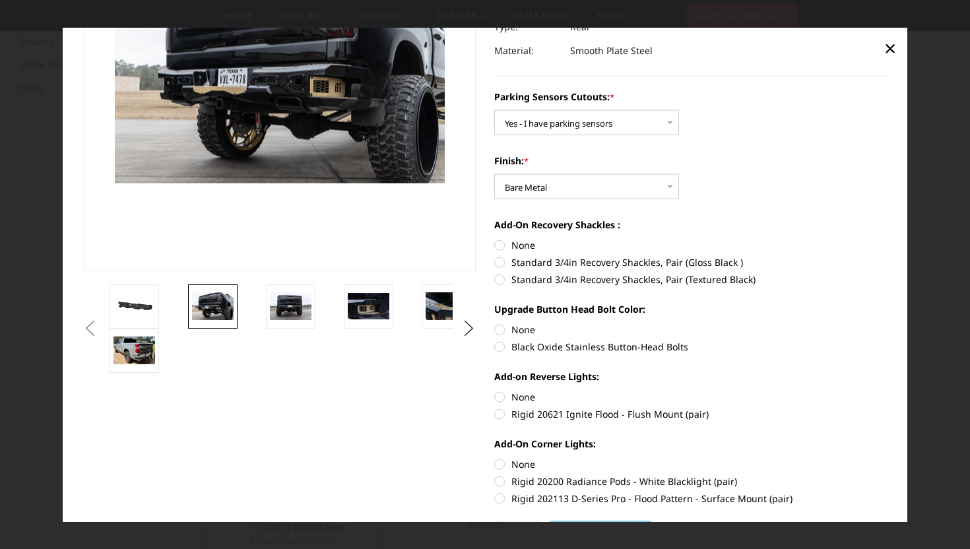
click at [599, 260] on label "Standard 3/4in Recovery Shackles, Pair (Gloss Black )" at bounding box center [690, 262] width 393 height 14
click at [887, 239] on input "Standard 3/4in Recovery Shackles, Pair (Gloss Black )" at bounding box center [887, 238] width 1 height 1
radio input "true"
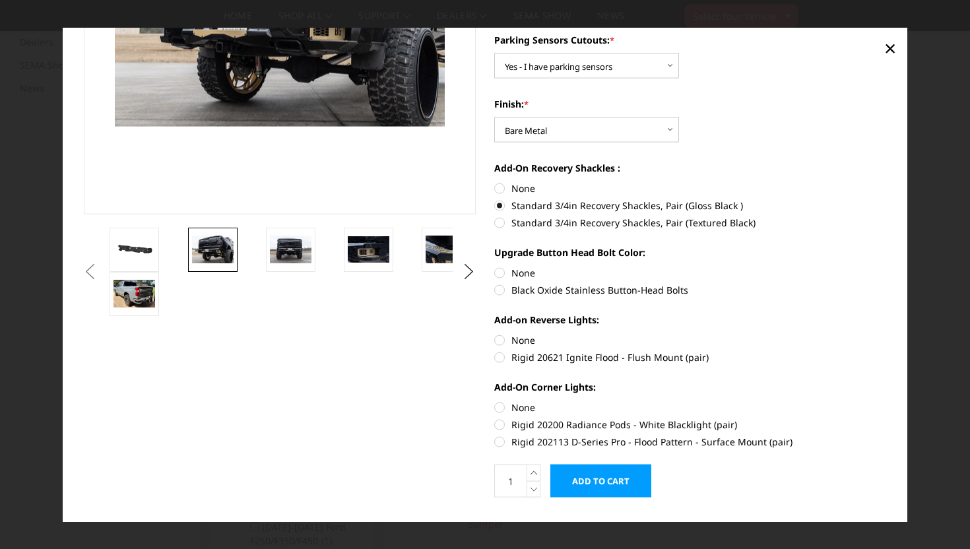
scroll to position [260, 0]
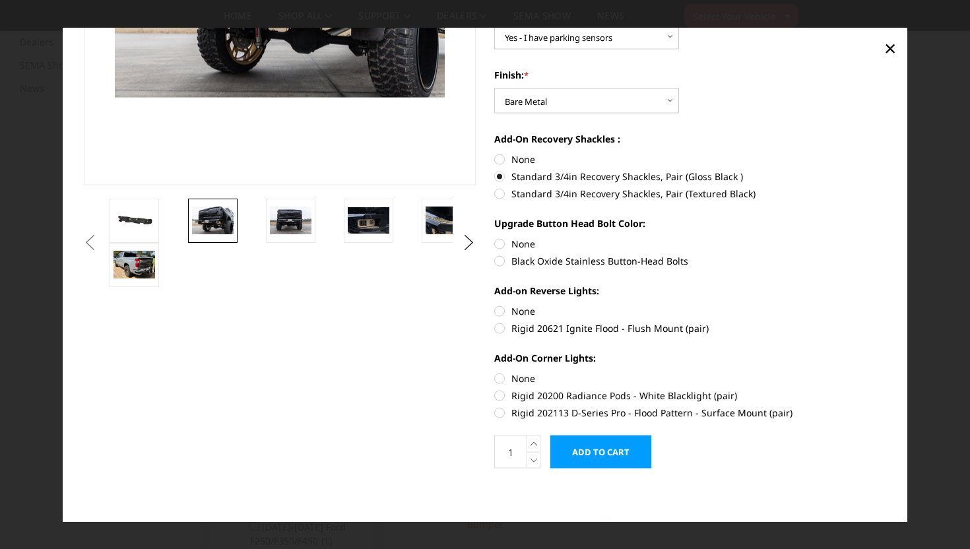
click at [569, 263] on label "Black Oxide Stainless Button-Head Bolts" at bounding box center [690, 261] width 393 height 14
click at [887, 237] on input "Black Oxide Stainless Button-Head Bolts" at bounding box center [887, 237] width 1 height 1
radio input "true"
click at [619, 330] on label "Rigid 20621 Ignite Flood - Flush Mount (pair)" at bounding box center [690, 328] width 393 height 14
click at [887, 305] on input "Rigid 20621 Ignite Flood - Flush Mount (pair)" at bounding box center [887, 304] width 1 height 1
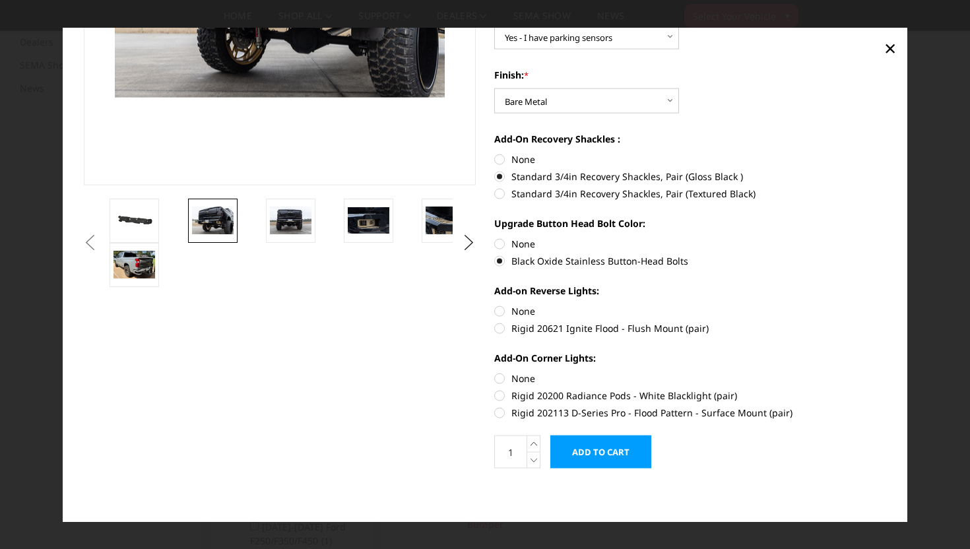
radio input "true"
click at [609, 418] on label "Rigid 202113 D-Series Pro - Flood Pattern - Surface Mount (pair)" at bounding box center [690, 413] width 393 height 14
click at [887, 389] on input "Rigid 202113 D-Series Pro - Flood Pattern - Surface Mount (pair)" at bounding box center [887, 389] width 1 height 1
radio input "true"
click at [602, 395] on label "Rigid 20200 Radiance Pods - White Blacklight (pair)" at bounding box center [690, 396] width 393 height 14
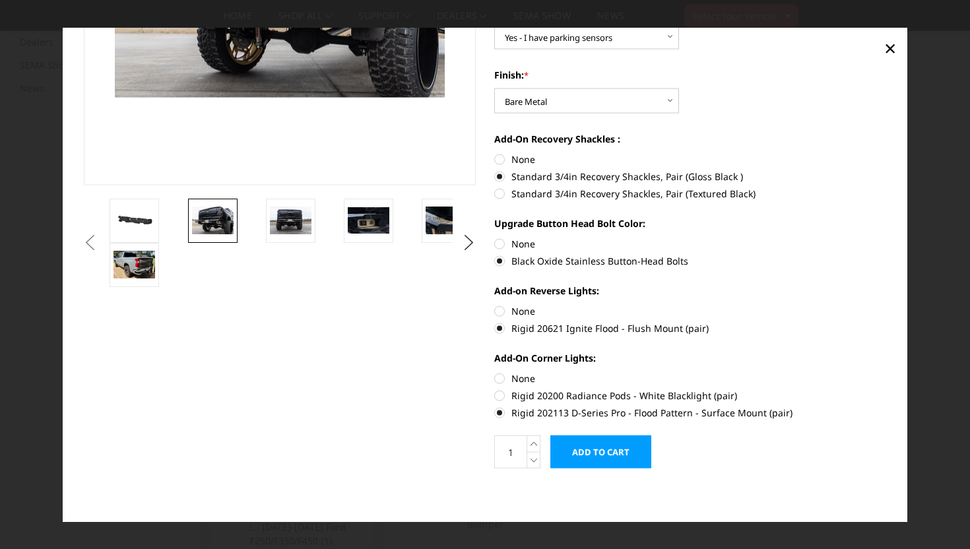
click at [887, 372] on input "Rigid 20200 Radiance Pods - White Blacklight (pair)" at bounding box center [887, 371] width 1 height 1
radio input "true"
click at [588, 413] on label "Rigid 202113 D-Series Pro - Flood Pattern - Surface Mount (pair)" at bounding box center [690, 413] width 393 height 14
click at [887, 389] on input "Rigid 202113 D-Series Pro - Flood Pattern - Surface Mount (pair)" at bounding box center [887, 389] width 1 height 1
radio input "true"
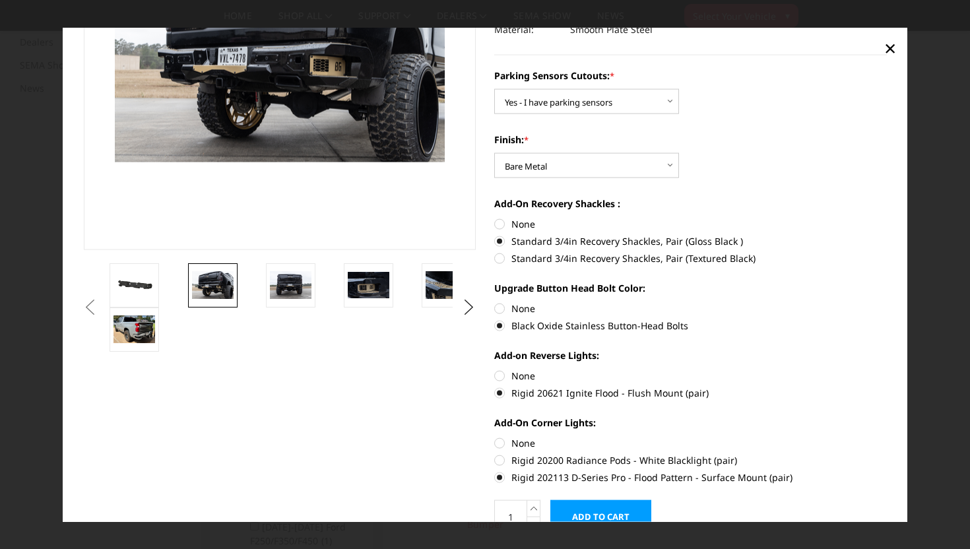
scroll to position [198, 0]
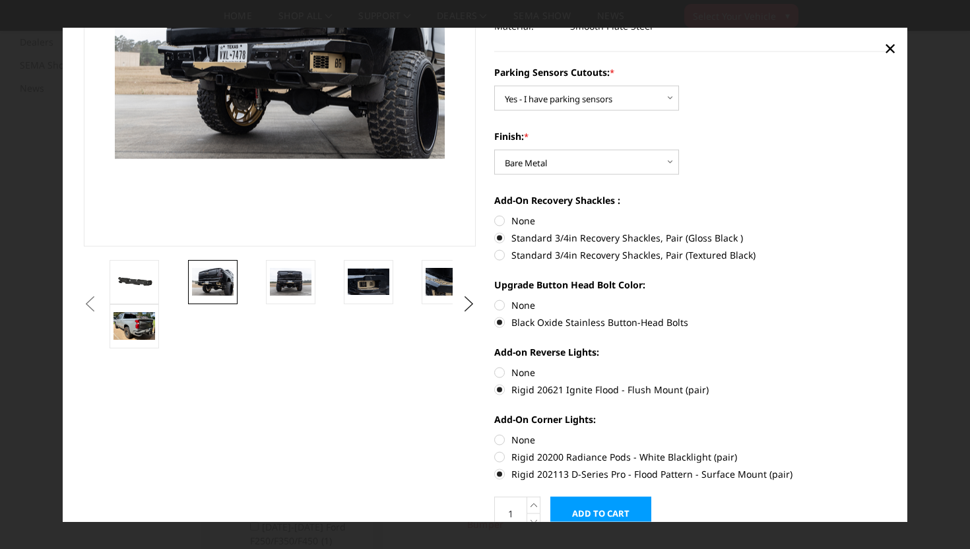
click at [565, 457] on label "Rigid 20200 Radiance Pods - White Blacklight (pair)" at bounding box center [690, 457] width 393 height 14
click at [887, 433] on input "Rigid 20200 Radiance Pods - White Blacklight (pair)" at bounding box center [887, 433] width 1 height 1
radio input "true"
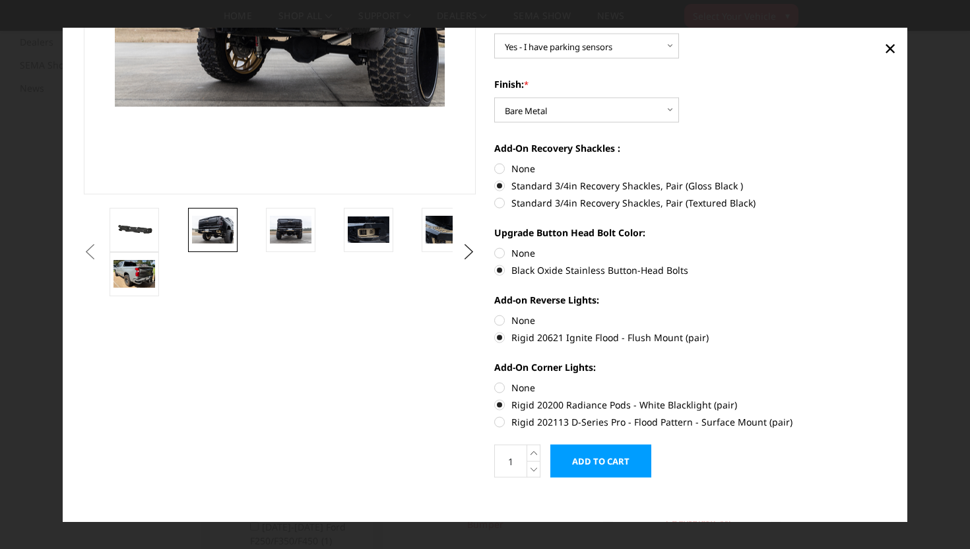
scroll to position [260, 0]
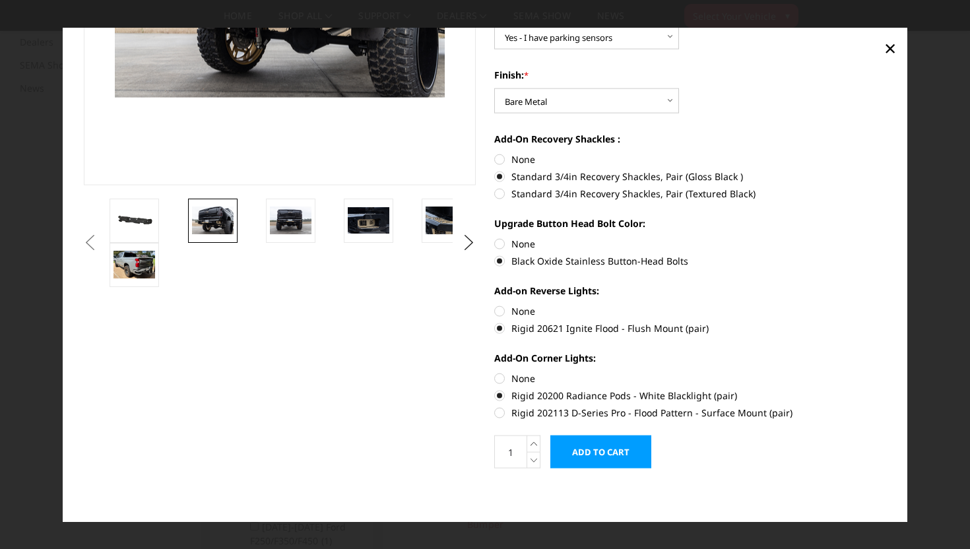
click at [551, 414] on label "Rigid 202113 D-Series Pro - Flood Pattern - Surface Mount (pair)" at bounding box center [690, 413] width 393 height 14
click at [887, 389] on input "Rigid 202113 D-Series Pro - Flood Pattern - Surface Mount (pair)" at bounding box center [887, 389] width 1 height 1
radio input "true"
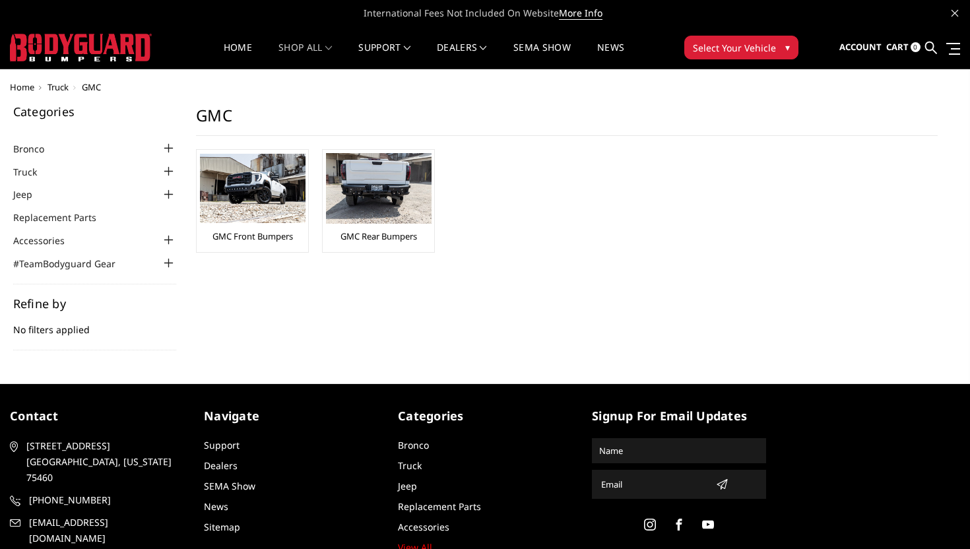
click at [759, 46] on span "Select Your Vehicle" at bounding box center [734, 48] width 83 height 14
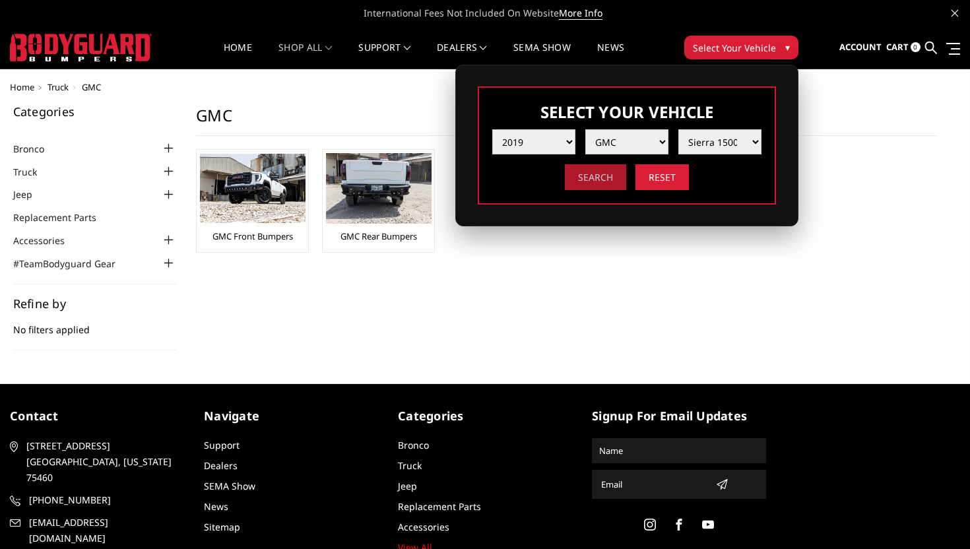
click at [606, 174] on input "Search" at bounding box center [595, 177] width 61 height 26
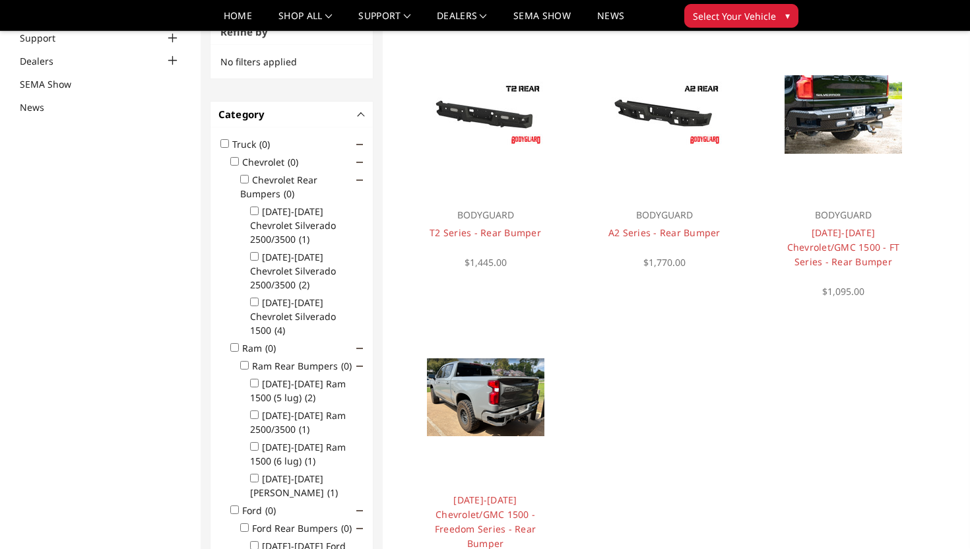
scroll to position [116, 0]
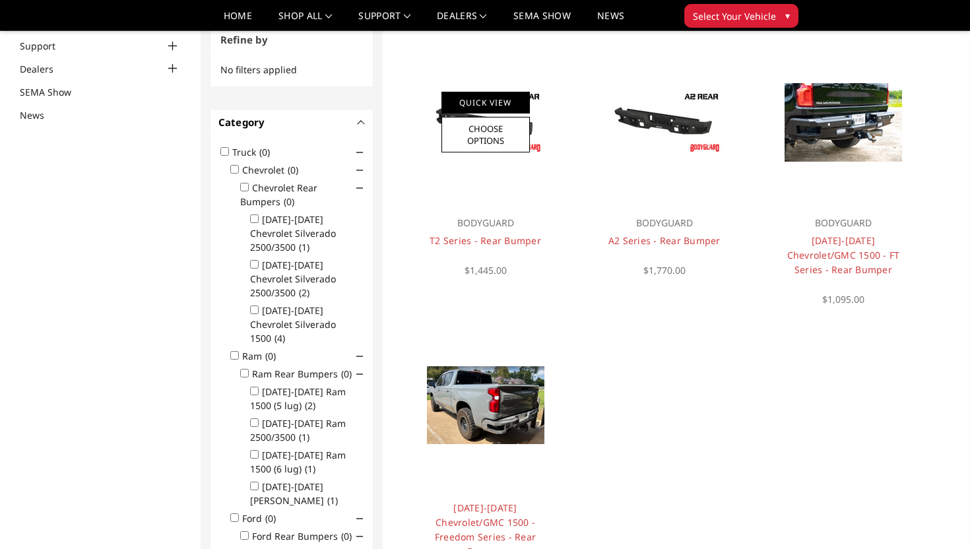
click at [503, 102] on link "Quick View" at bounding box center [485, 103] width 88 height 22
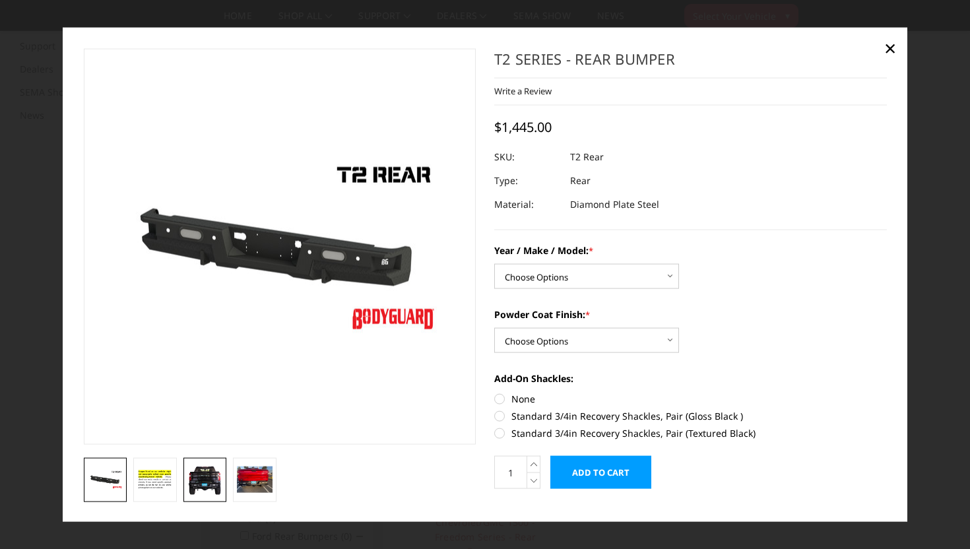
click at [206, 481] on img at bounding box center [205, 480] width 36 height 32
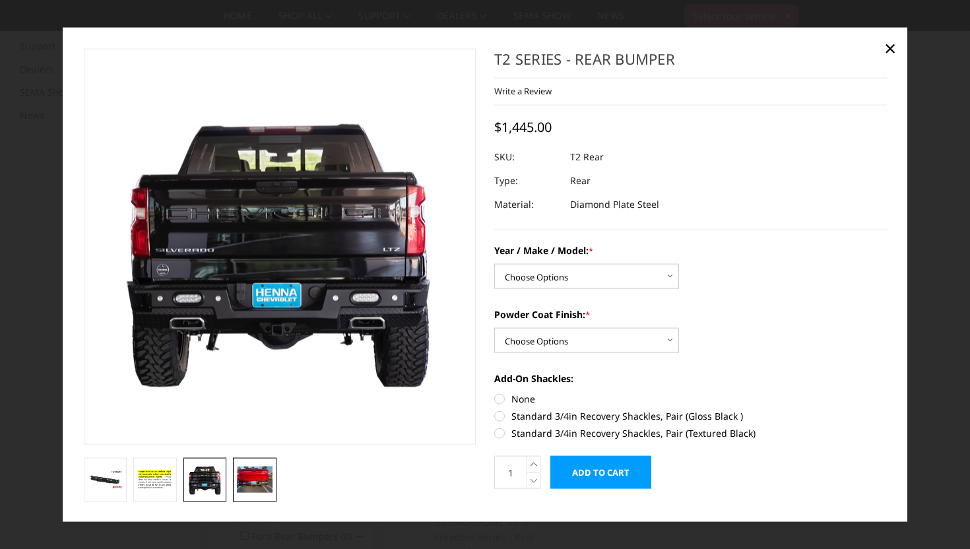
click at [263, 483] on img at bounding box center [255, 479] width 36 height 26
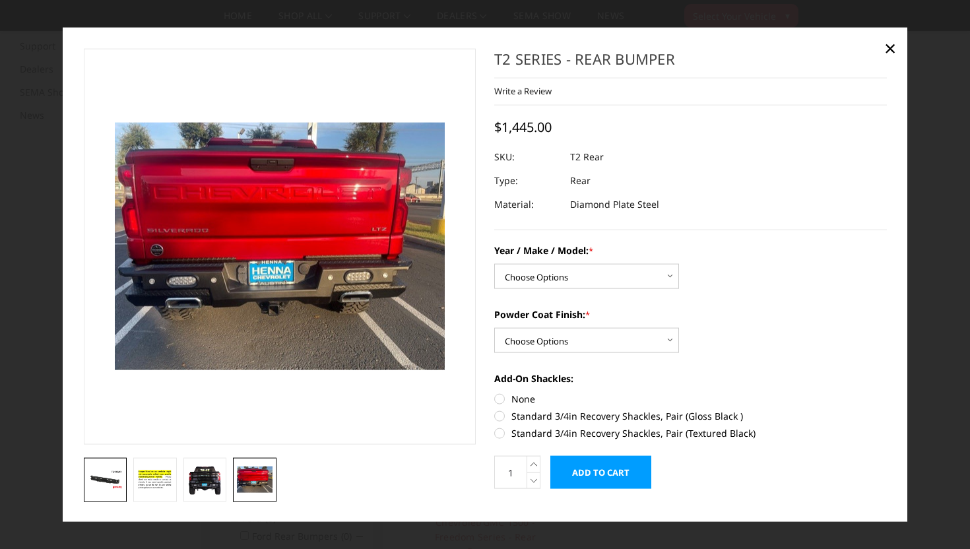
click at [105, 482] on img at bounding box center [106, 480] width 36 height 20
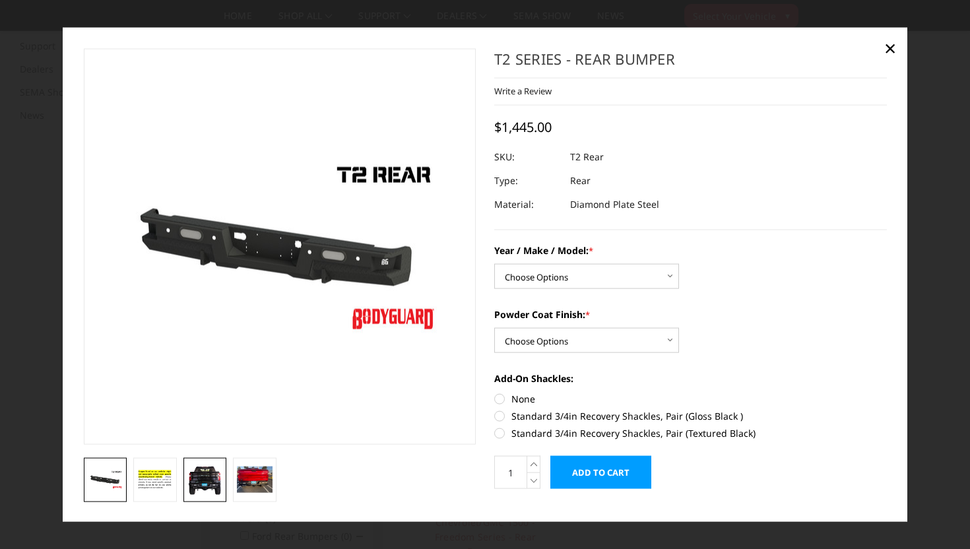
click at [218, 471] on img at bounding box center [205, 480] width 36 height 32
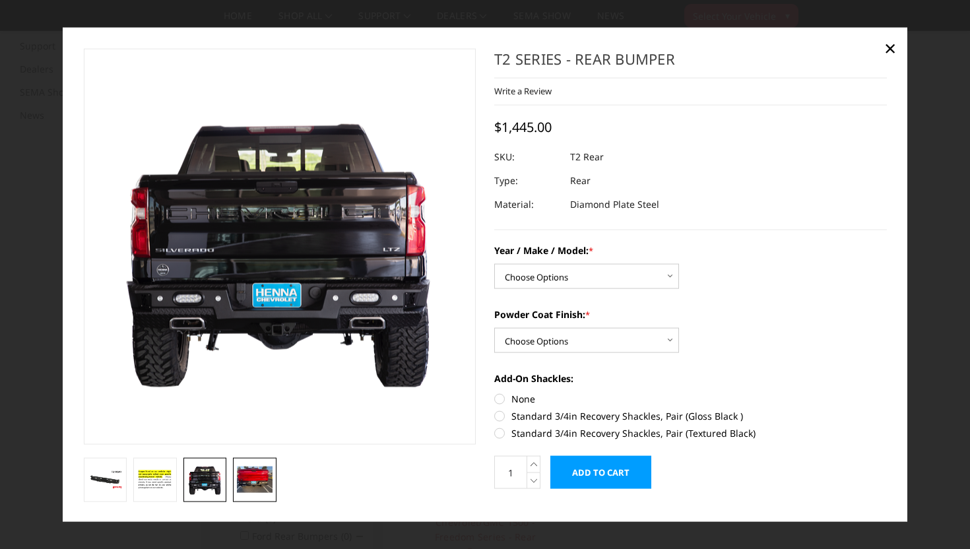
click at [253, 474] on img at bounding box center [255, 479] width 36 height 26
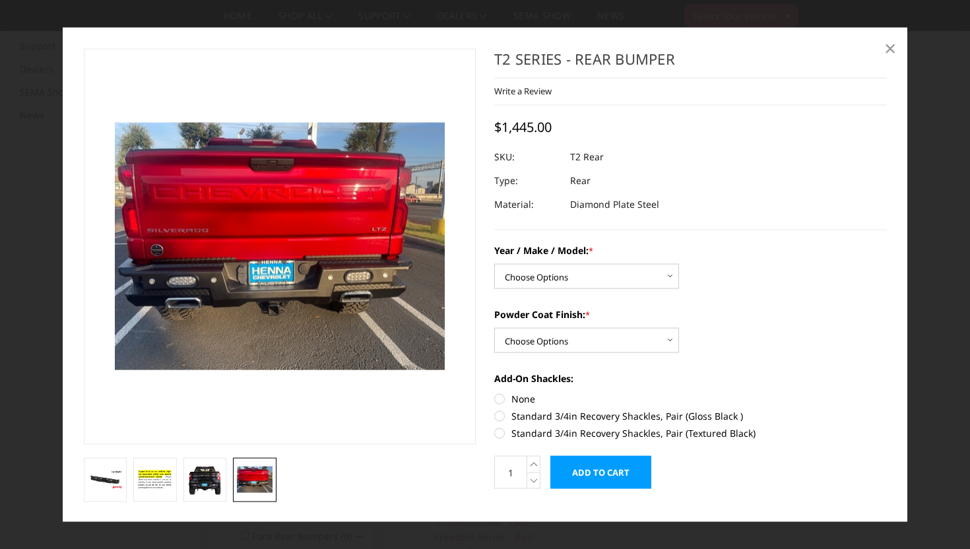
click at [889, 49] on span "×" at bounding box center [890, 47] width 12 height 28
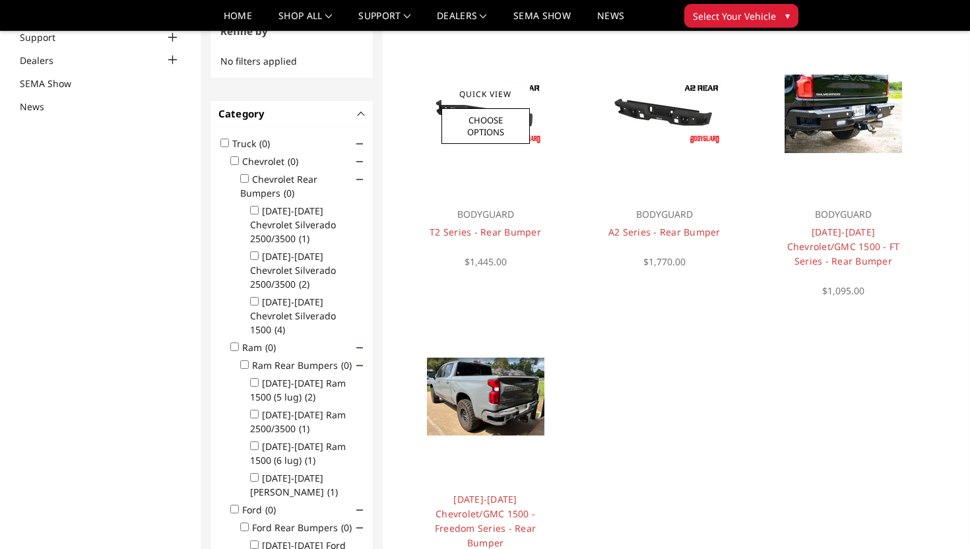
scroll to position [126, 0]
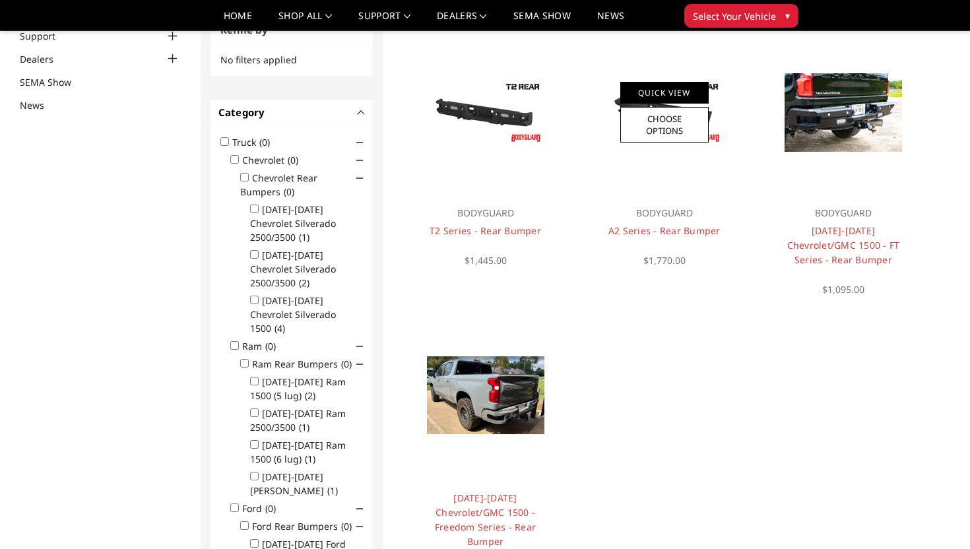
click at [668, 98] on link "Quick View" at bounding box center [664, 93] width 88 height 22
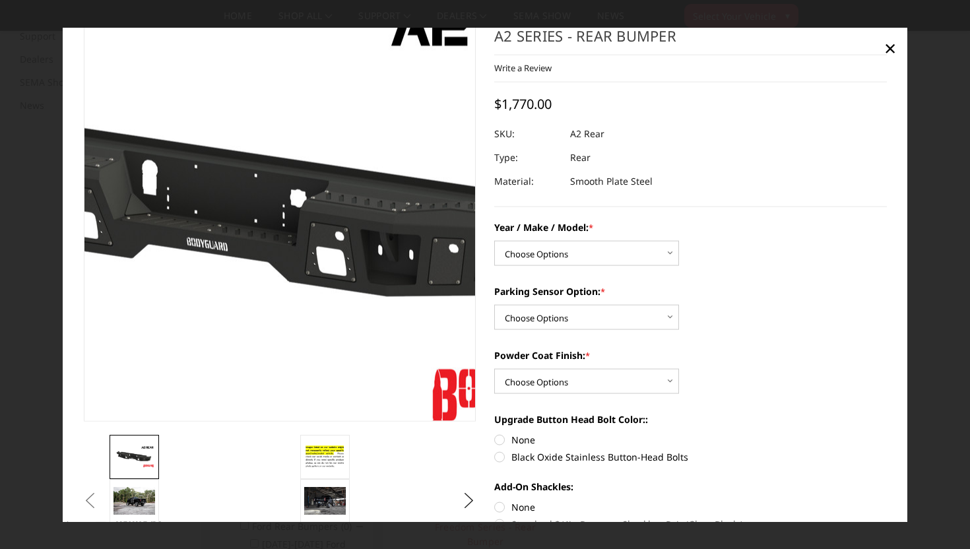
scroll to position [26, 0]
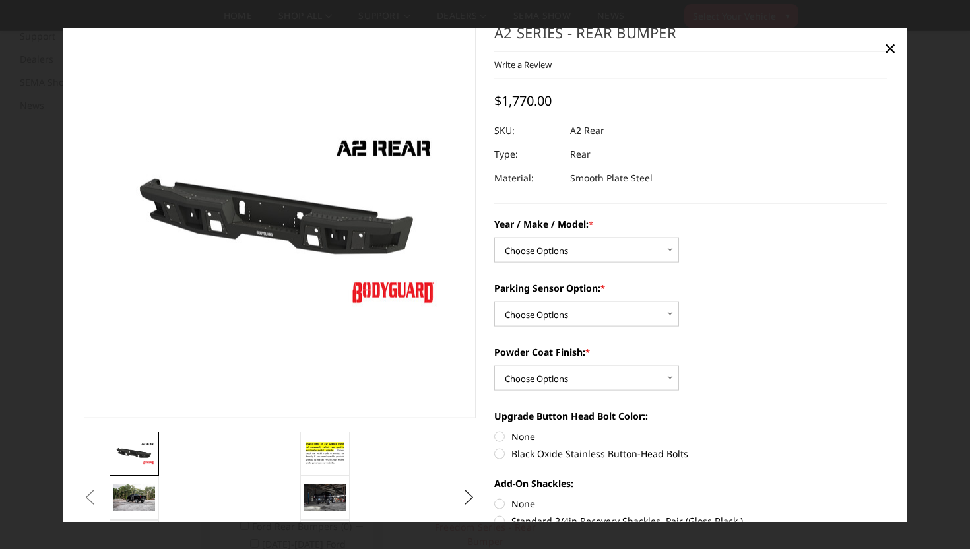
click at [100, 495] on button "Previous" at bounding box center [90, 498] width 20 height 20
click at [136, 495] on div "Previous Next" at bounding box center [485, 358] width 821 height 672
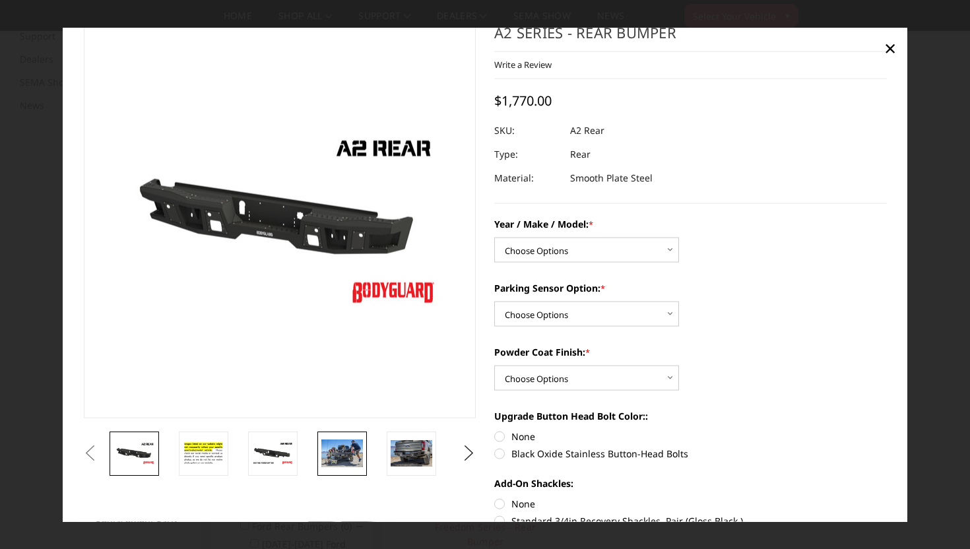
click at [340, 453] on img at bounding box center [342, 453] width 42 height 28
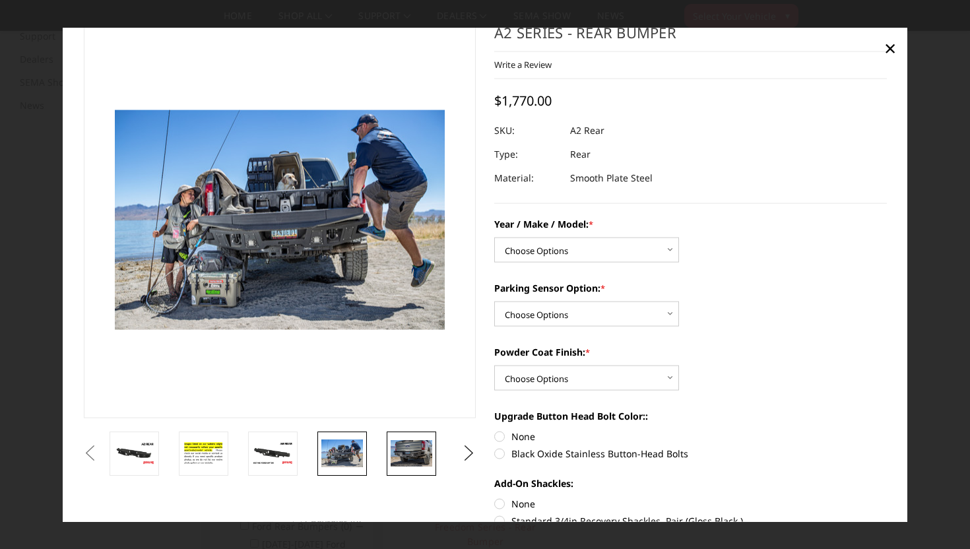
click at [410, 445] on img at bounding box center [412, 452] width 42 height 27
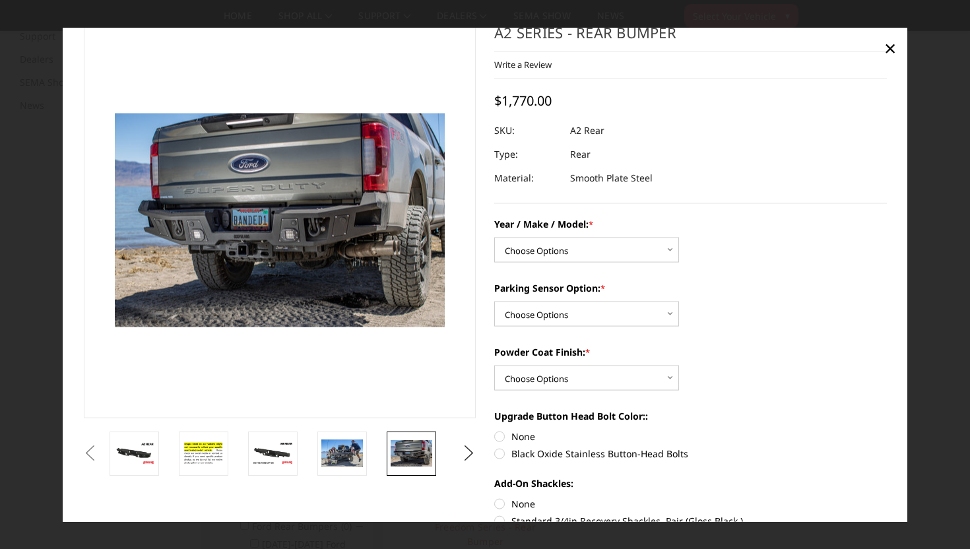
scroll to position [29, 0]
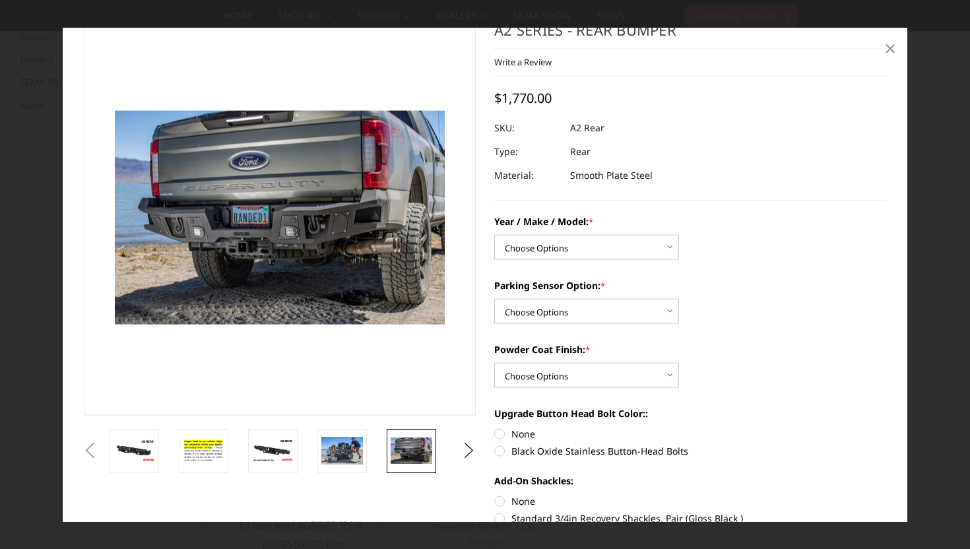
click at [889, 47] on span "×" at bounding box center [890, 47] width 12 height 28
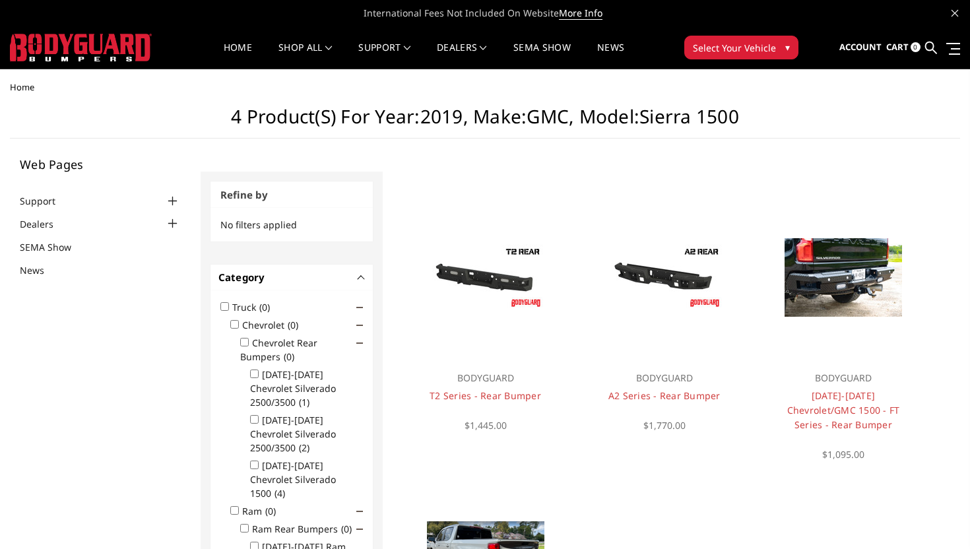
scroll to position [1, 0]
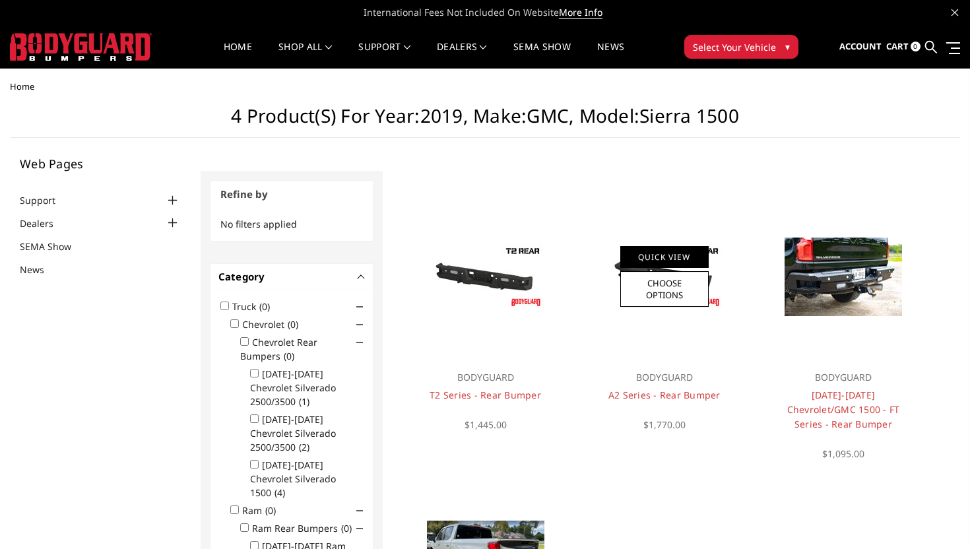
click at [651, 259] on link "Quick View" at bounding box center [664, 257] width 88 height 22
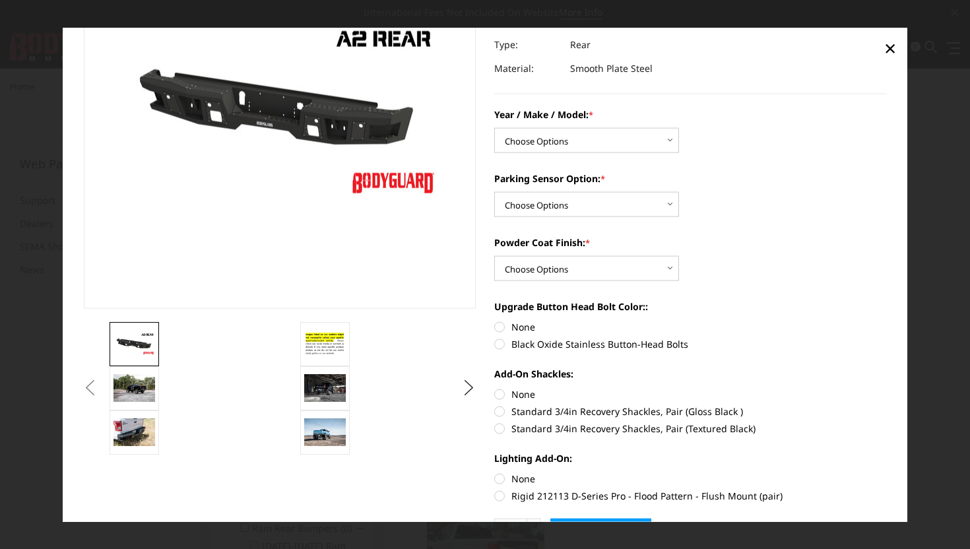
scroll to position [143, 0]
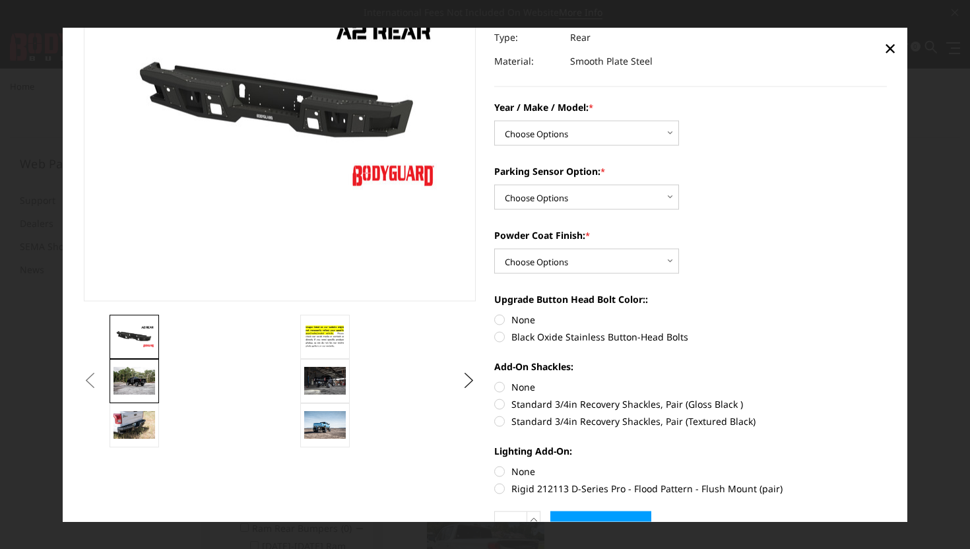
click at [148, 385] on img at bounding box center [134, 381] width 42 height 28
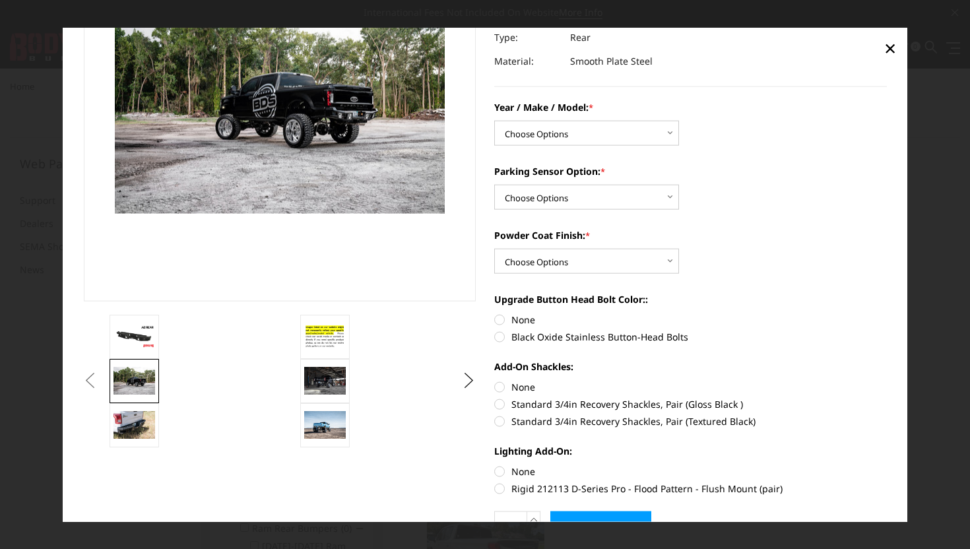
scroll to position [125, 0]
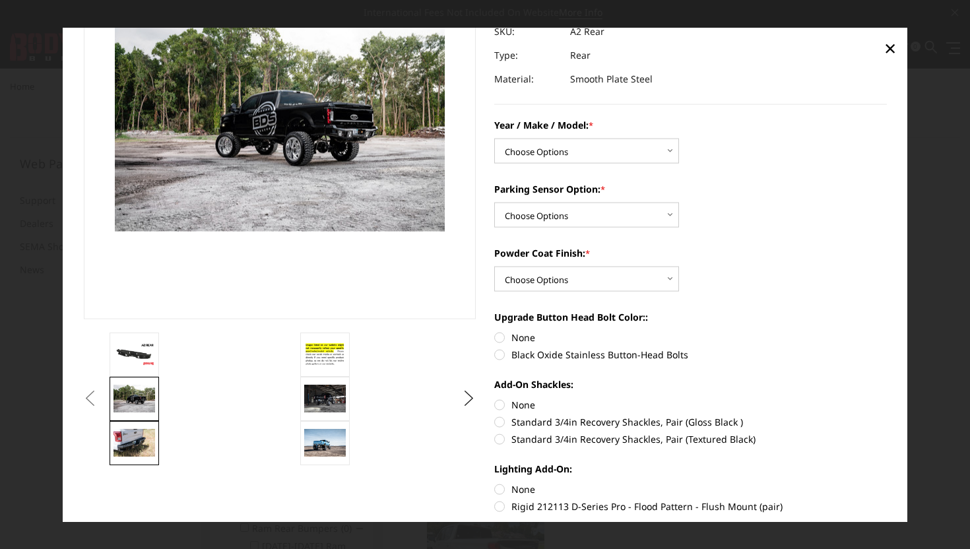
click at [131, 441] on img at bounding box center [134, 443] width 42 height 28
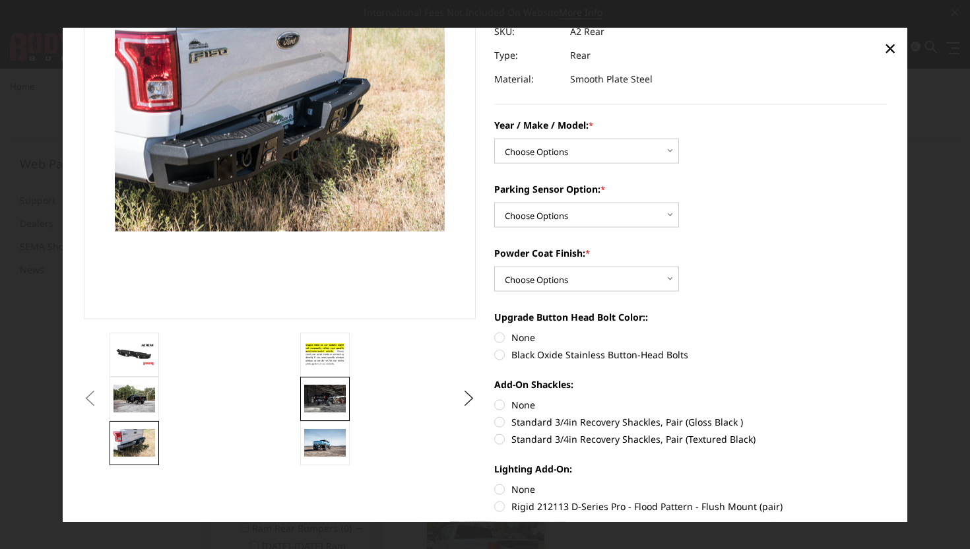
click at [330, 396] on img at bounding box center [325, 399] width 42 height 28
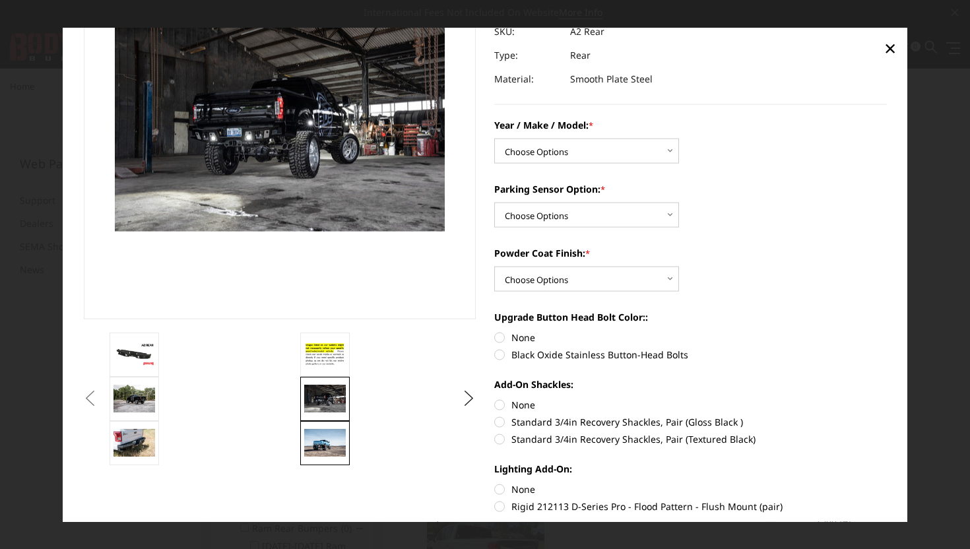
click at [326, 439] on img at bounding box center [325, 443] width 42 height 28
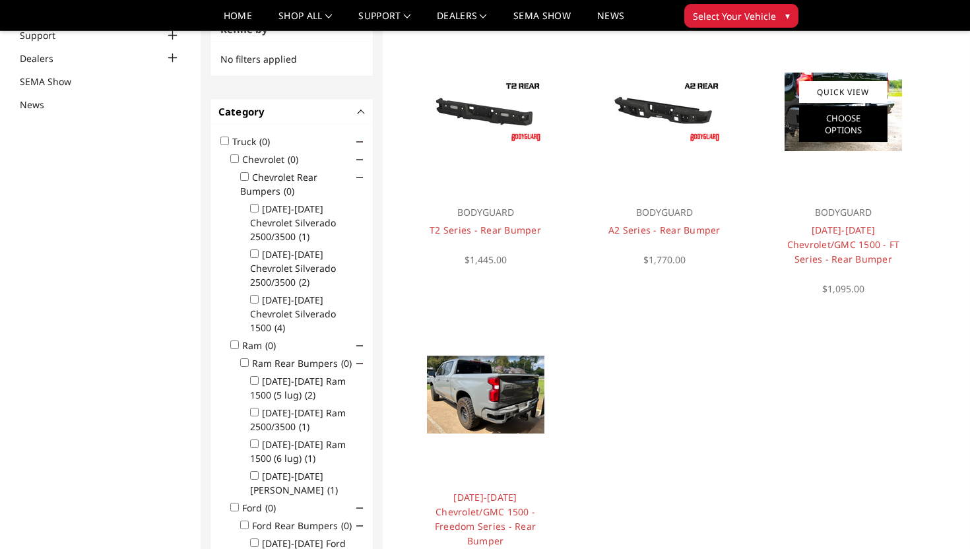
scroll to position [121, 0]
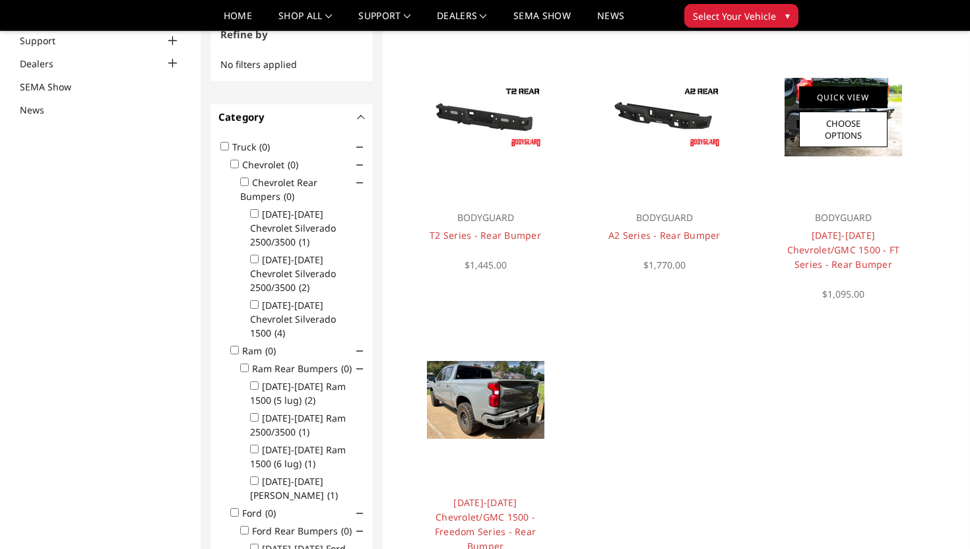
click at [834, 95] on link "Quick View" at bounding box center [843, 97] width 88 height 22
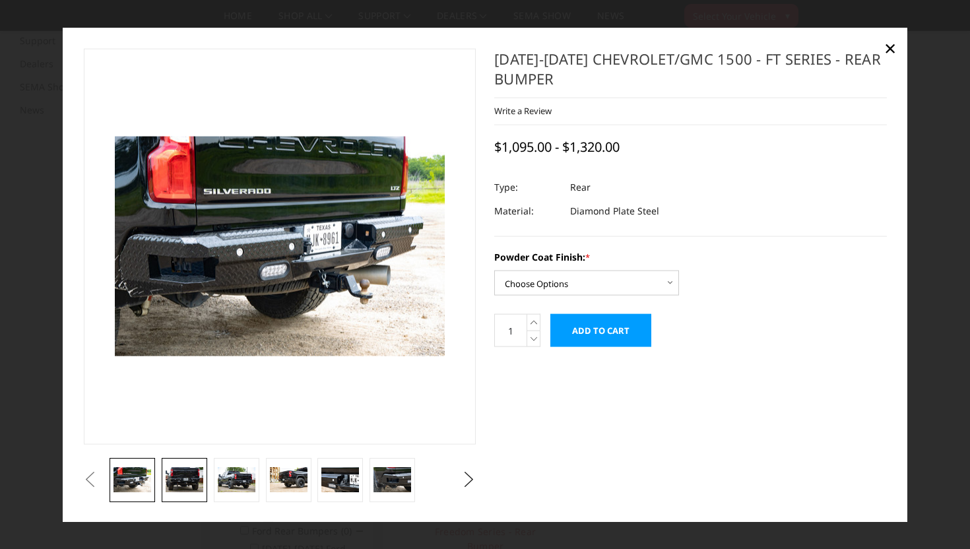
click at [190, 470] on img at bounding box center [185, 479] width 38 height 25
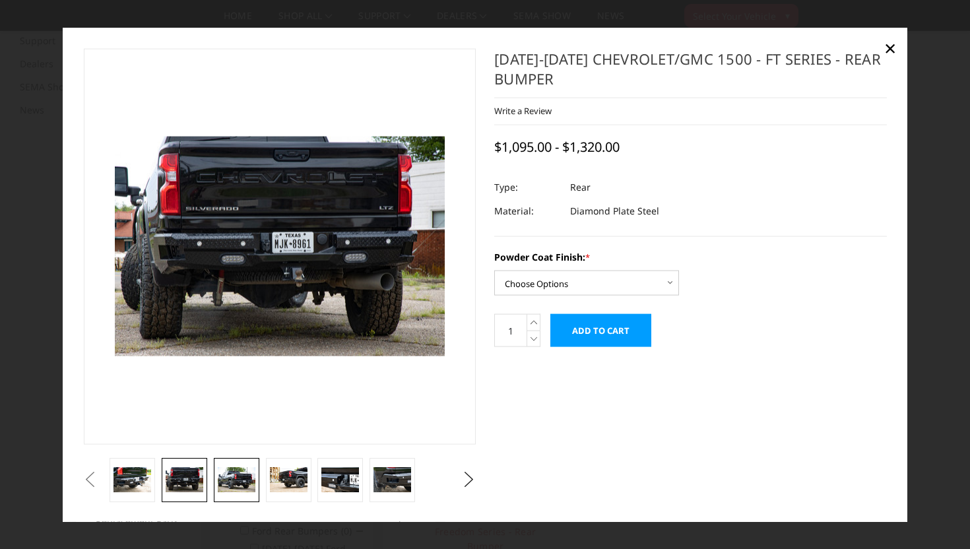
click at [253, 478] on img at bounding box center [237, 479] width 38 height 25
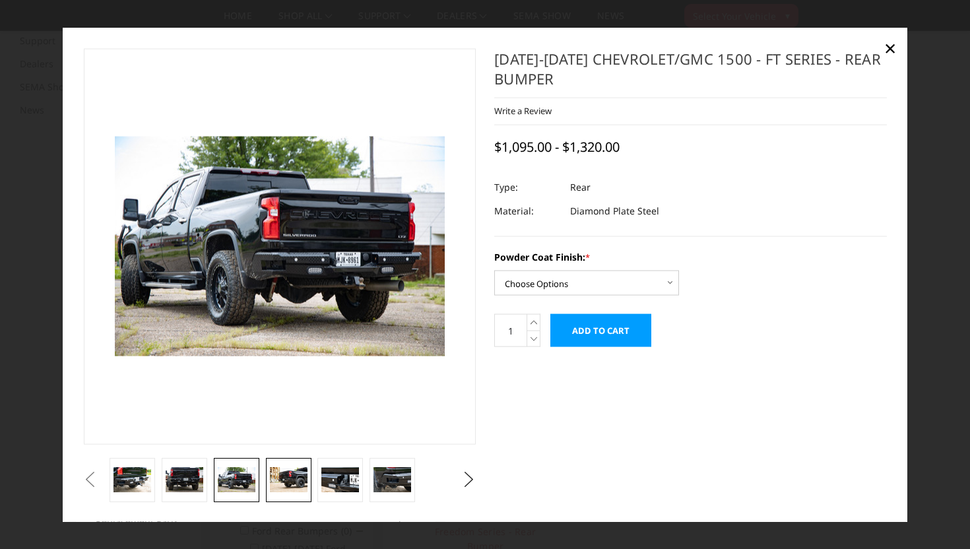
click at [296, 479] on img at bounding box center [289, 479] width 38 height 25
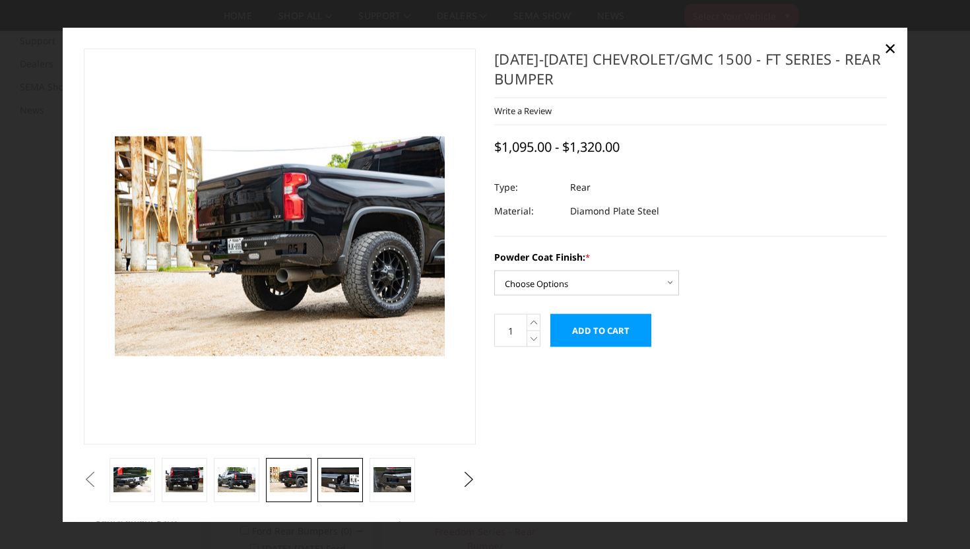
click at [331, 480] on img at bounding box center [340, 479] width 38 height 25
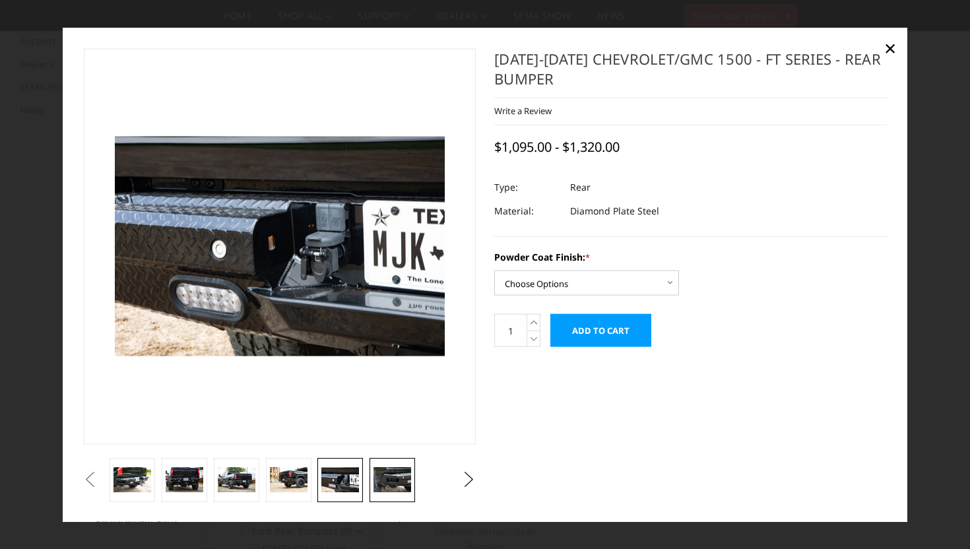
click at [376, 487] on img at bounding box center [392, 479] width 38 height 25
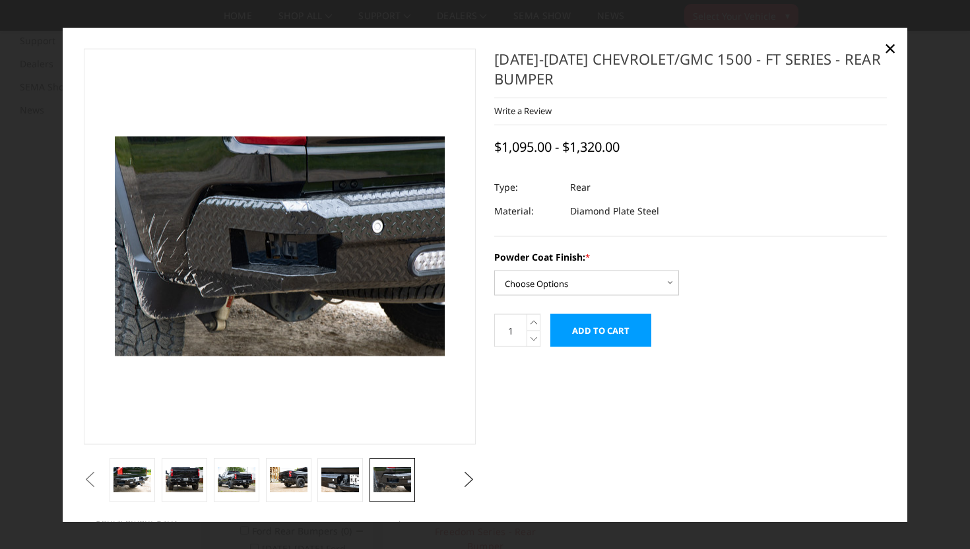
click at [464, 470] on button "Next" at bounding box center [469, 480] width 20 height 20
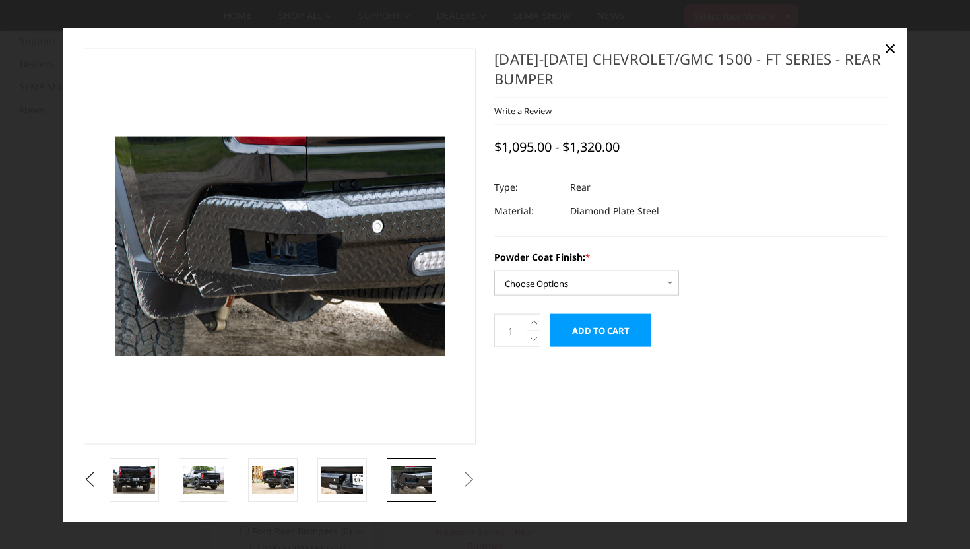
click at [466, 476] on button "Next" at bounding box center [469, 480] width 20 height 20
click at [890, 47] on span "×" at bounding box center [890, 47] width 12 height 28
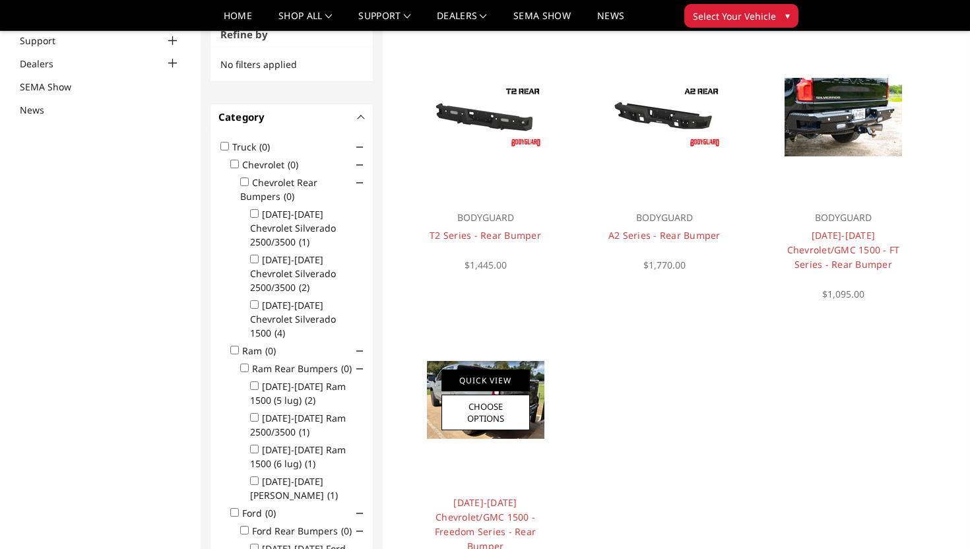
click at [493, 375] on link "Quick View" at bounding box center [485, 380] width 88 height 22
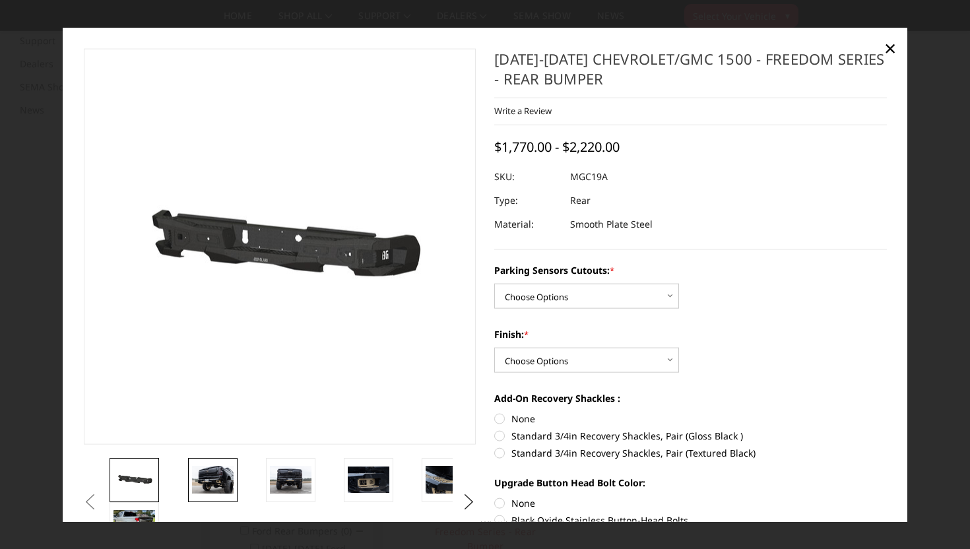
click at [218, 470] on img at bounding box center [213, 479] width 42 height 28
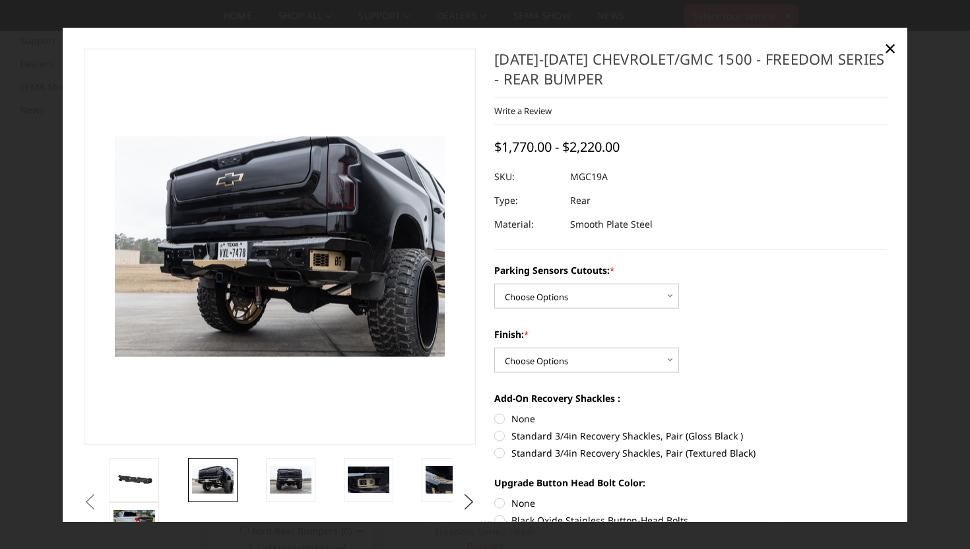
click at [249, 467] on li at bounding box center [224, 479] width 78 height 44
click at [285, 483] on img at bounding box center [291, 480] width 42 height 28
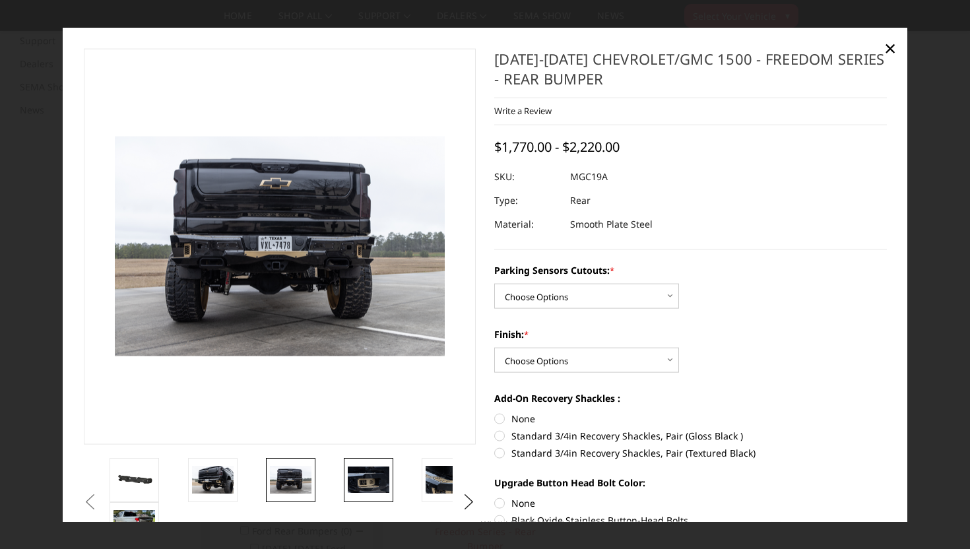
click at [371, 477] on img at bounding box center [369, 479] width 42 height 27
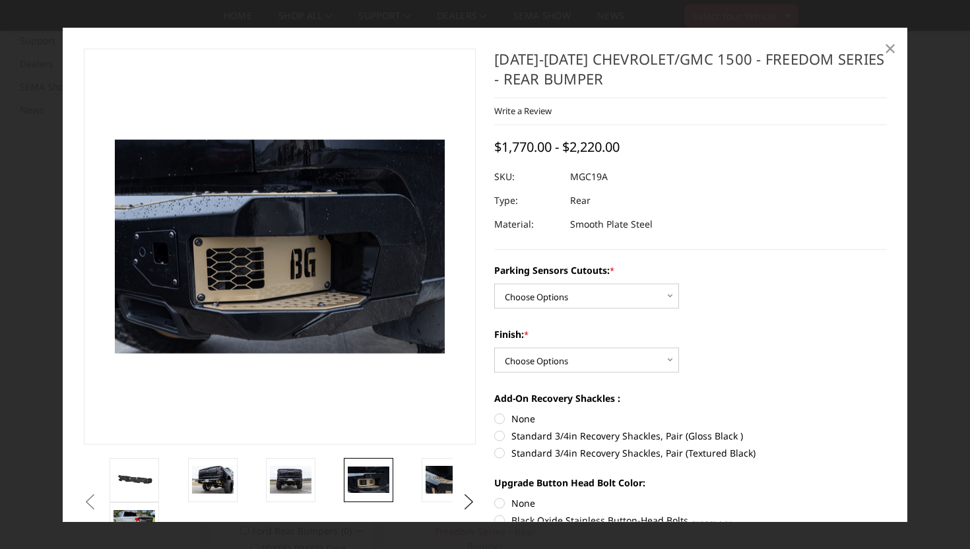
click at [893, 50] on span "×" at bounding box center [890, 47] width 12 height 28
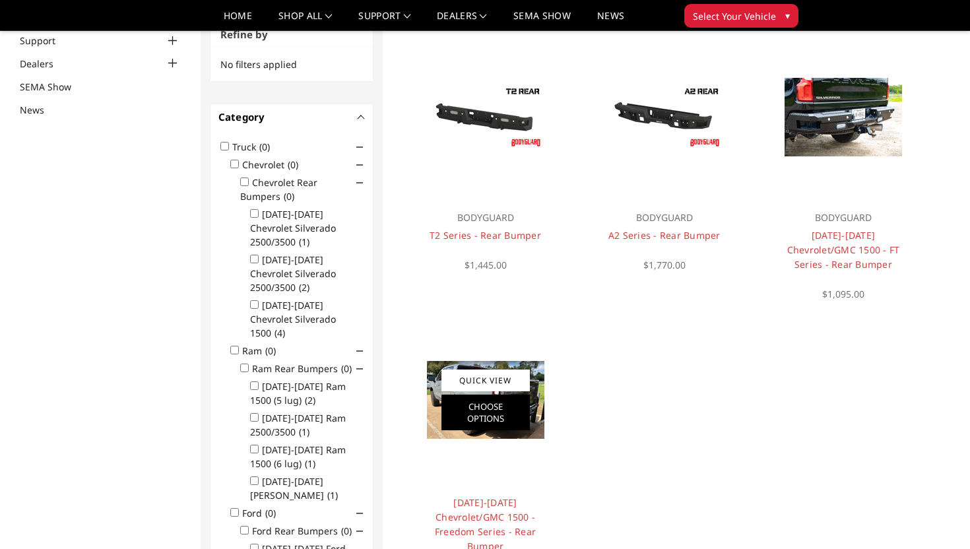
click at [484, 409] on link "Choose Options" at bounding box center [485, 412] width 88 height 36
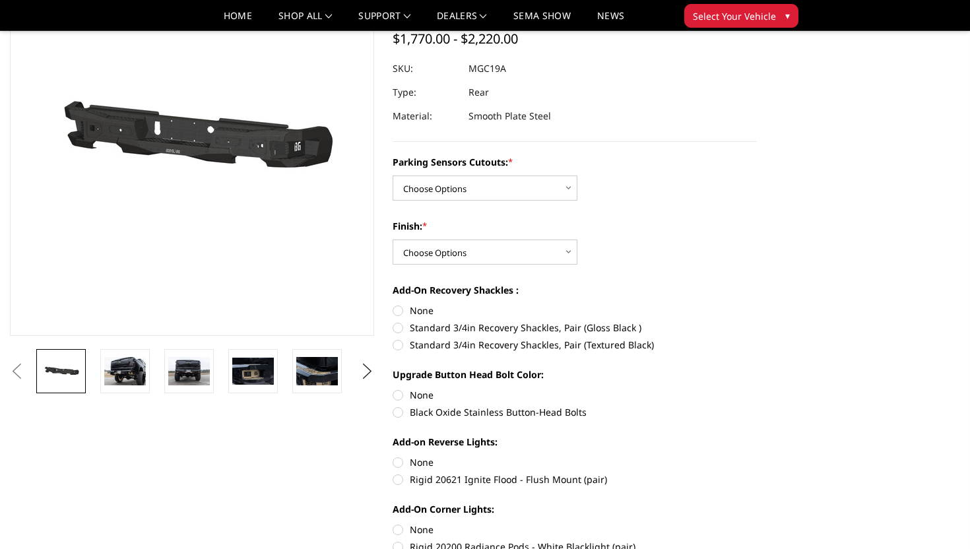
scroll to position [147, 0]
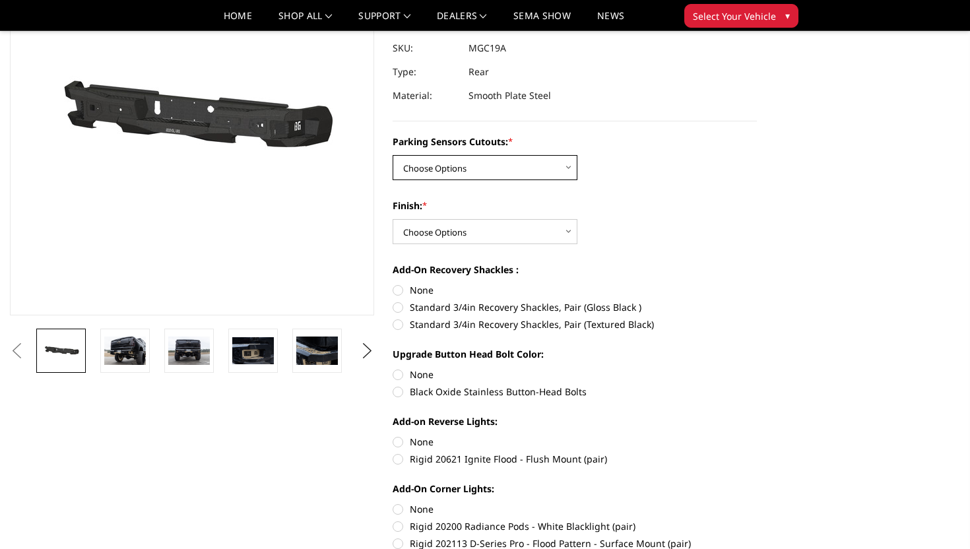
click at [466, 166] on select "Choose Options Yes - I have parking sensors No - I do NOT have parking sensors" at bounding box center [485, 167] width 185 height 25
select select "1664"
click at [393, 155] on select "Choose Options Yes - I have parking sensors No - I do NOT have parking sensors" at bounding box center [485, 167] width 185 height 25
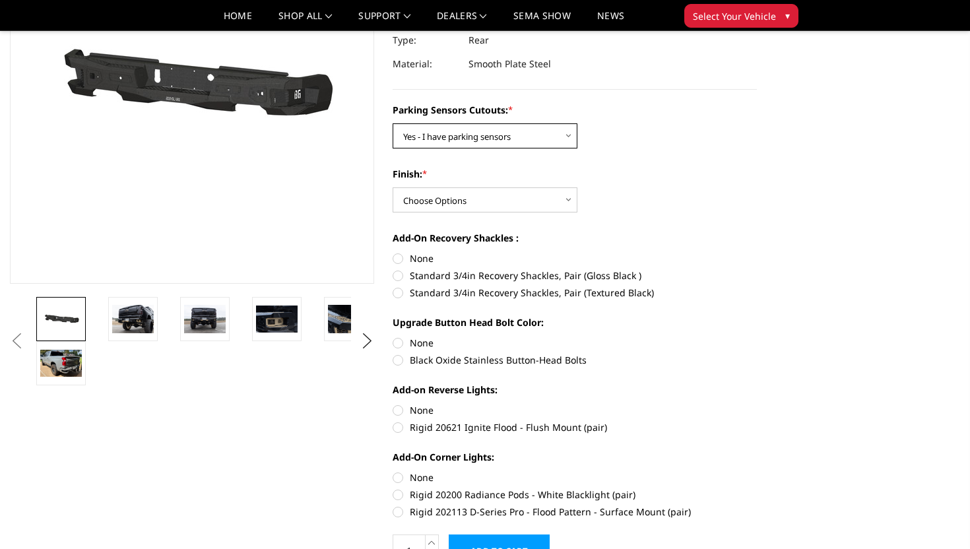
scroll to position [185, 0]
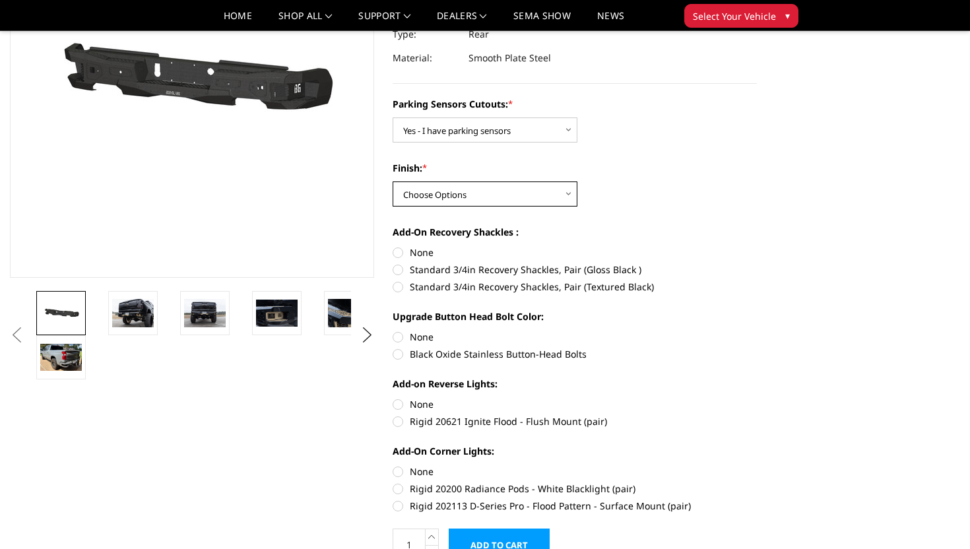
click at [475, 200] on select "Choose Options Bare Metal Texture Black Powder Coat" at bounding box center [485, 193] width 185 height 25
select select "1610"
click at [393, 181] on select "Choose Options Bare Metal Texture Black Powder Coat" at bounding box center [485, 193] width 185 height 25
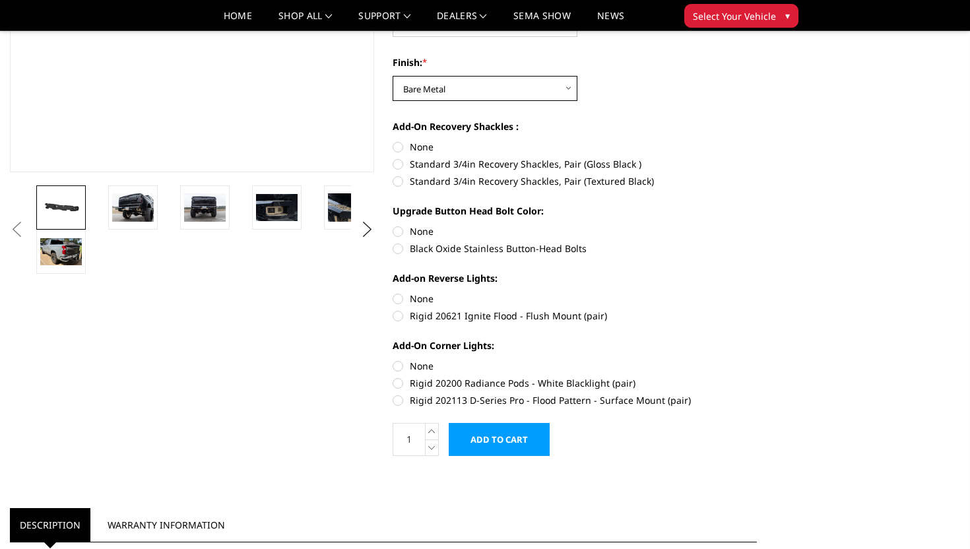
scroll to position [290, 0]
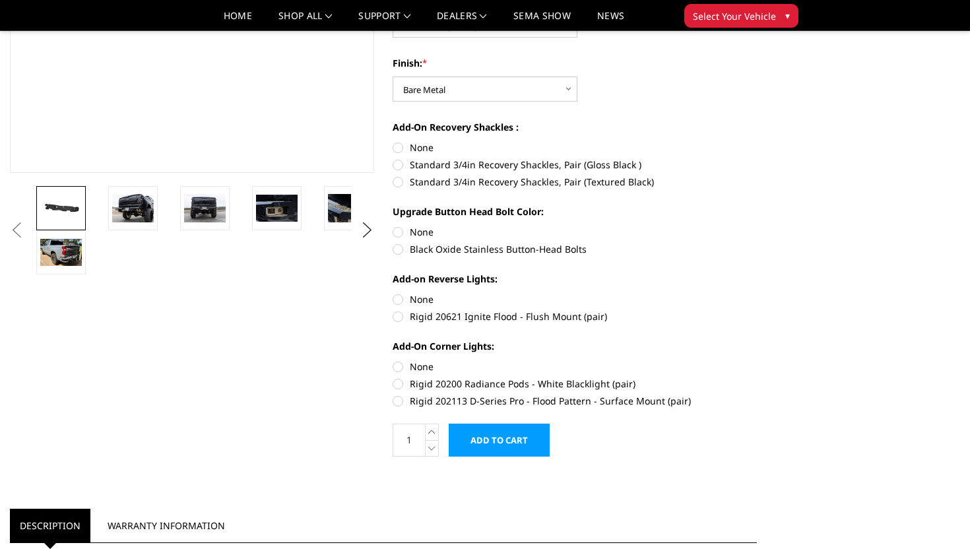
click at [495, 168] on label "Standard 3/4in Recovery Shackles, Pair (Gloss Black )" at bounding box center [575, 165] width 364 height 14
click at [757, 141] on input "Standard 3/4in Recovery Shackles, Pair (Gloss Black )" at bounding box center [757, 141] width 1 height 1
radio input "true"
click at [496, 252] on label "Black Oxide Stainless Button-Head Bolts" at bounding box center [575, 249] width 364 height 14
click at [757, 226] on input "Black Oxide Stainless Button-Head Bolts" at bounding box center [757, 225] width 1 height 1
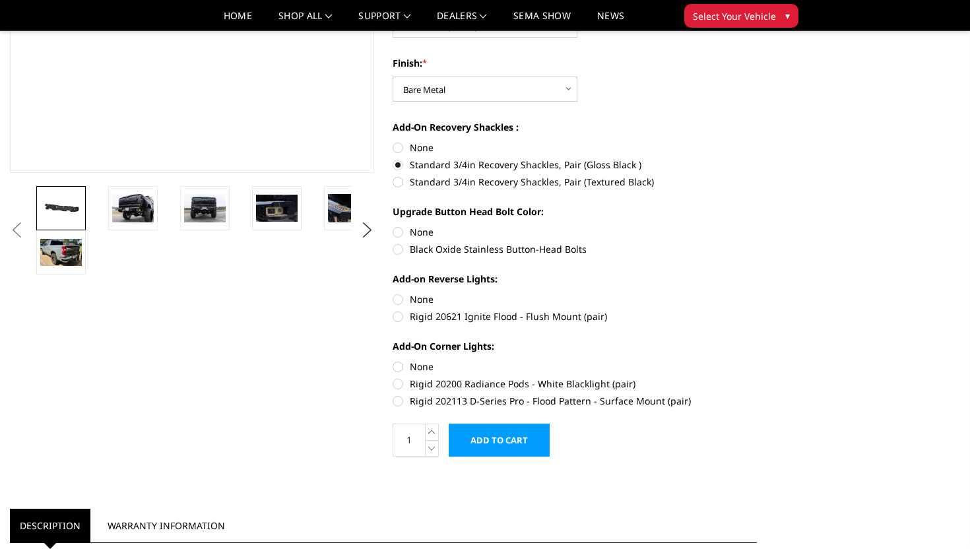
radio input "true"
click at [507, 317] on label "Rigid 20621 Ignite Flood - Flush Mount (pair)" at bounding box center [575, 316] width 364 height 14
click at [757, 293] on input "Rigid 20621 Ignite Flood - Flush Mount (pair)" at bounding box center [757, 292] width 1 height 1
radio input "true"
click at [514, 396] on label "Rigid 202113 D-Series Pro - Flood Pattern - Surface Mount (pair)" at bounding box center [575, 401] width 364 height 14
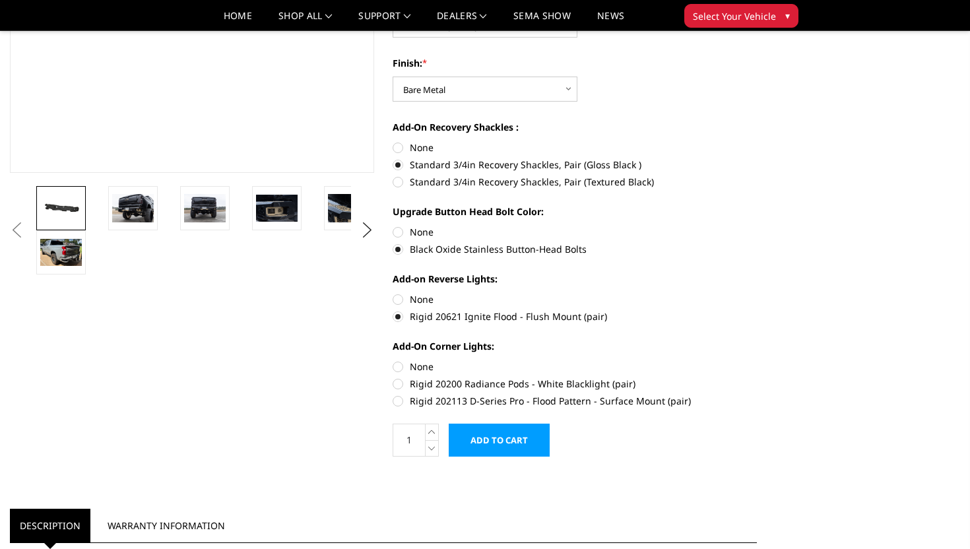
click at [757, 377] on input "Rigid 202113 D-Series Pro - Flood Pattern - Surface Mount (pair)" at bounding box center [757, 377] width 1 height 1
radio input "true"
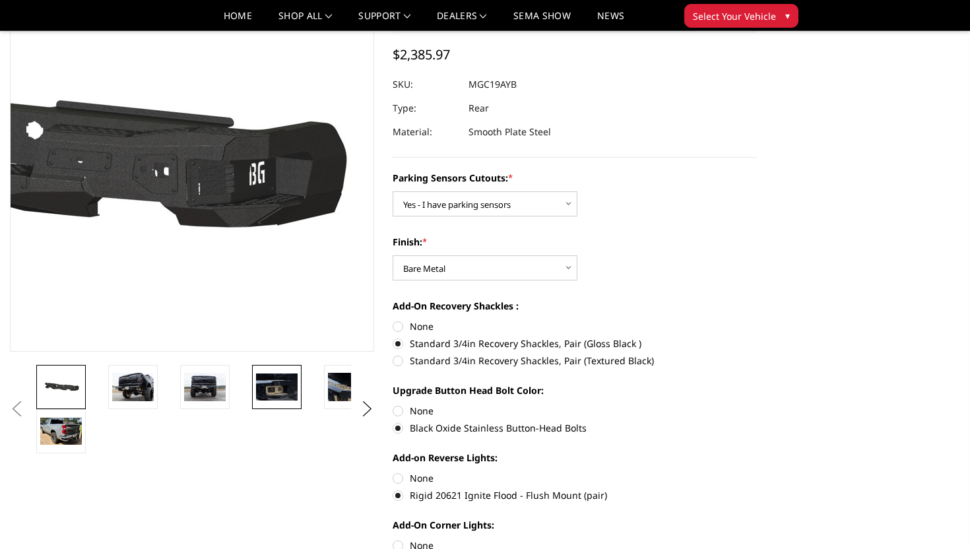
scroll to position [111, 0]
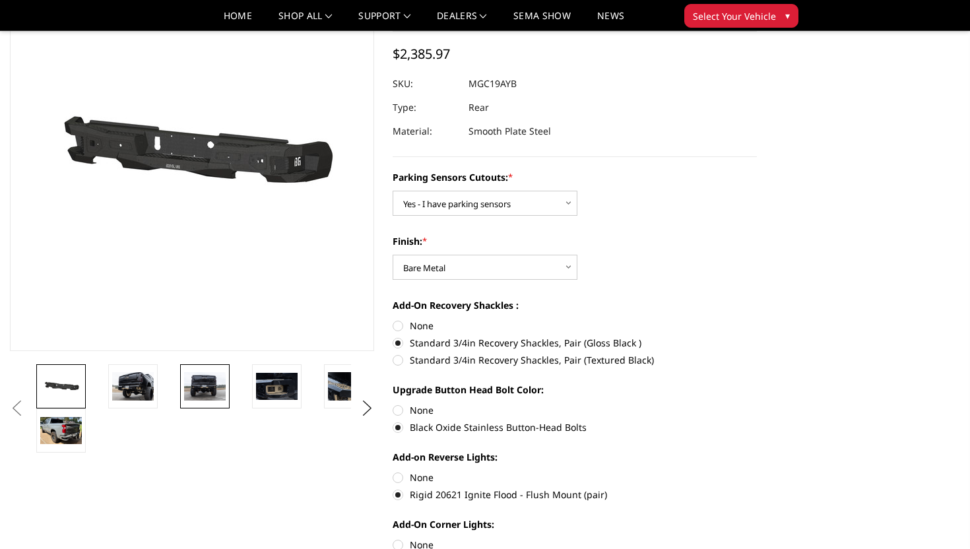
click at [197, 387] on img at bounding box center [205, 386] width 42 height 28
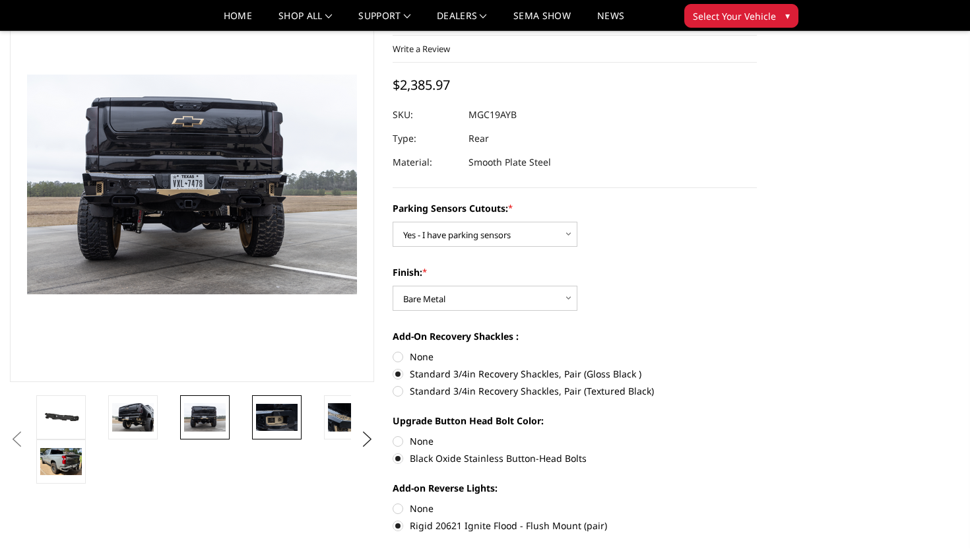
click at [289, 424] on img at bounding box center [277, 417] width 42 height 27
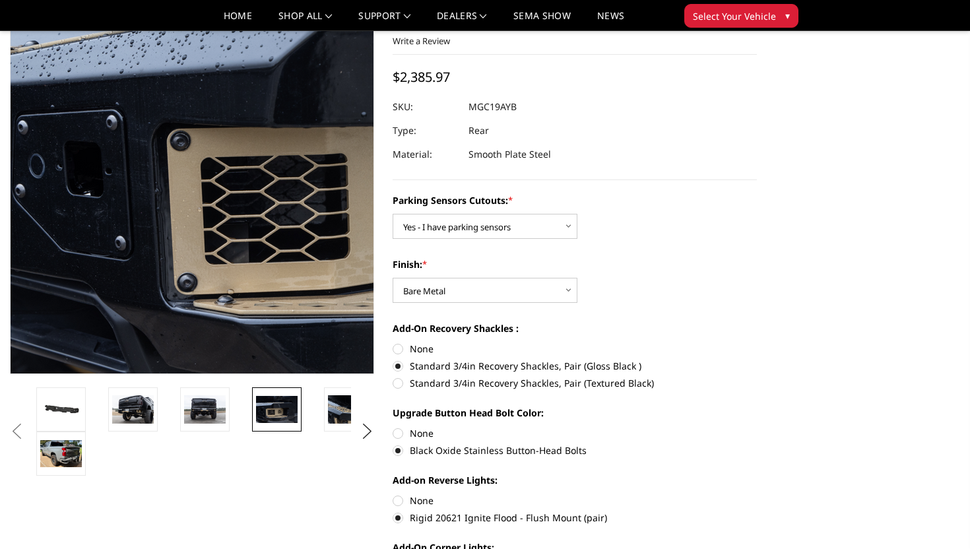
scroll to position [88, 0]
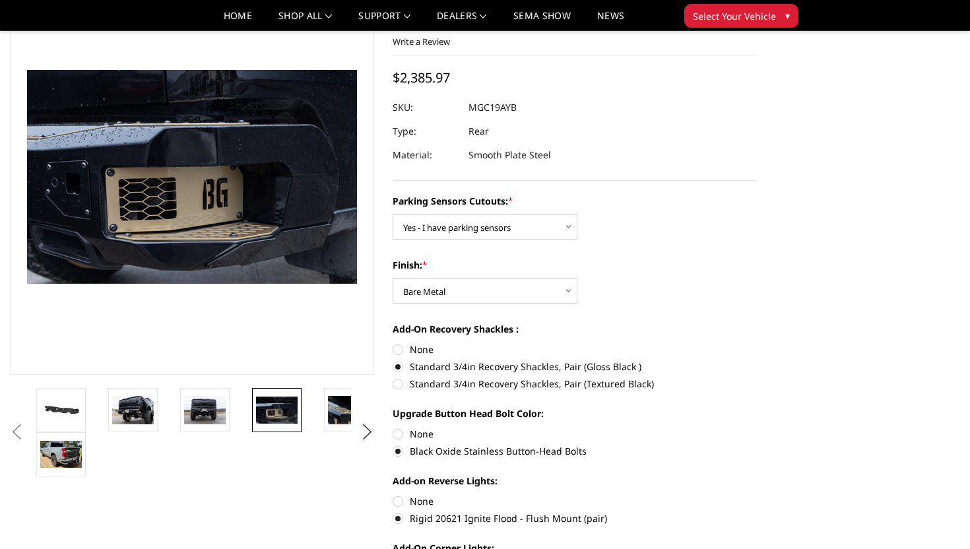
click at [748, 17] on span "Select Your Vehicle" at bounding box center [734, 16] width 83 height 14
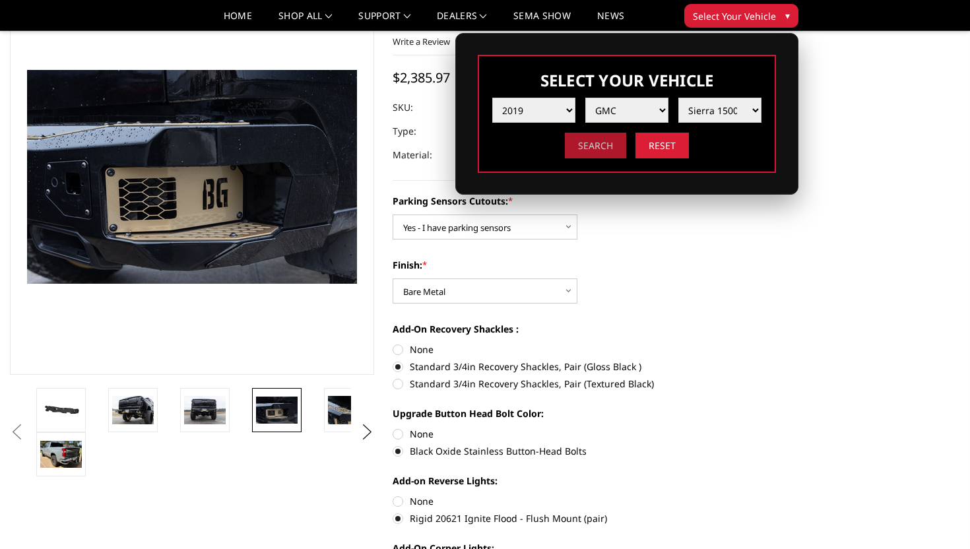
click at [604, 150] on input "Search" at bounding box center [595, 146] width 61 height 26
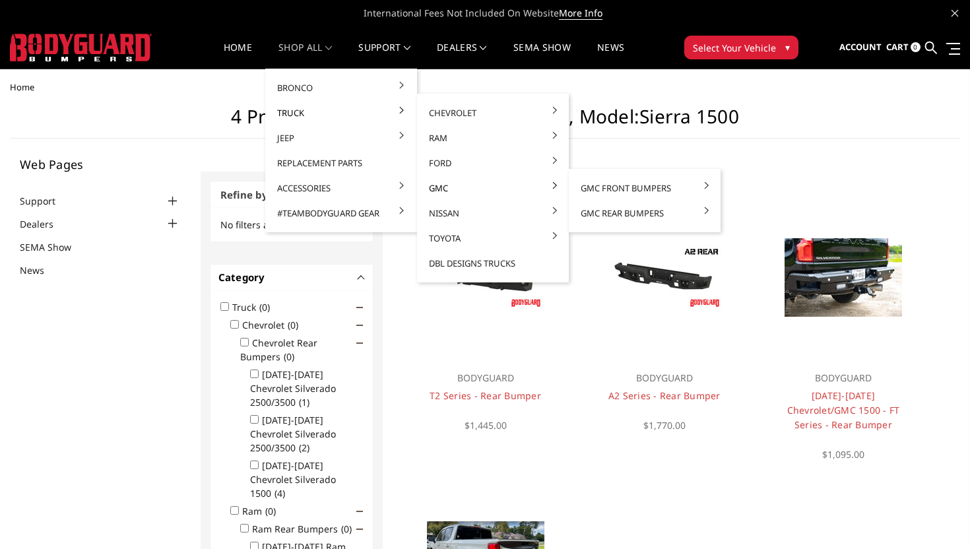
click at [441, 193] on link "GMC" at bounding box center [492, 187] width 141 height 25
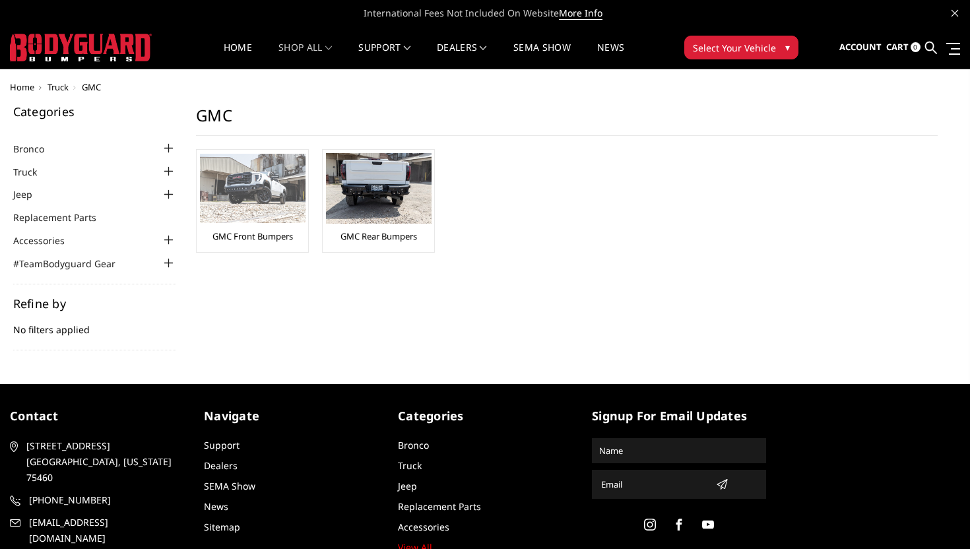
click at [272, 205] on img at bounding box center [253, 188] width 106 height 69
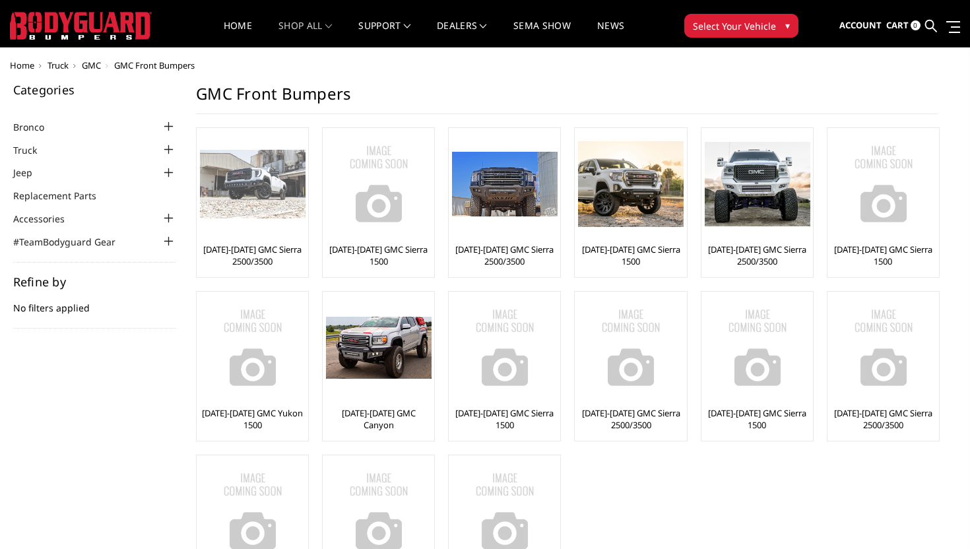
scroll to position [22, 0]
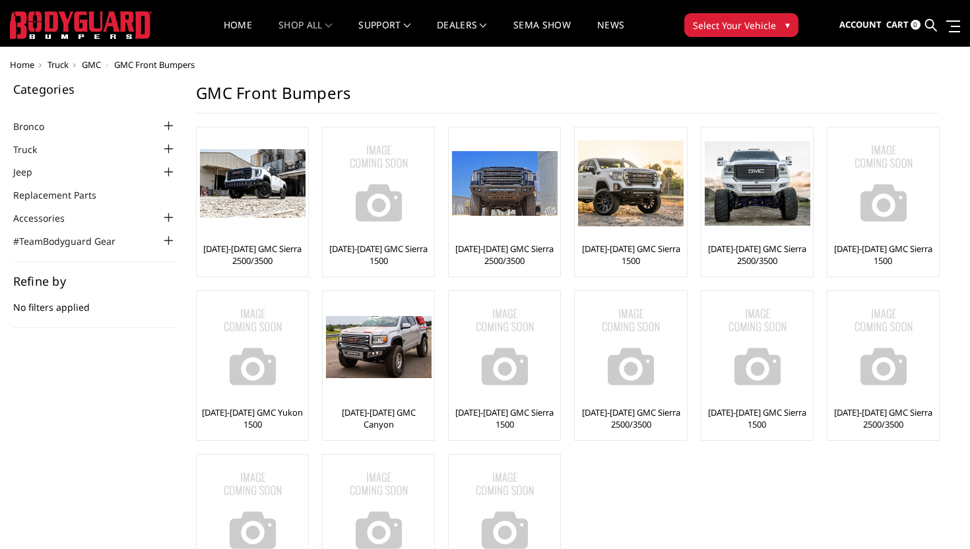
click at [722, 21] on span "Select Your Vehicle" at bounding box center [734, 25] width 83 height 14
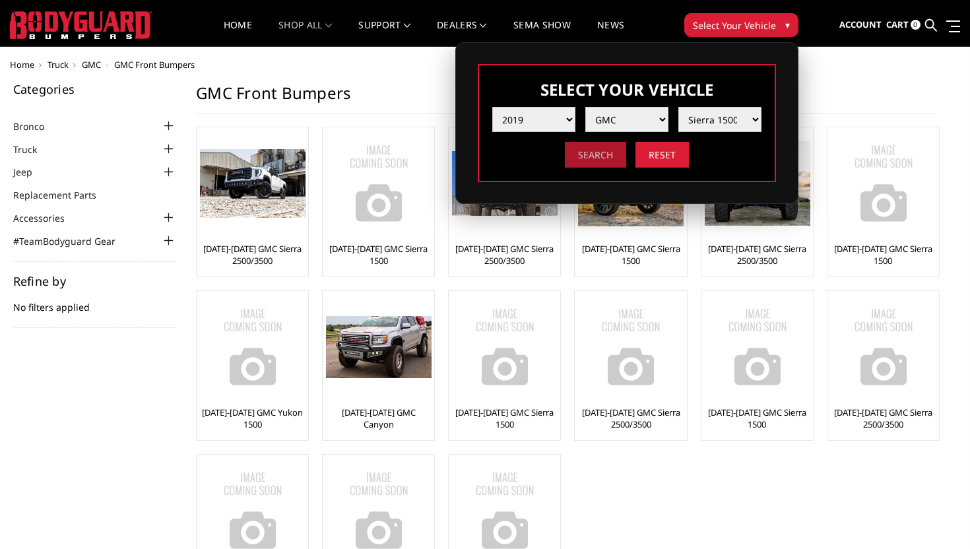
click at [591, 159] on input "Search" at bounding box center [595, 155] width 61 height 26
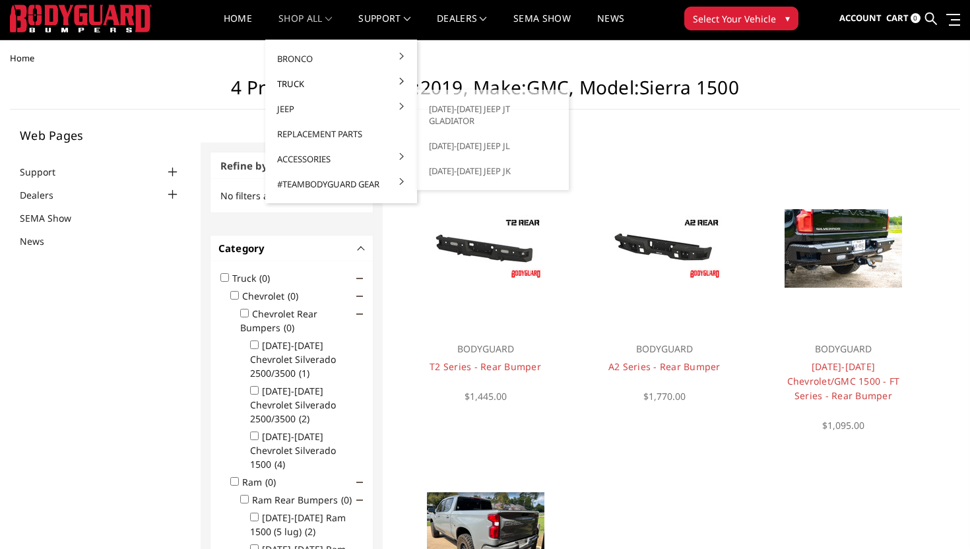
scroll to position [30, 0]
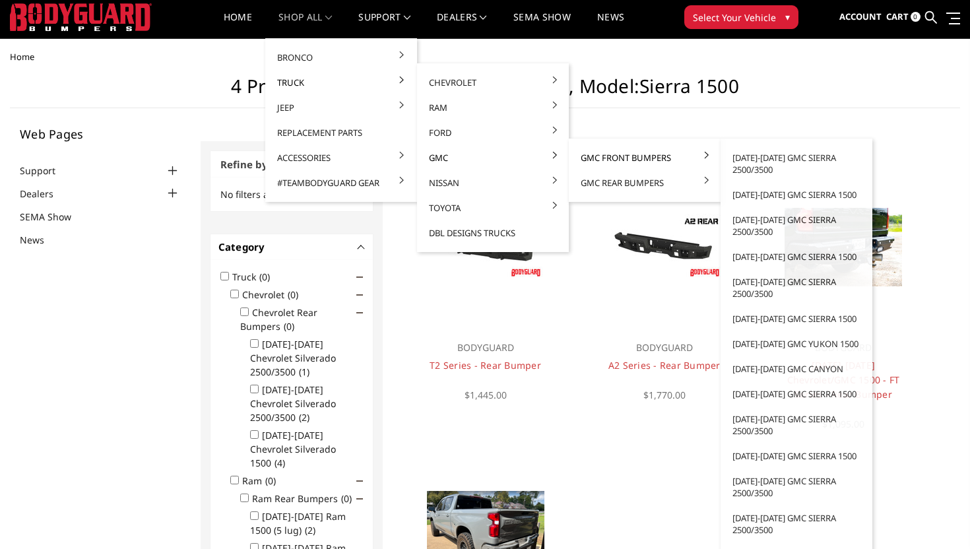
click at [603, 154] on link "GMC Front Bumpers" at bounding box center [644, 157] width 141 height 25
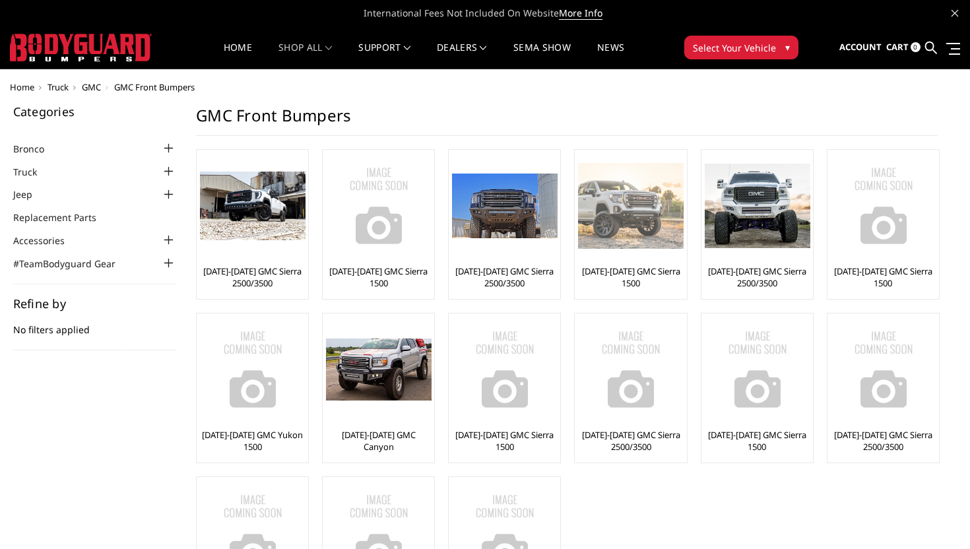
click at [659, 237] on img at bounding box center [631, 205] width 106 height 85
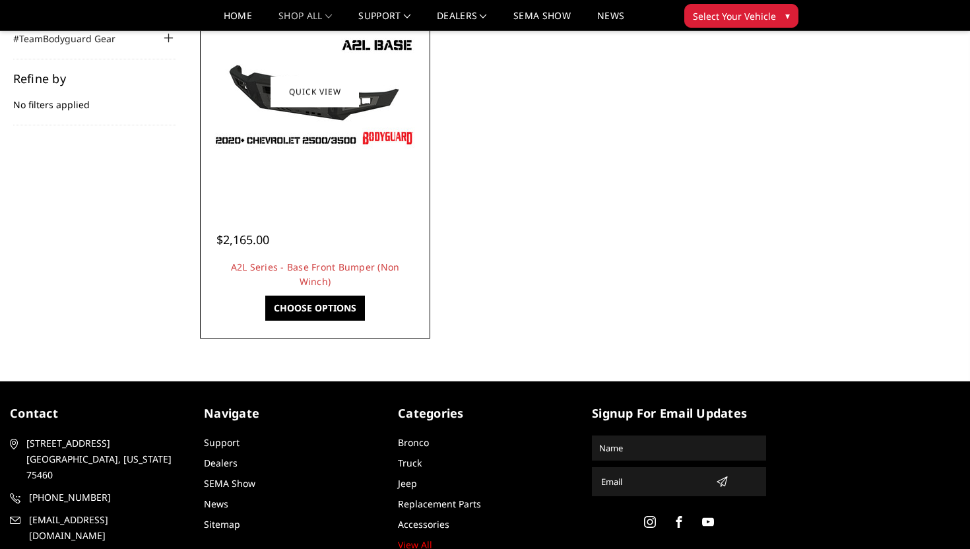
scroll to position [190, 0]
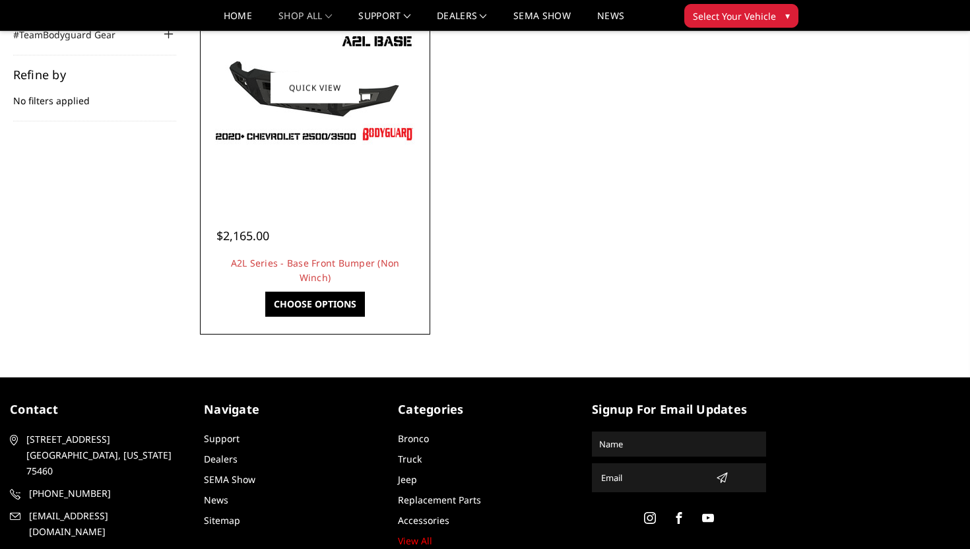
click at [339, 301] on link "Choose Options" at bounding box center [315, 304] width 100 height 25
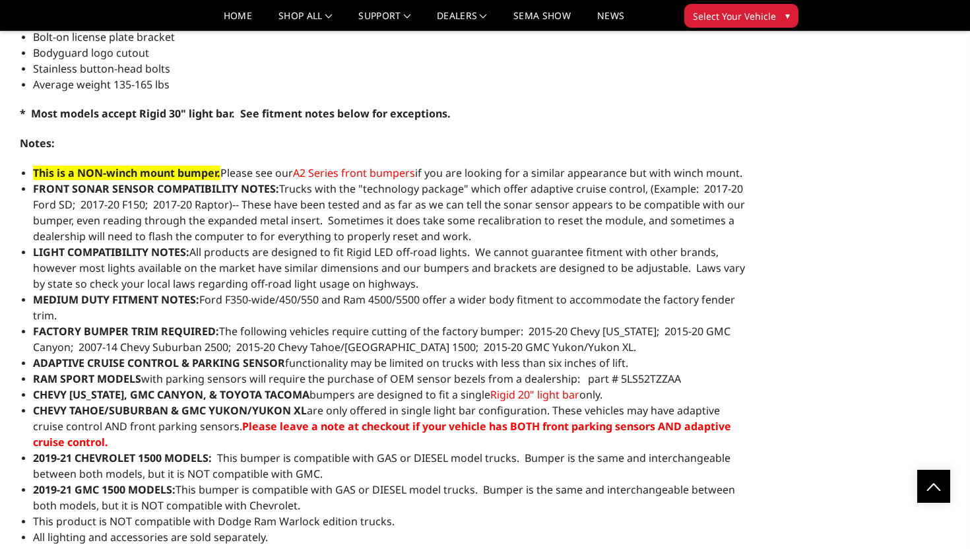
scroll to position [1132, 0]
click at [402, 172] on span "A2 Series front bumpers" at bounding box center [354, 172] width 122 height 15
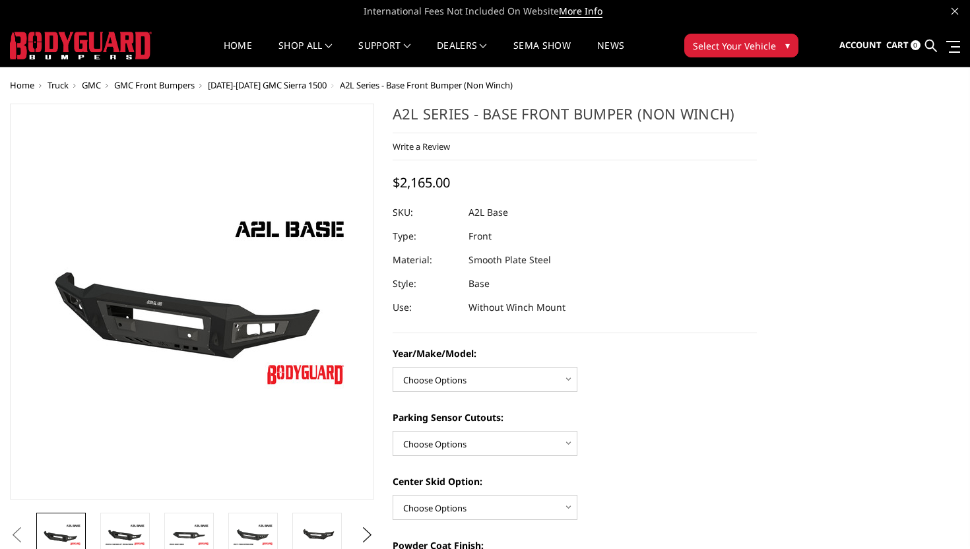
scroll to position [0, 0]
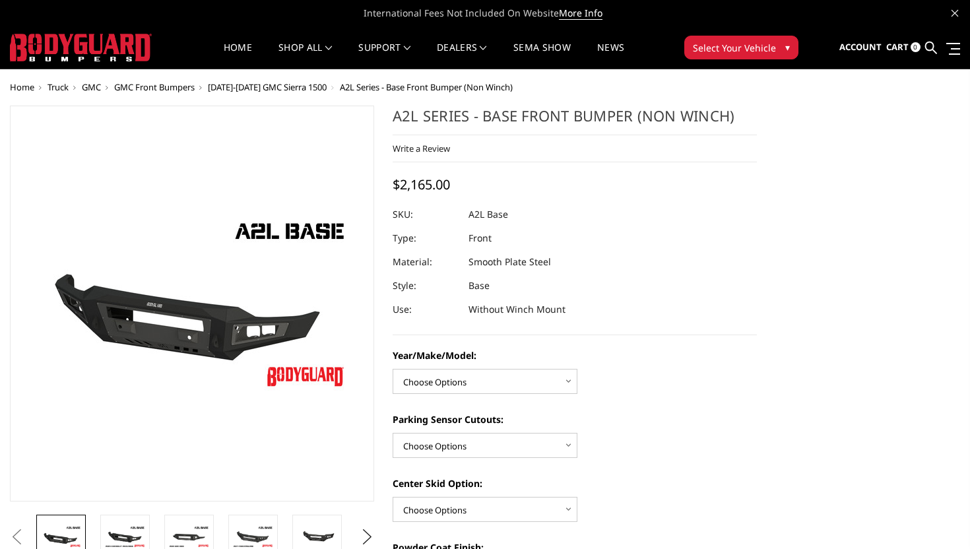
click at [288, 88] on span "[DATE]-[DATE] GMC Sierra 1500" at bounding box center [267, 87] width 119 height 12
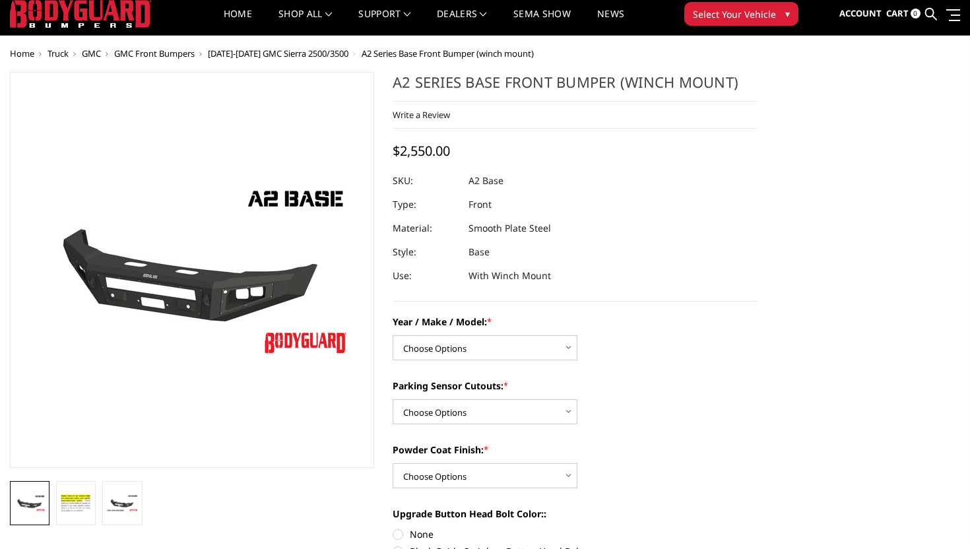
scroll to position [35, 0]
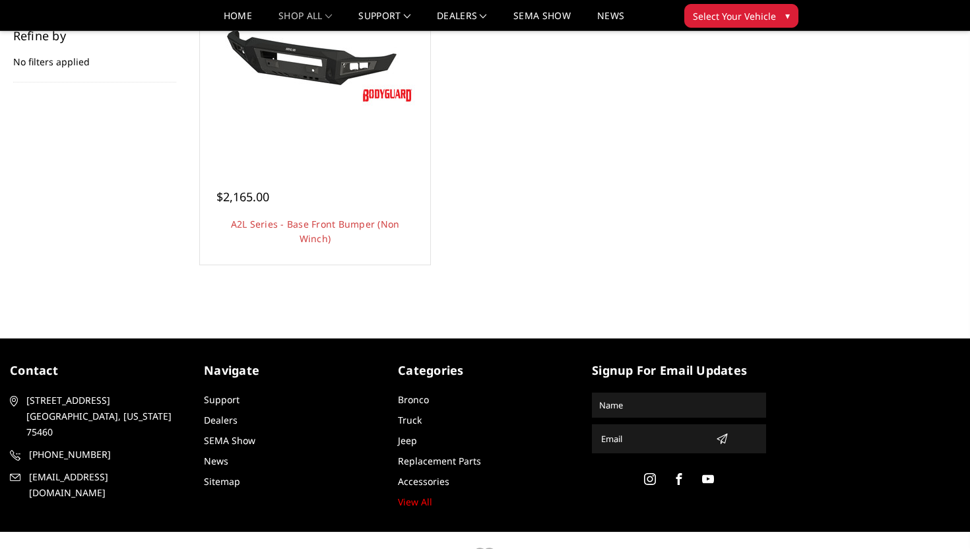
scroll to position [190, 0]
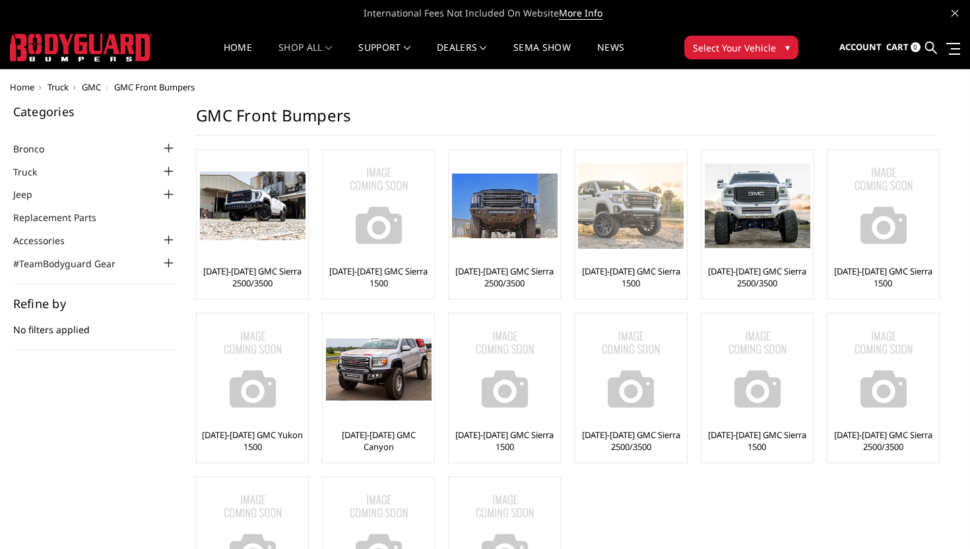
click at [598, 214] on img at bounding box center [631, 205] width 106 height 85
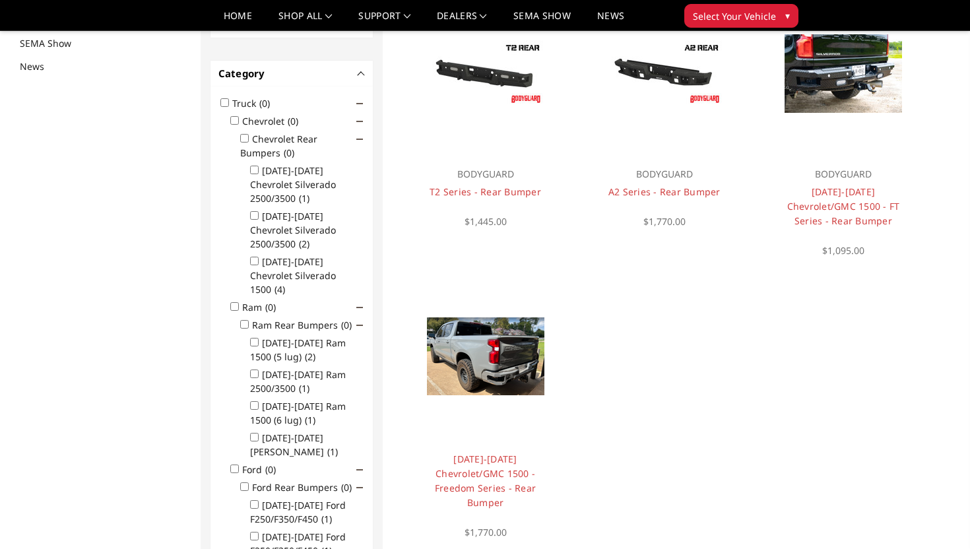
scroll to position [171, 0]
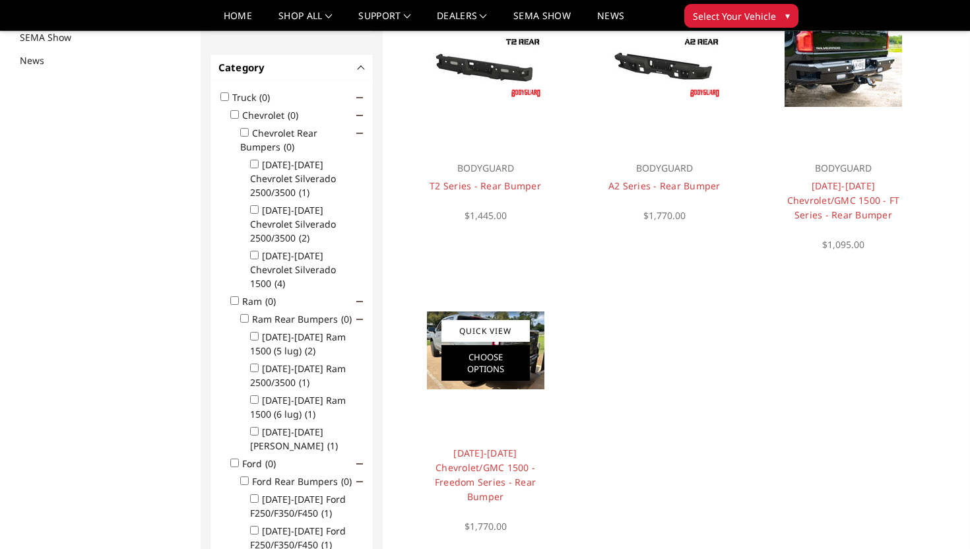
click at [496, 358] on link "Choose Options" at bounding box center [485, 363] width 88 height 36
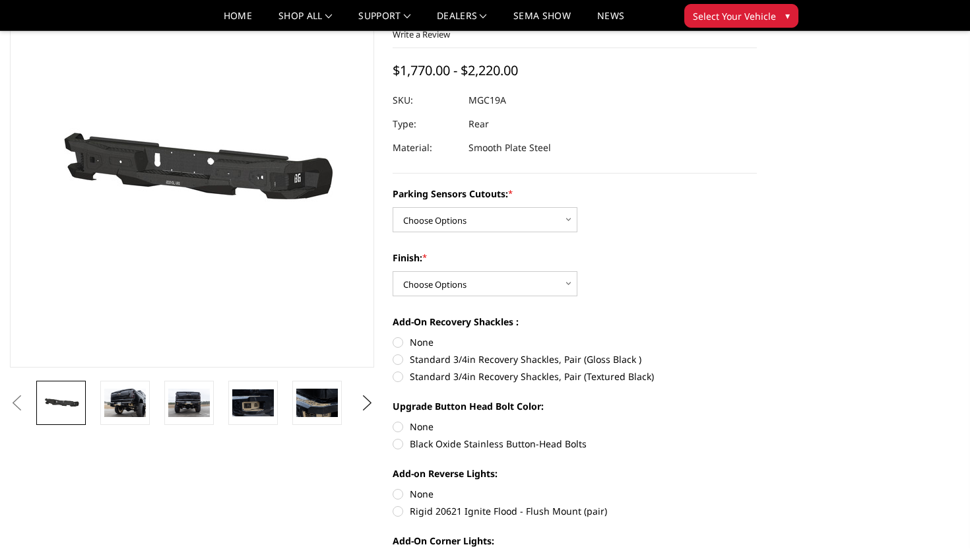
scroll to position [114, 0]
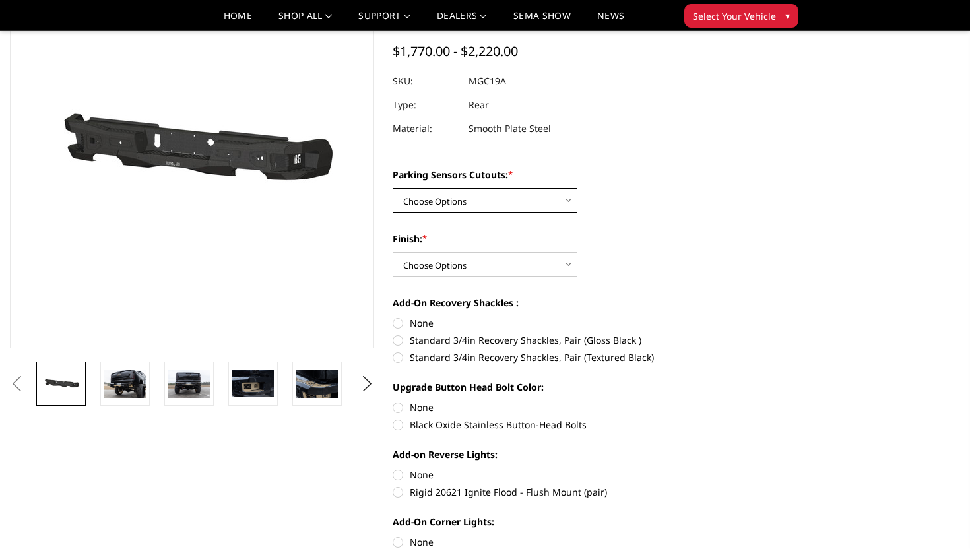
click at [489, 200] on select "Choose Options Yes - I have parking sensors No - I do NOT have parking sensors" at bounding box center [485, 200] width 185 height 25
select select "1664"
click at [393, 188] on select "Choose Options Yes - I have parking sensors No - I do NOT have parking sensors" at bounding box center [485, 200] width 185 height 25
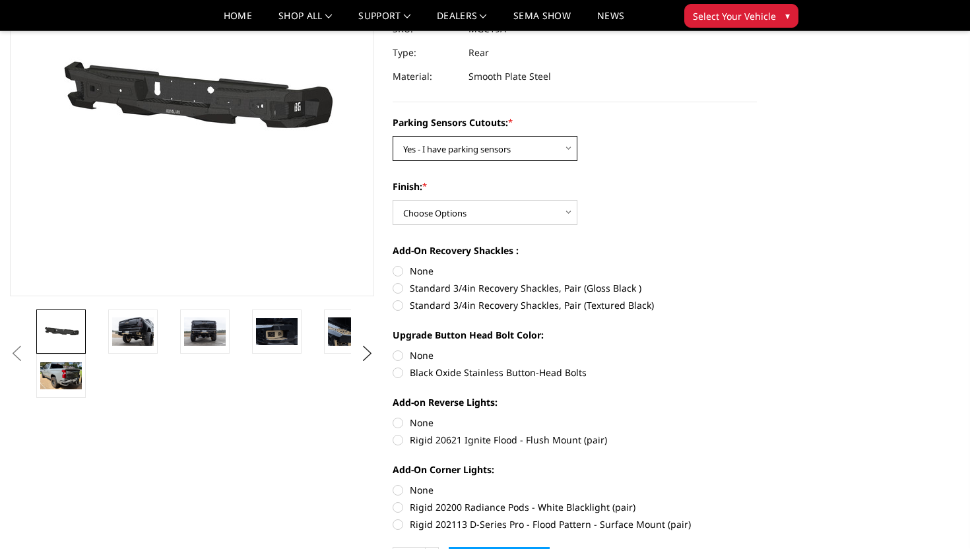
scroll to position [168, 0]
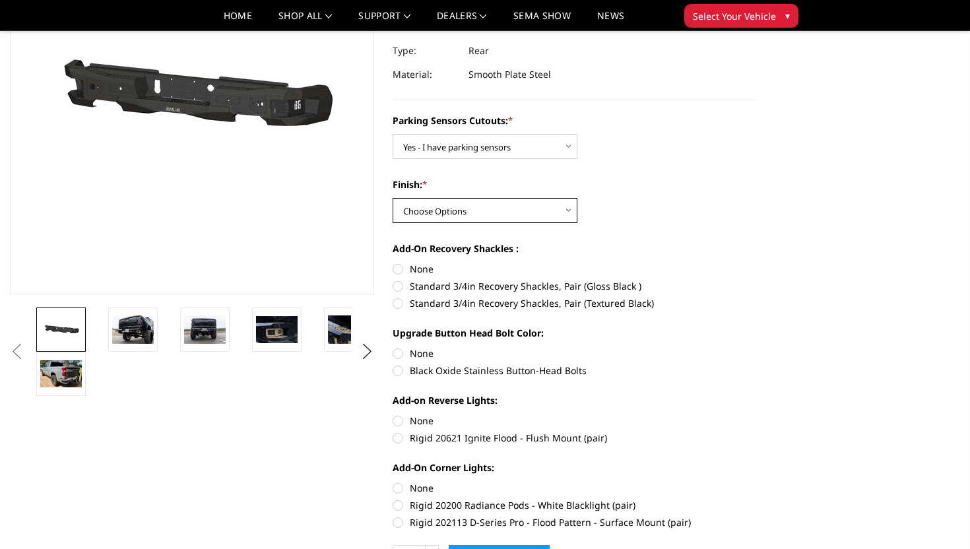
click at [494, 205] on select "Choose Options Bare Metal Texture Black Powder Coat" at bounding box center [485, 210] width 185 height 25
select select "1610"
click at [393, 198] on select "Choose Options Bare Metal Texture Black Powder Coat" at bounding box center [485, 210] width 185 height 25
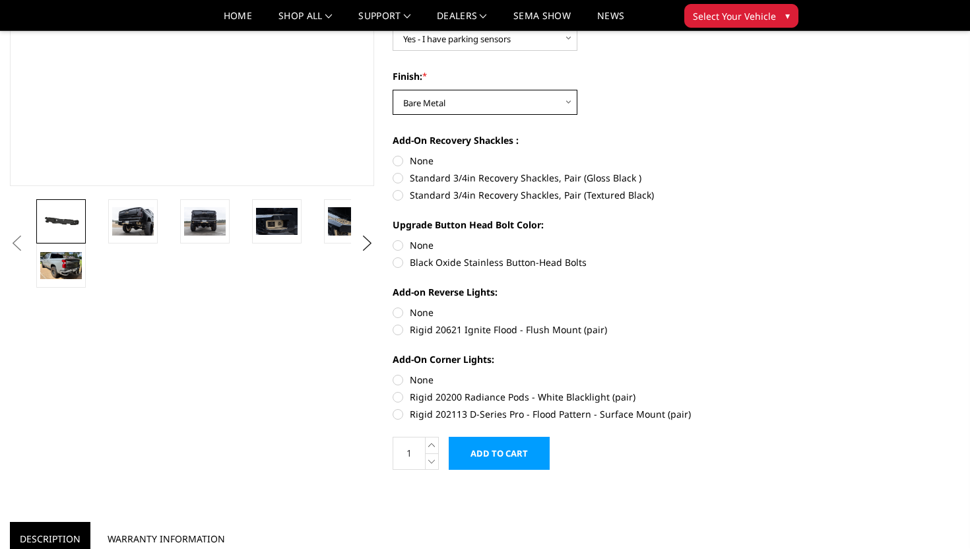
scroll to position [278, 0]
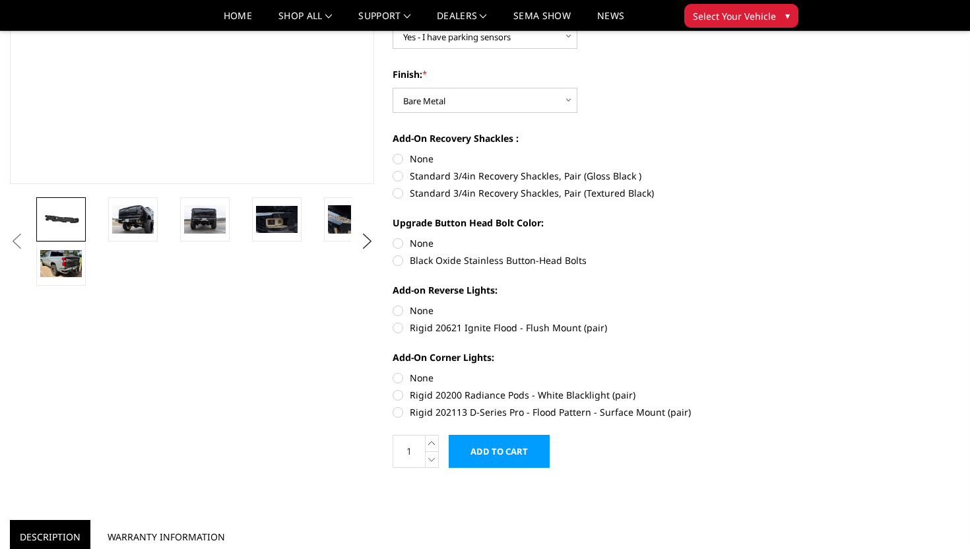
click at [493, 177] on label "Standard 3/4in Recovery Shackles, Pair (Gloss Black )" at bounding box center [575, 176] width 364 height 14
click at [757, 152] on input "Standard 3/4in Recovery Shackles, Pair (Gloss Black )" at bounding box center [757, 152] width 1 height 1
radio input "true"
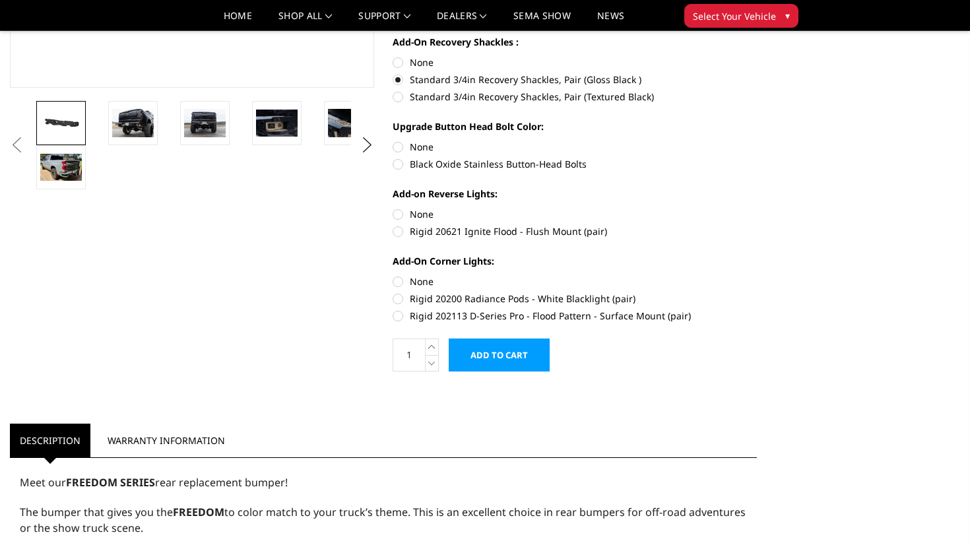
scroll to position [377, 0]
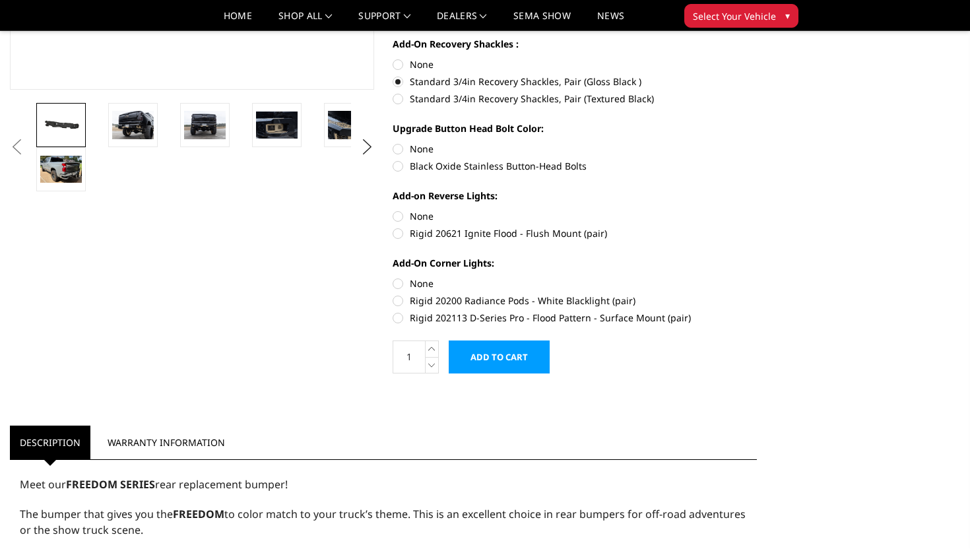
click at [496, 208] on div "Add-on Reverse Lights: None Rigid 20621 Ignite Flood - Flush Mount (pair)" at bounding box center [575, 213] width 364 height 49
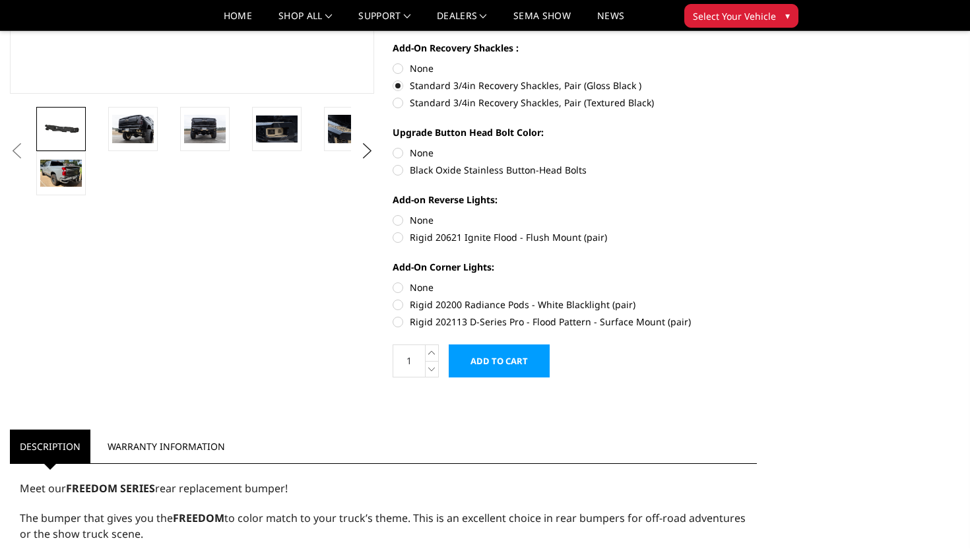
scroll to position [369, 0]
